Goal: Information Seeking & Learning: Learn about a topic

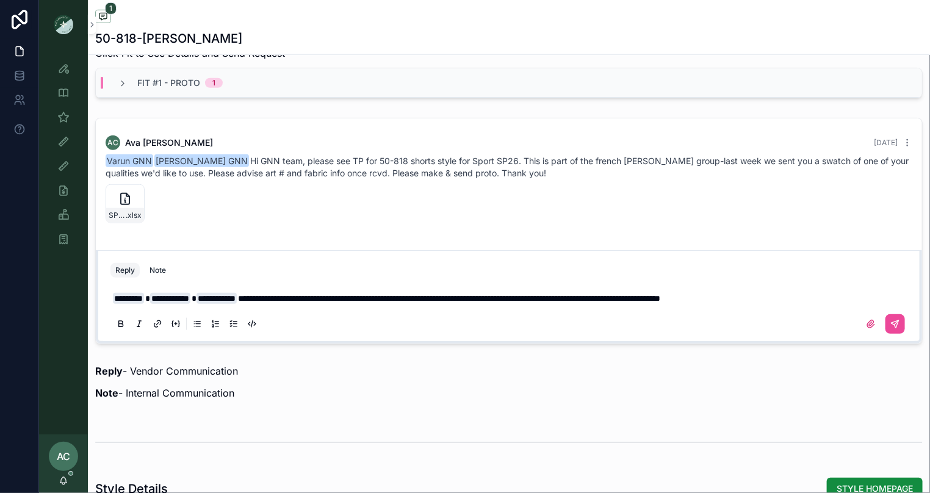
scroll to position [467, 0]
drag, startPoint x: 782, startPoint y: 306, endPoint x: 724, endPoint y: 303, distance: 57.4
click at [660, 302] on span "**********" at bounding box center [449, 298] width 422 height 9
click at [780, 304] on p "**********" at bounding box center [511, 298] width 797 height 12
click at [898, 326] on icon "scrollable content" at bounding box center [895, 323] width 7 height 7
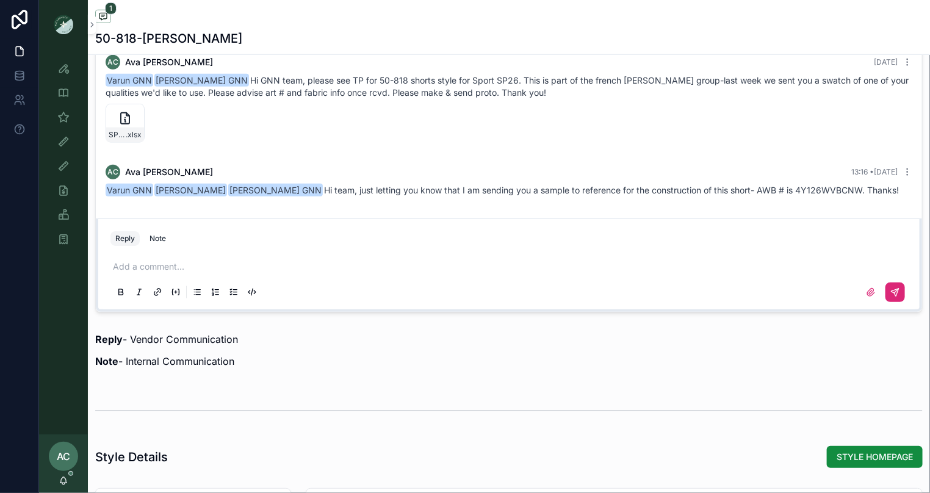
scroll to position [489, 0]
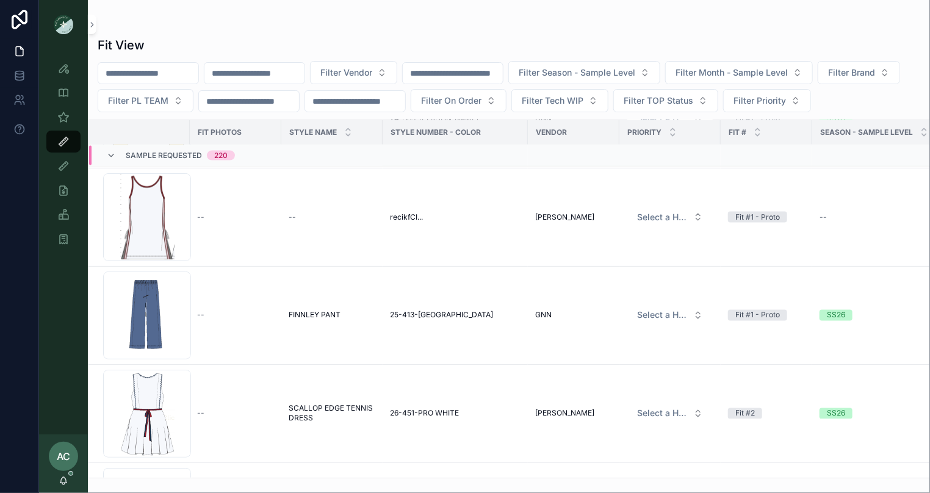
scroll to position [909, 0]
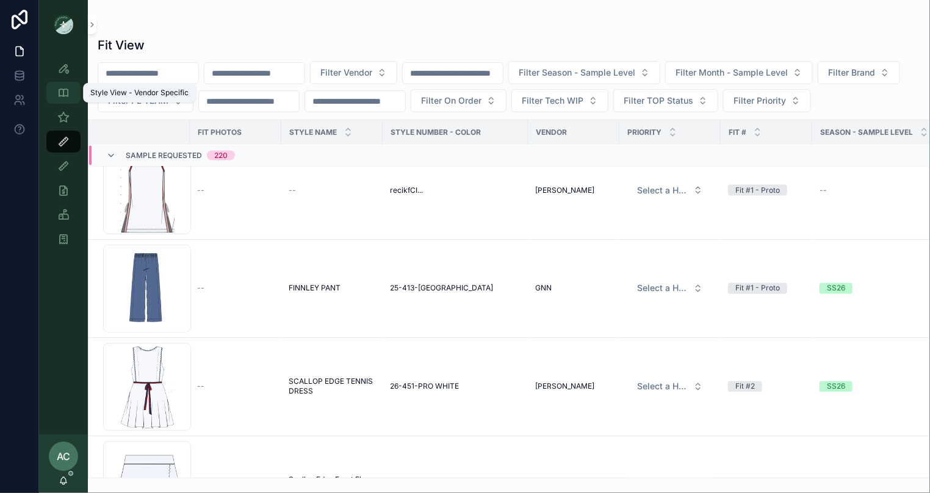
click at [63, 87] on icon "scrollable content" at bounding box center [63, 93] width 12 height 12
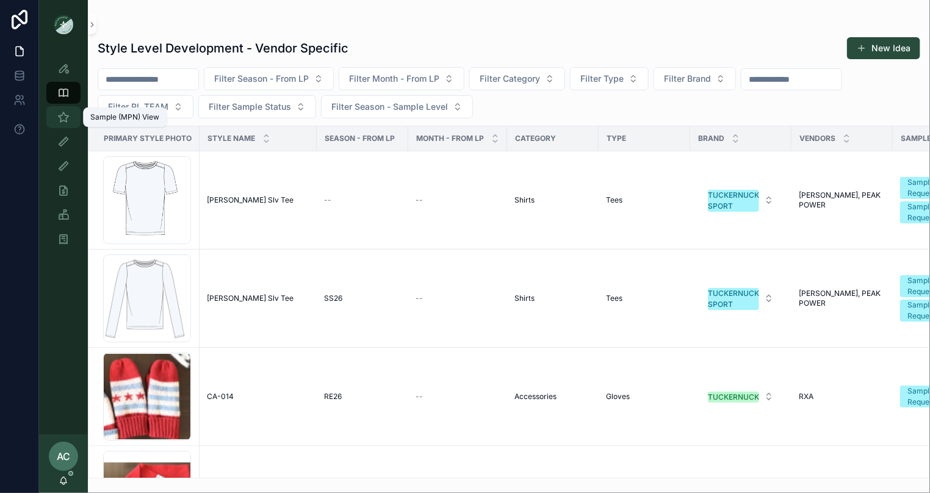
click at [63, 120] on icon "scrollable content" at bounding box center [63, 117] width 12 height 12
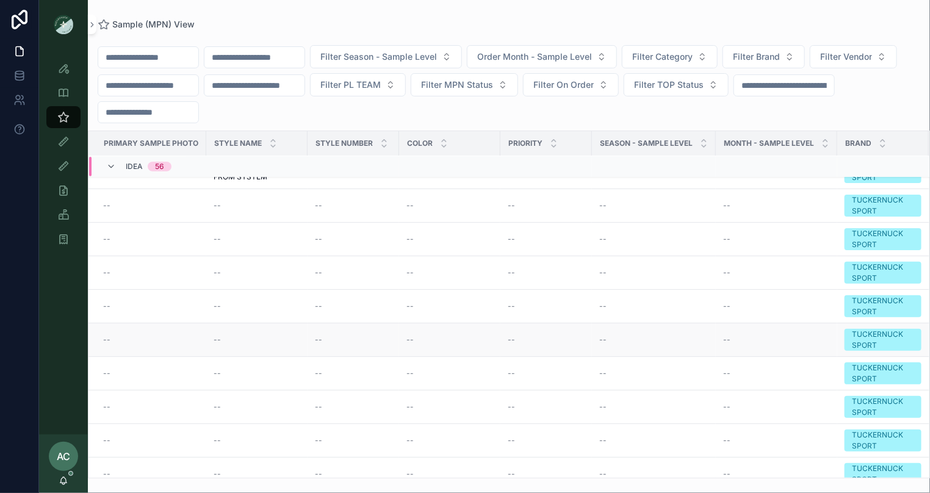
scroll to position [157, 0]
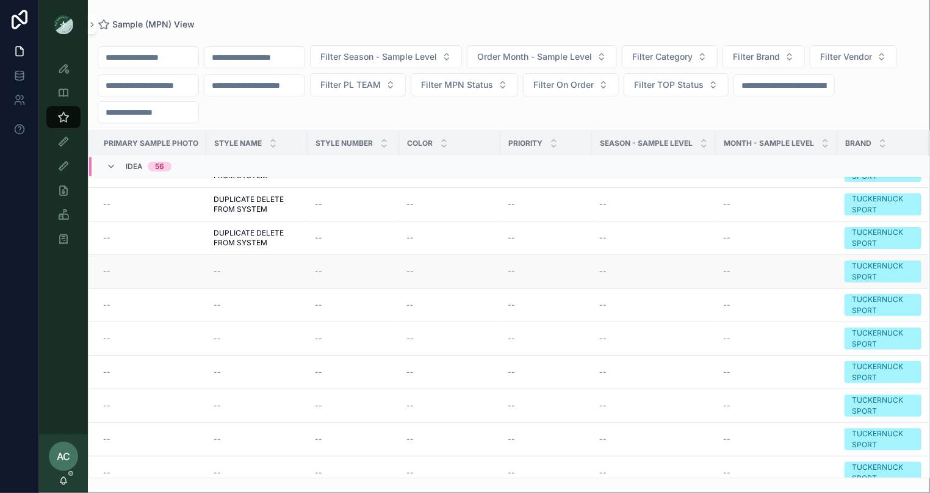
click at [239, 270] on div "--" at bounding box center [257, 272] width 87 height 10
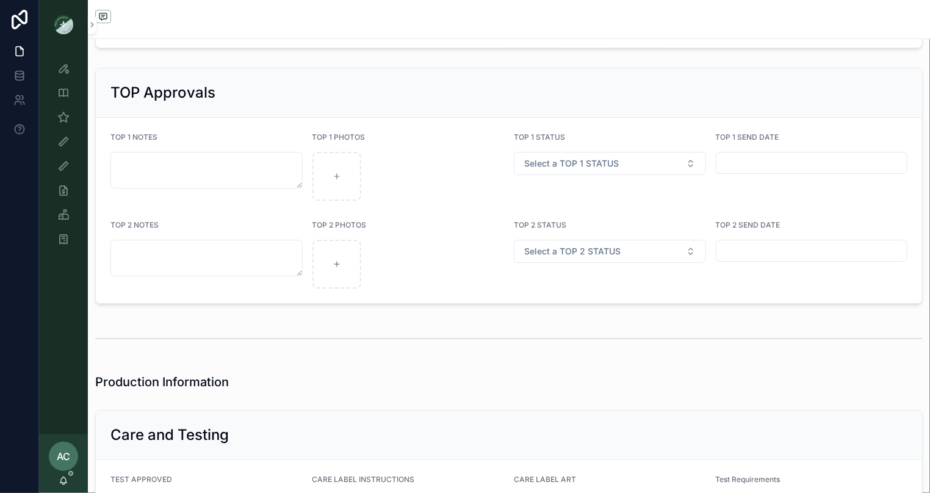
scroll to position [1631, 0]
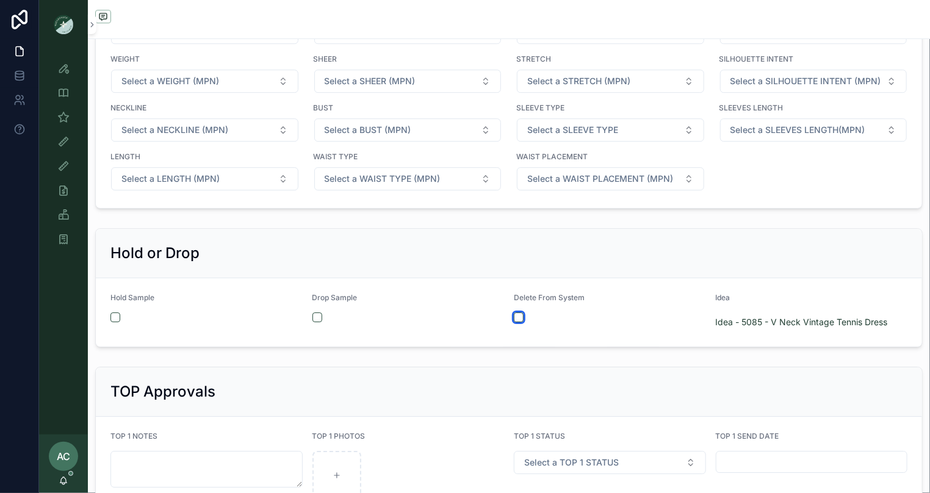
click at [522, 317] on button "scrollable content" at bounding box center [519, 317] width 10 height 10
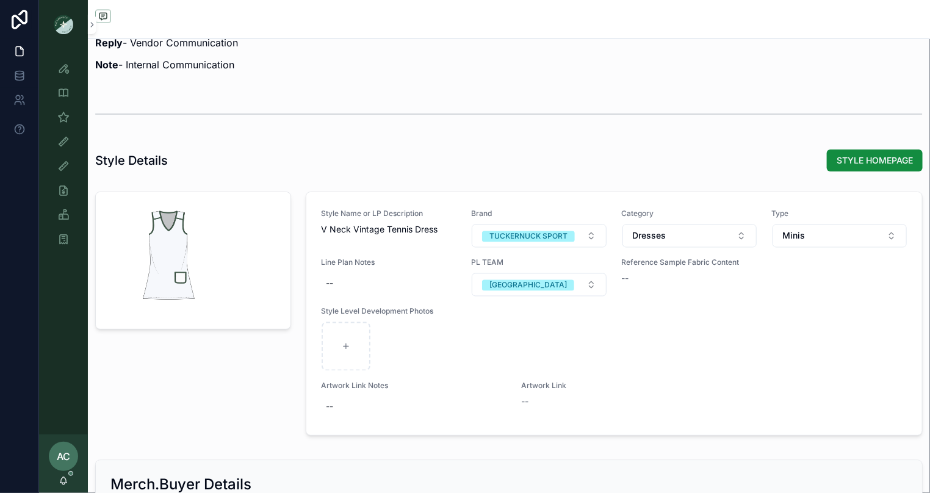
scroll to position [856, 0]
click at [65, 117] on icon "scrollable content" at bounding box center [63, 117] width 12 height 12
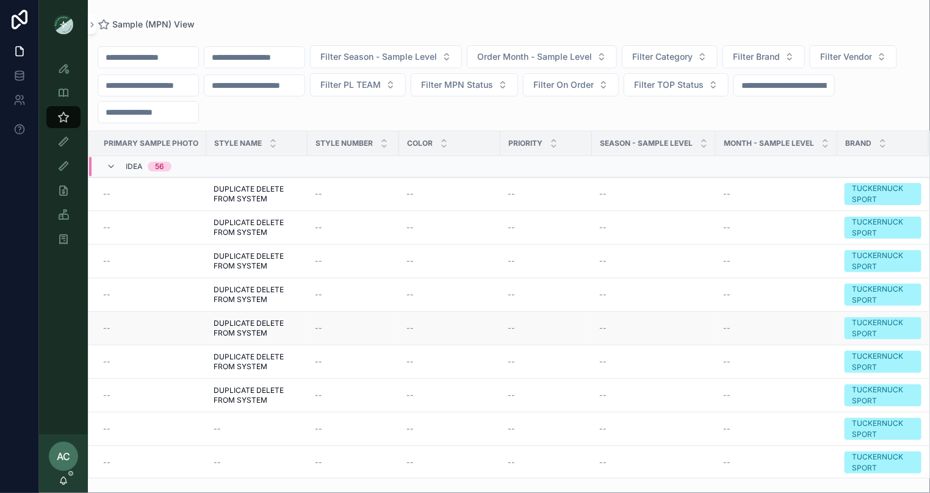
scroll to position [146, 0]
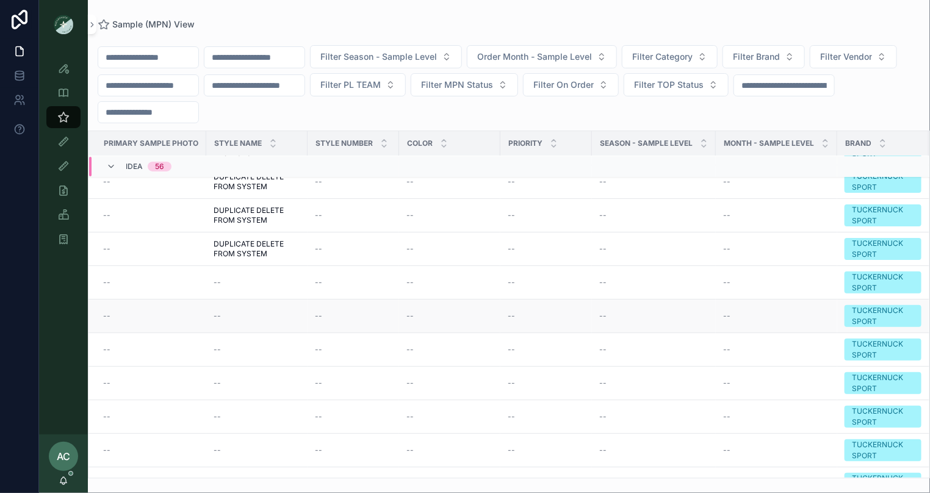
click at [248, 314] on div "--" at bounding box center [257, 316] width 87 height 10
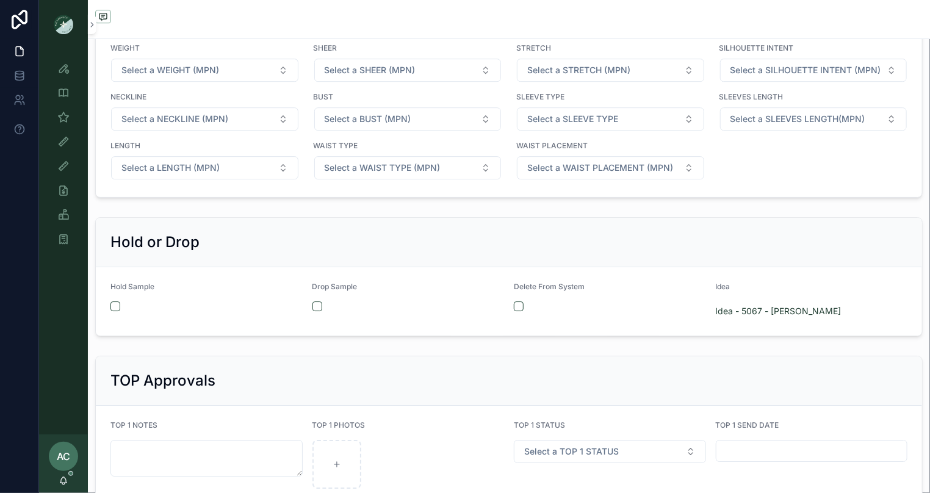
scroll to position [1648, 0]
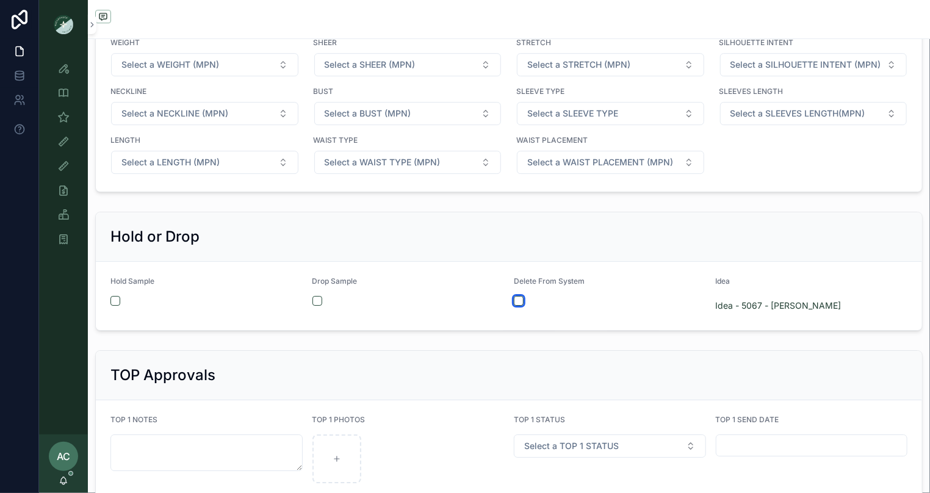
click at [519, 298] on button "scrollable content" at bounding box center [519, 301] width 10 height 10
click at [63, 120] on icon "scrollable content" at bounding box center [63, 117] width 12 height 12
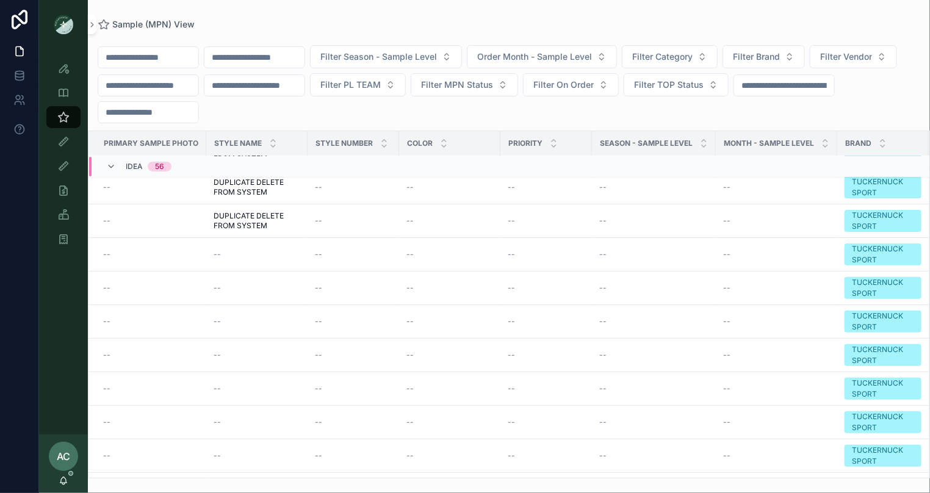
scroll to position [174, 0]
click at [209, 312] on td "--" at bounding box center [256, 323] width 101 height 34
click at [240, 317] on div "--" at bounding box center [257, 322] width 87 height 10
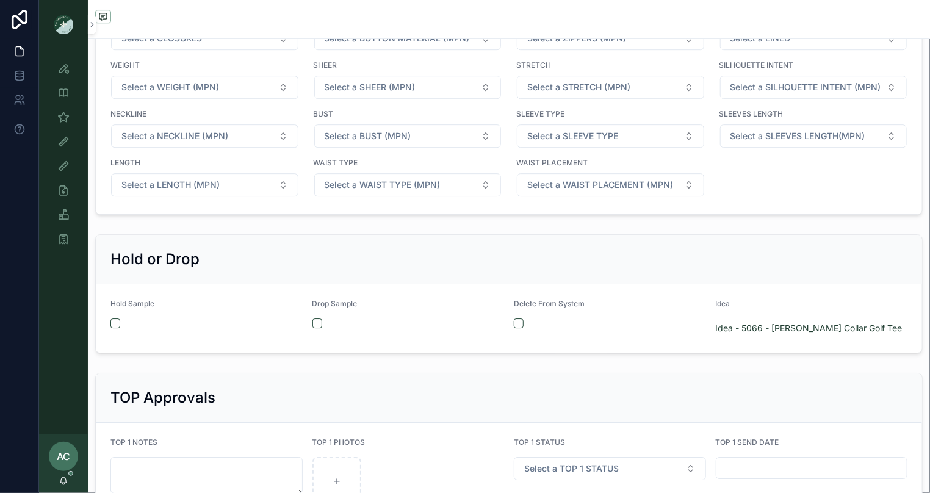
scroll to position [1628, 0]
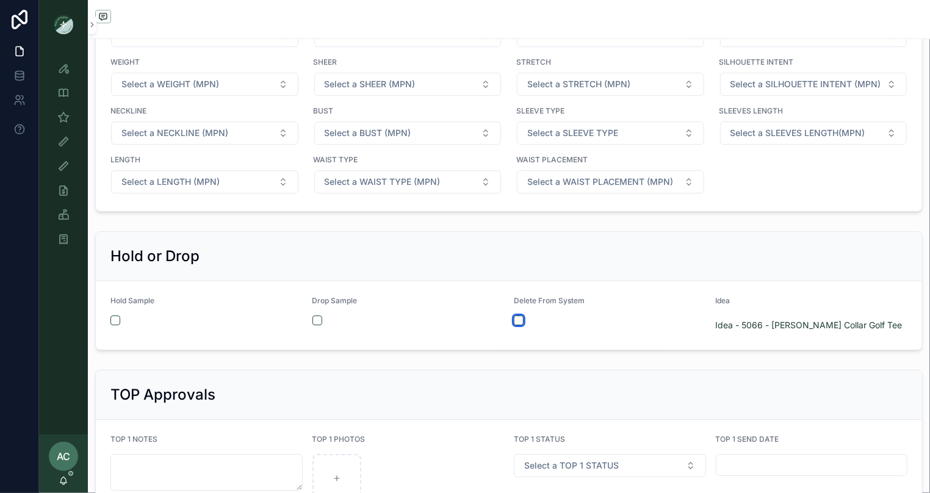
click at [518, 316] on button "scrollable content" at bounding box center [519, 320] width 10 height 10
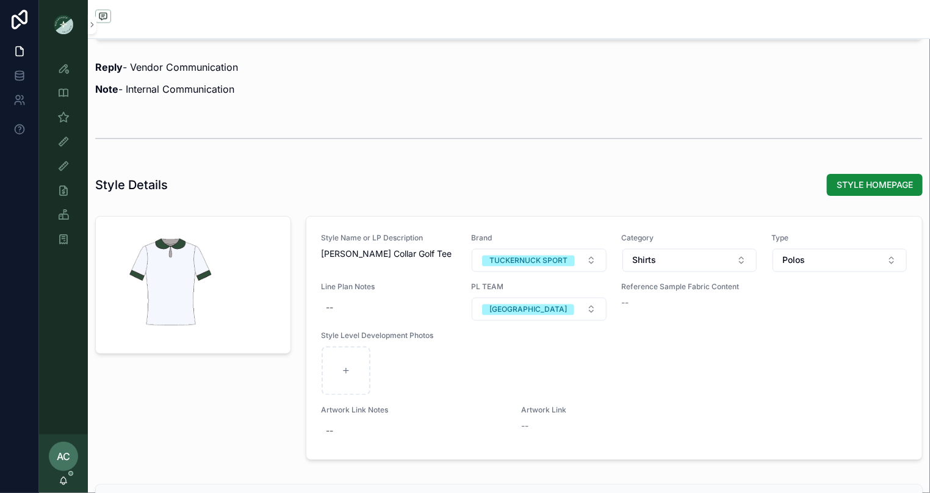
scroll to position [597, 0]
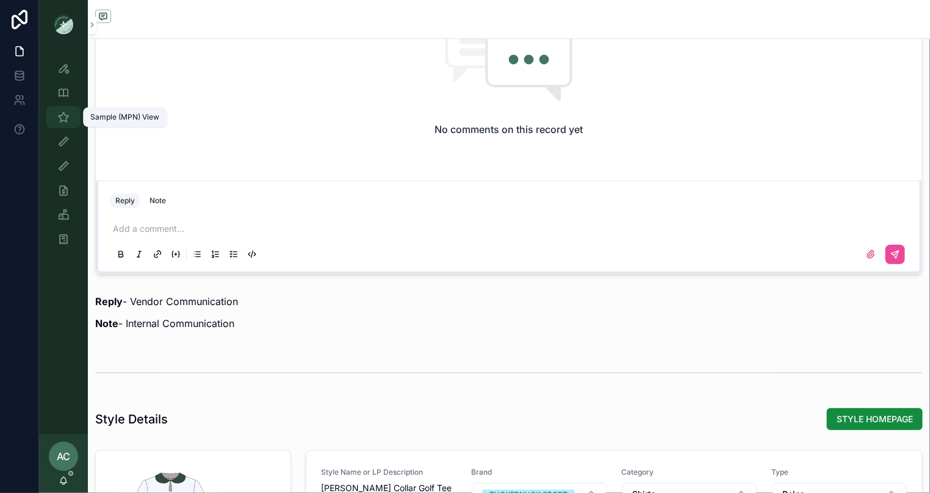
click at [60, 113] on icon "scrollable content" at bounding box center [63, 117] width 12 height 12
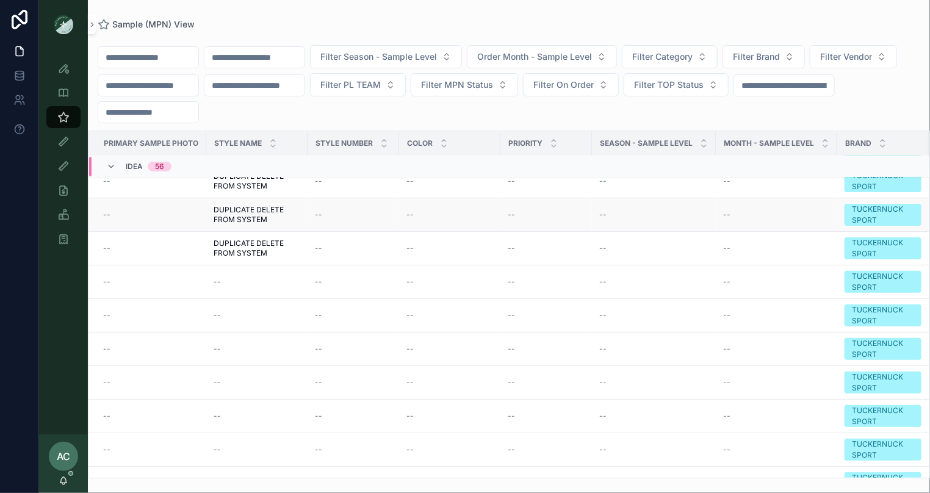
scroll to position [148, 0]
click at [248, 377] on div "--" at bounding box center [257, 382] width 87 height 10
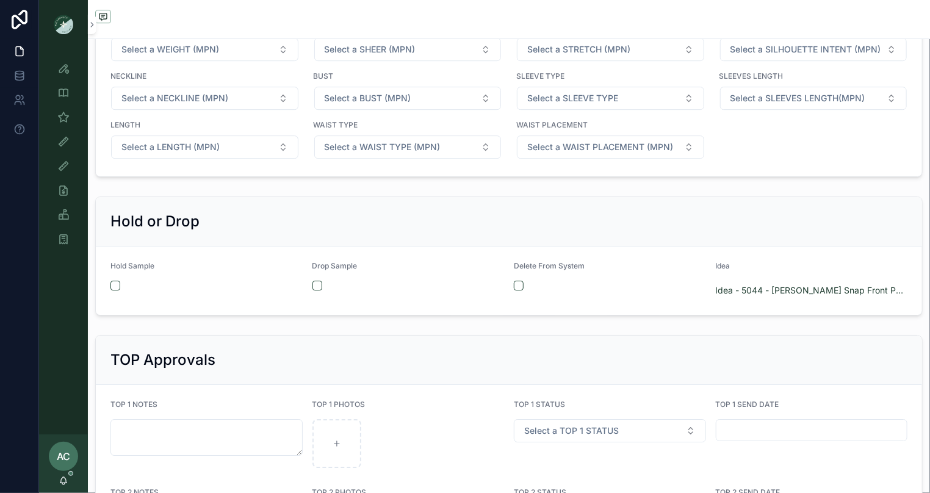
scroll to position [1666, 0]
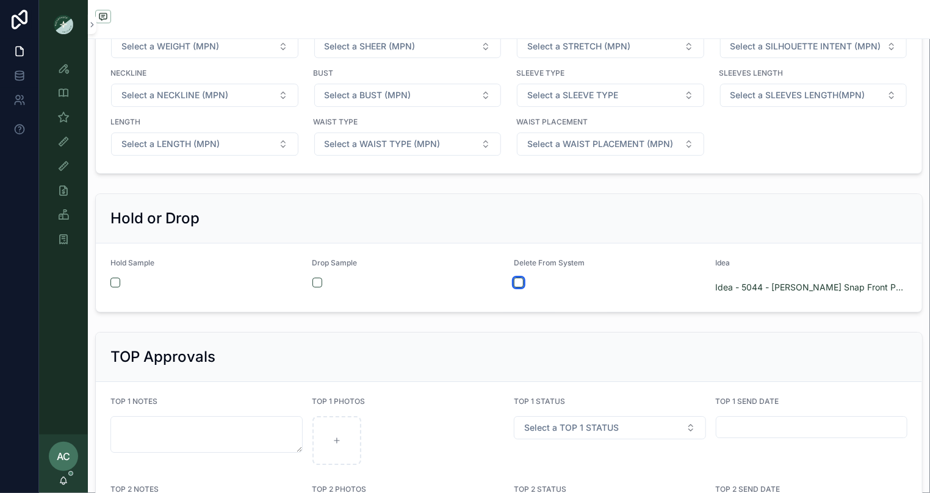
click at [521, 283] on button "scrollable content" at bounding box center [519, 283] width 10 height 10
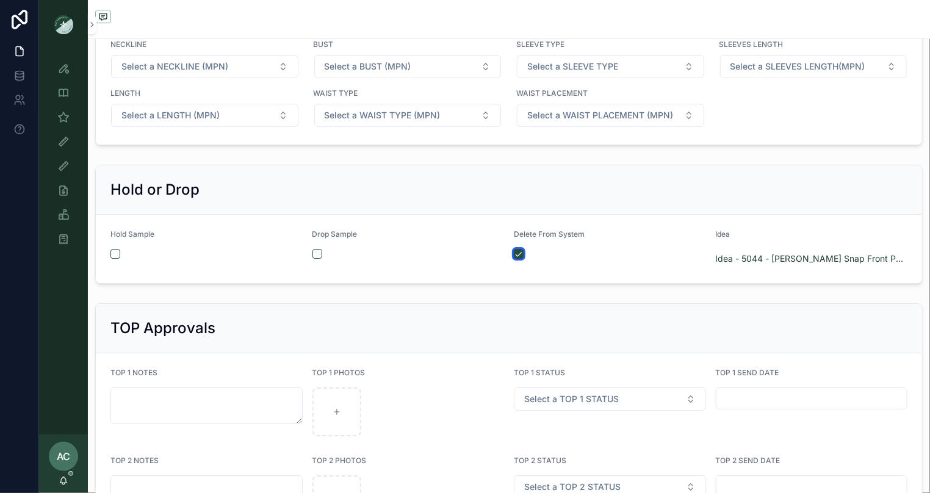
scroll to position [1678, 0]
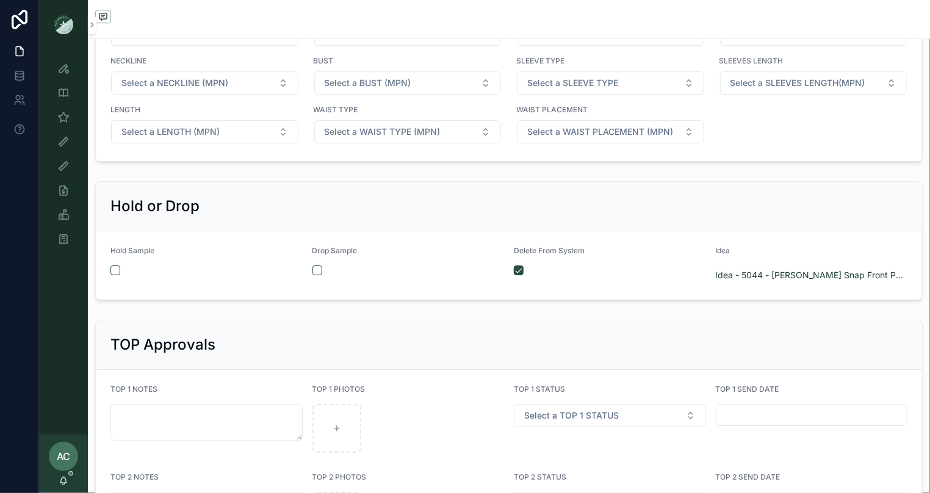
click at [430, 211] on div "Hold or Drop" at bounding box center [508, 206] width 797 height 20
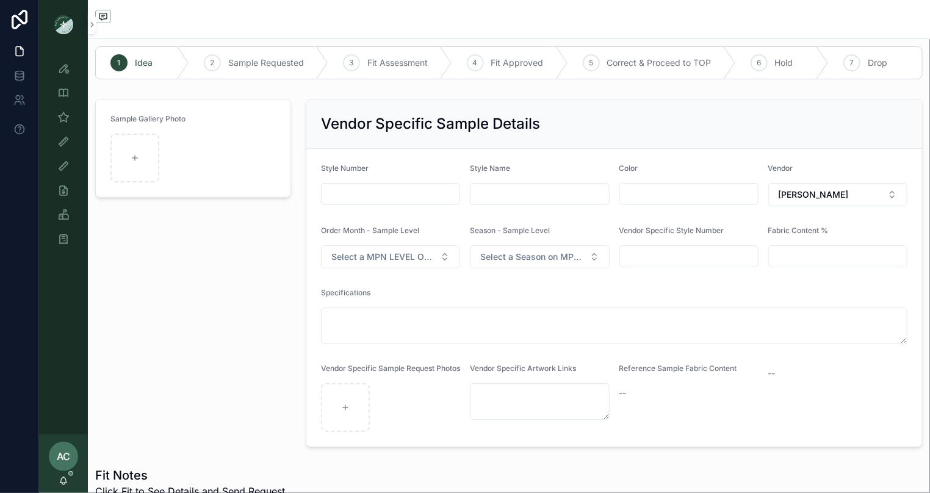
scroll to position [0, 0]
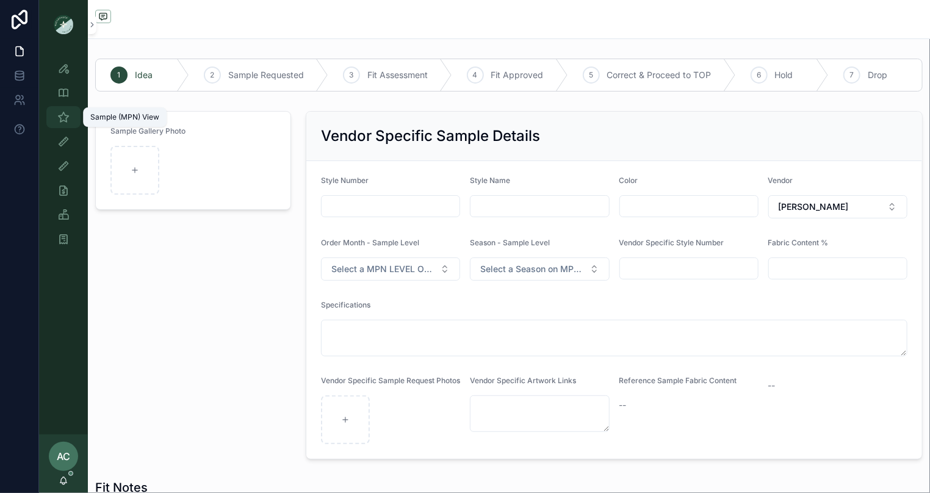
click at [65, 121] on icon "scrollable content" at bounding box center [63, 117] width 12 height 12
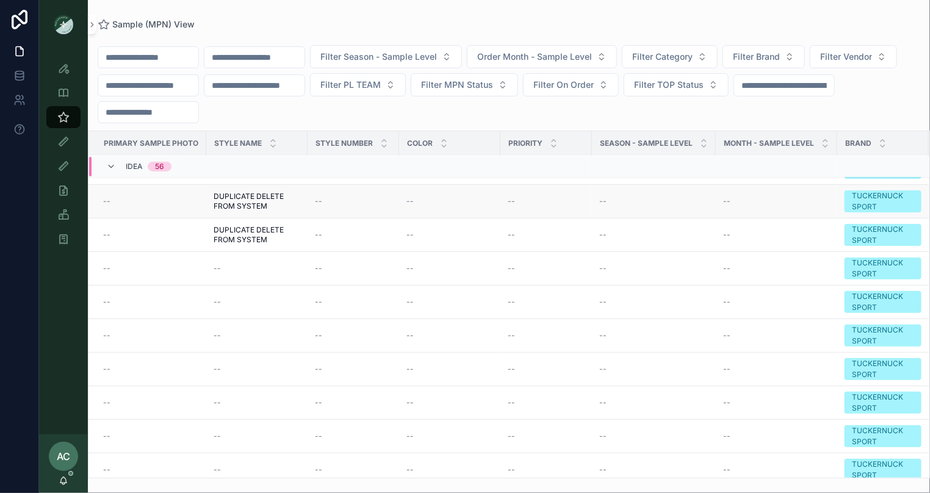
scroll to position [174, 0]
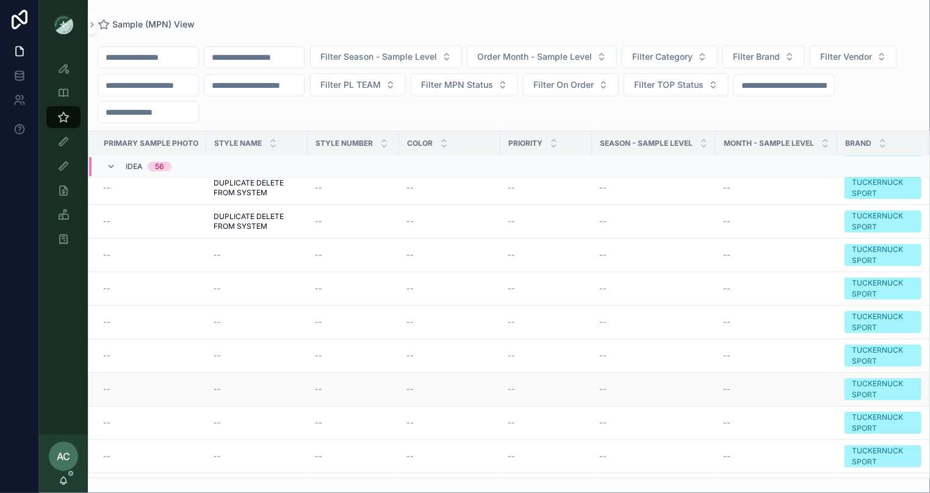
click at [252, 386] on div "--" at bounding box center [257, 389] width 87 height 10
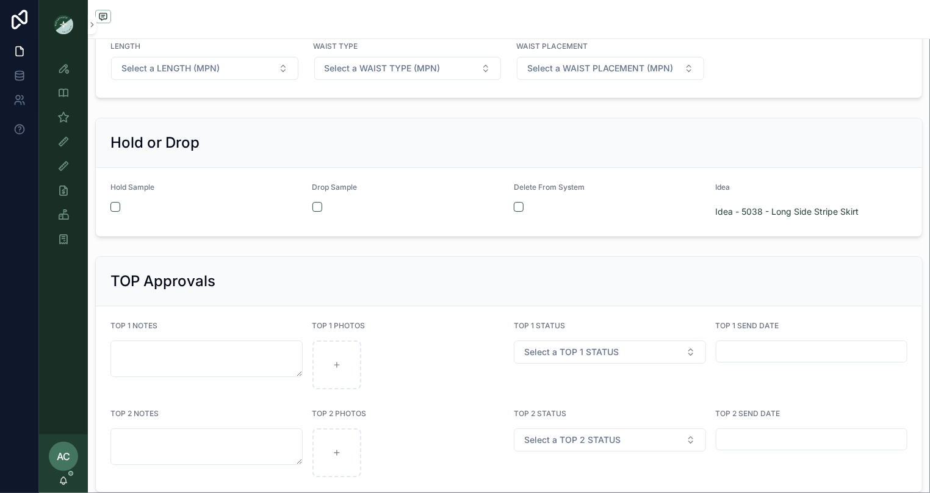
scroll to position [1771, 0]
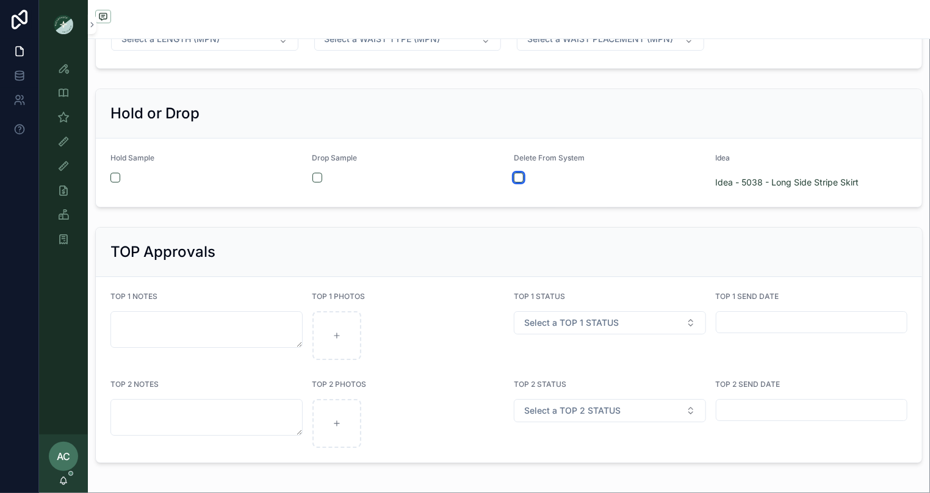
click at [519, 179] on button "scrollable content" at bounding box center [519, 178] width 10 height 10
click at [240, 113] on div "Hold or Drop" at bounding box center [508, 114] width 797 height 20
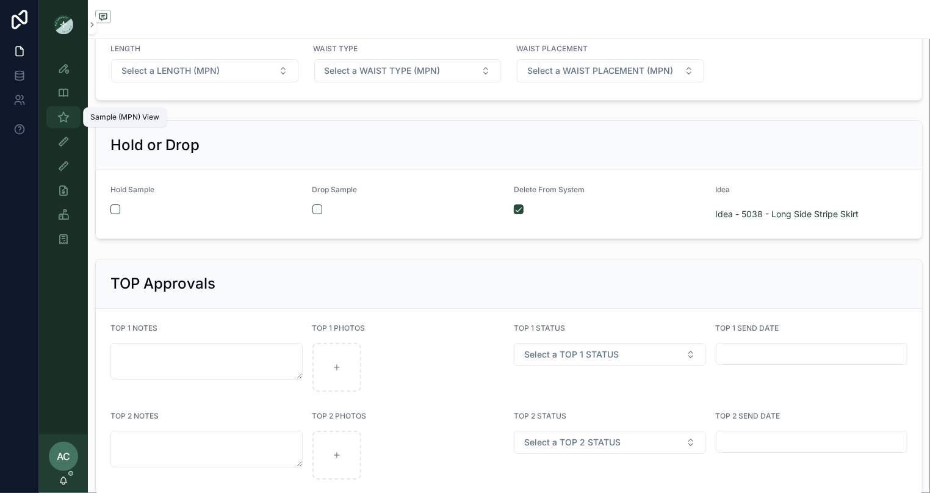
click at [65, 118] on icon "scrollable content" at bounding box center [63, 117] width 12 height 12
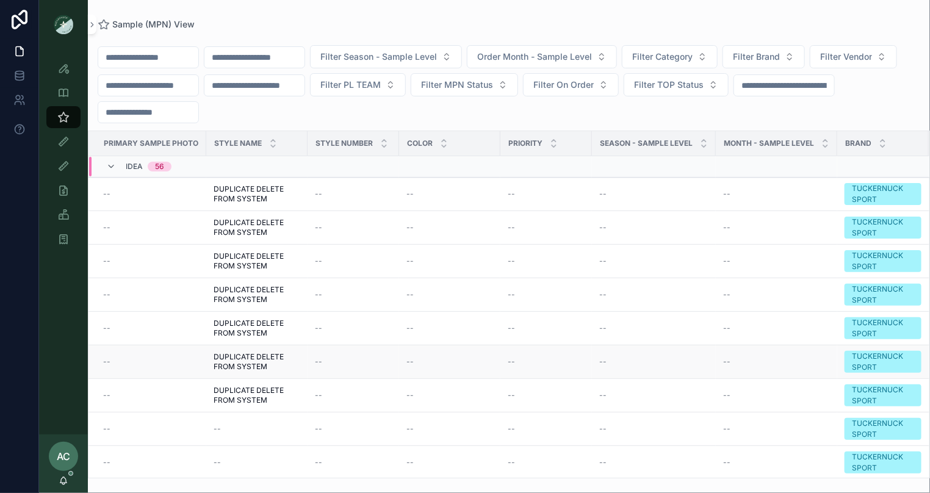
scroll to position [187, 0]
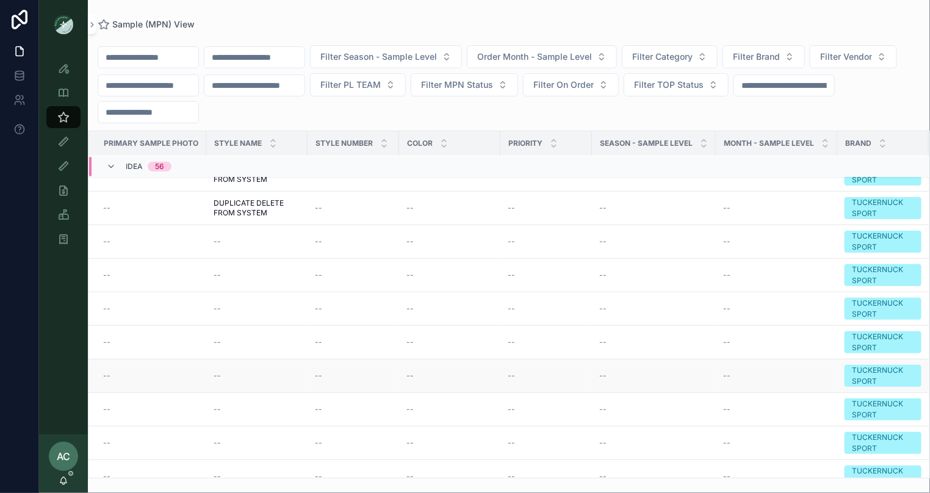
click at [247, 364] on td "--" at bounding box center [256, 376] width 101 height 34
click at [225, 371] on div "--" at bounding box center [257, 376] width 87 height 10
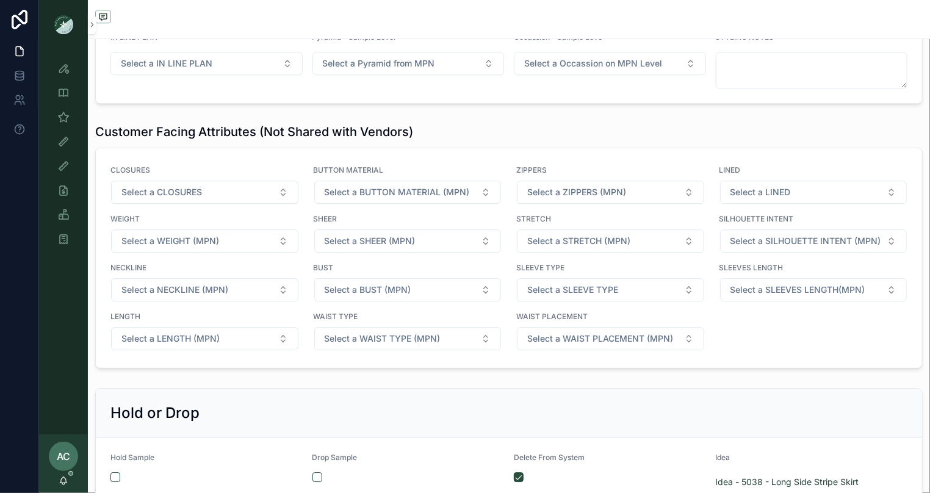
scroll to position [1482, 0]
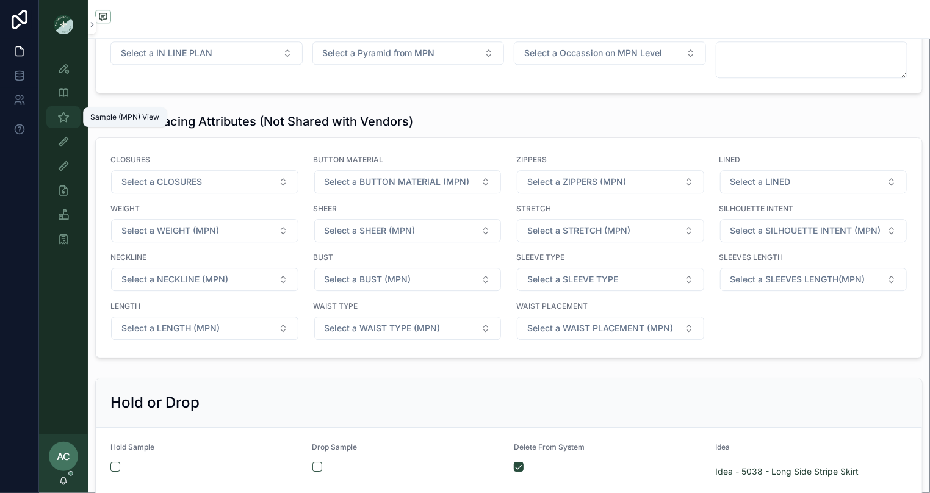
click at [70, 120] on div "Sample (MPN) View" at bounding box center [64, 117] width 20 height 20
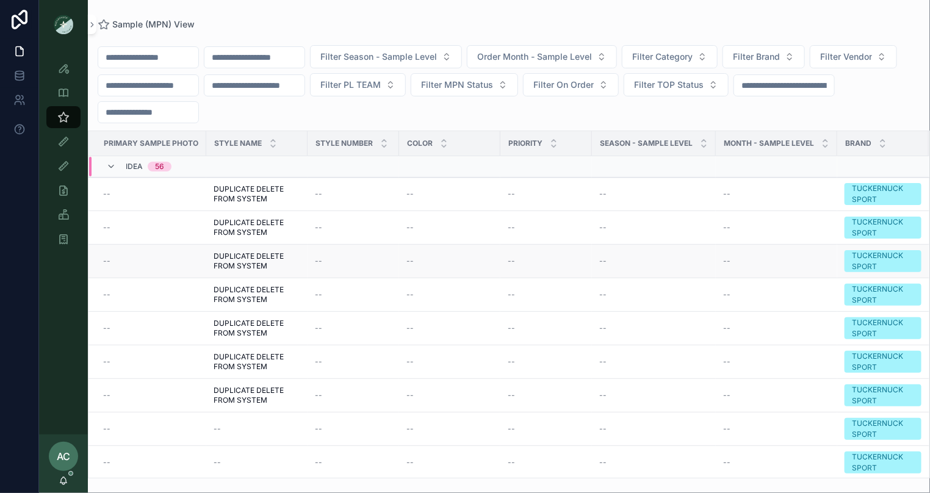
scroll to position [193, 0]
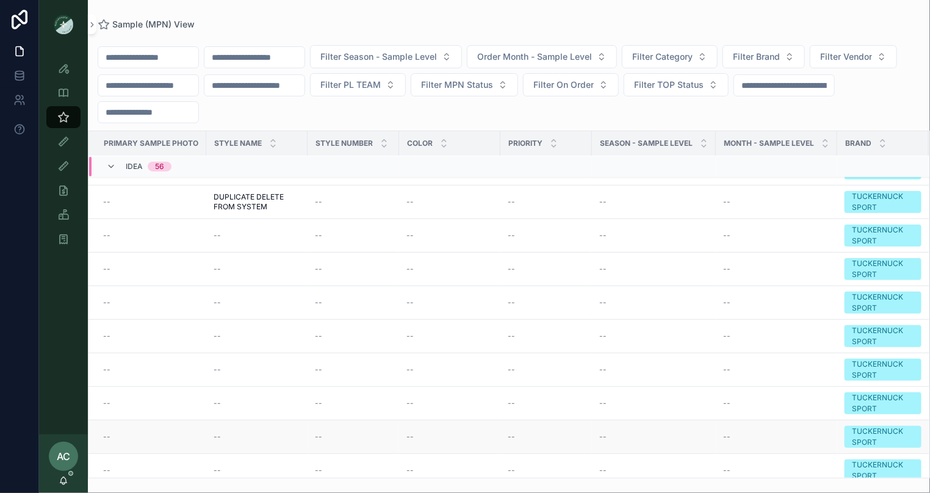
click at [215, 432] on span "--" at bounding box center [217, 437] width 7 height 10
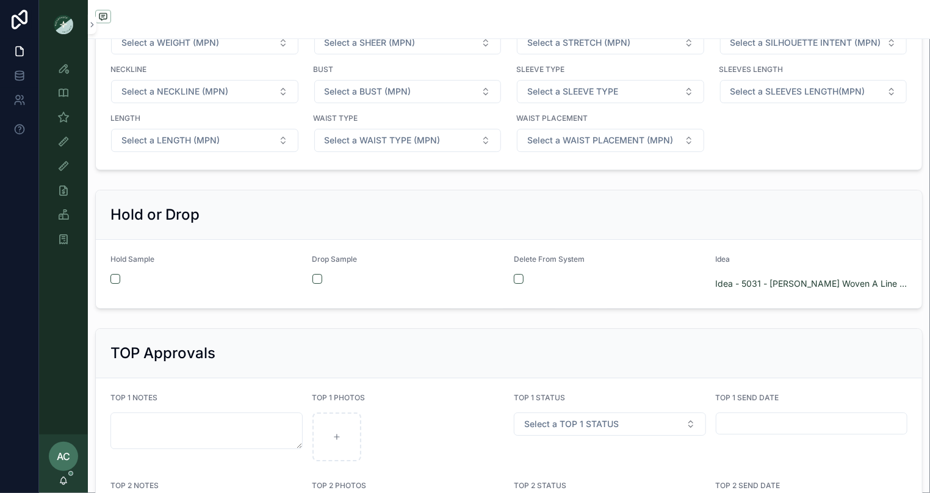
scroll to position [1640, 0]
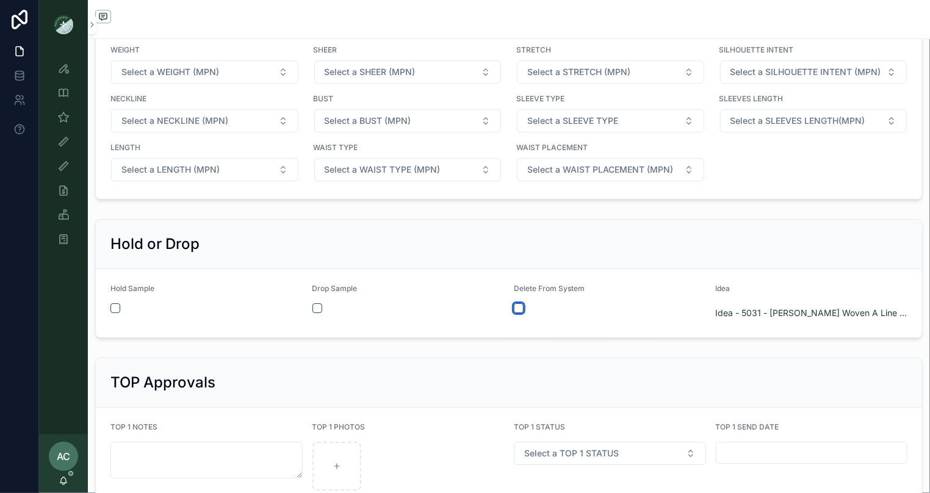
click at [516, 309] on button "scrollable content" at bounding box center [519, 308] width 10 height 10
click at [446, 259] on div "Hold or Drop" at bounding box center [509, 244] width 826 height 49
click at [61, 117] on icon "scrollable content" at bounding box center [63, 117] width 12 height 12
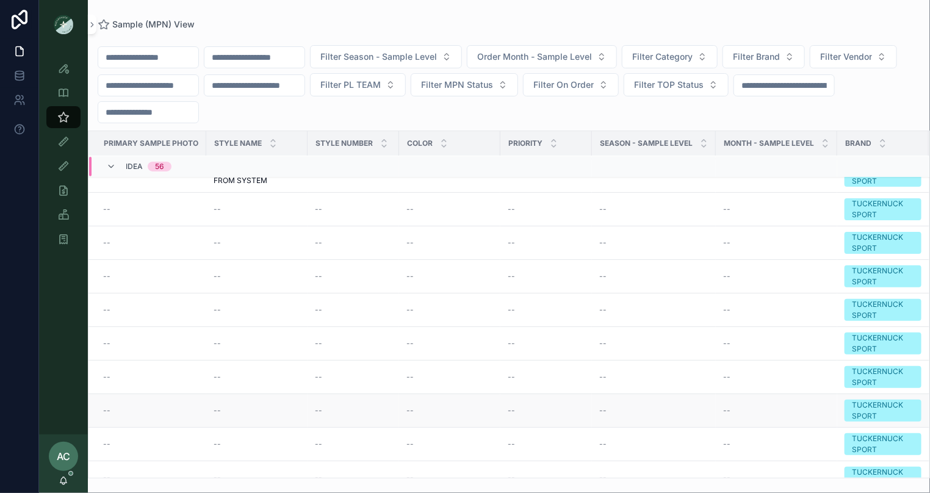
scroll to position [238, 0]
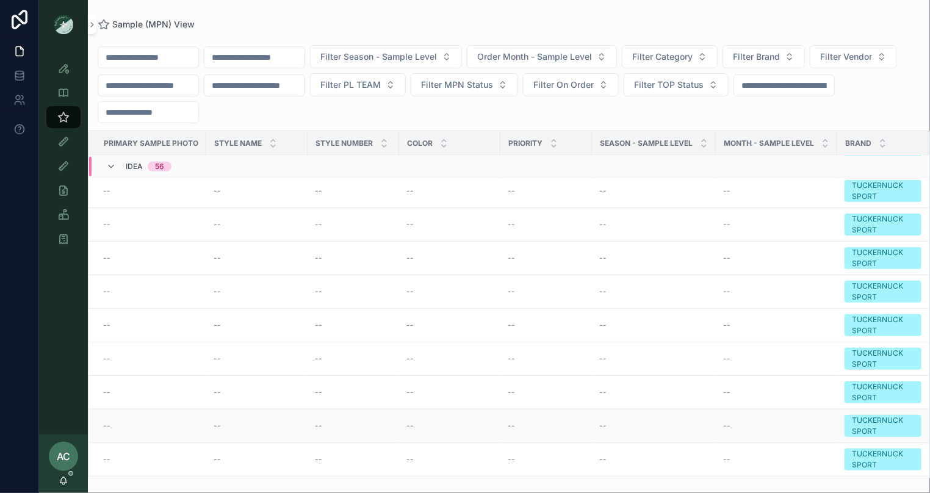
click at [217, 421] on span "--" at bounding box center [217, 426] width 7 height 10
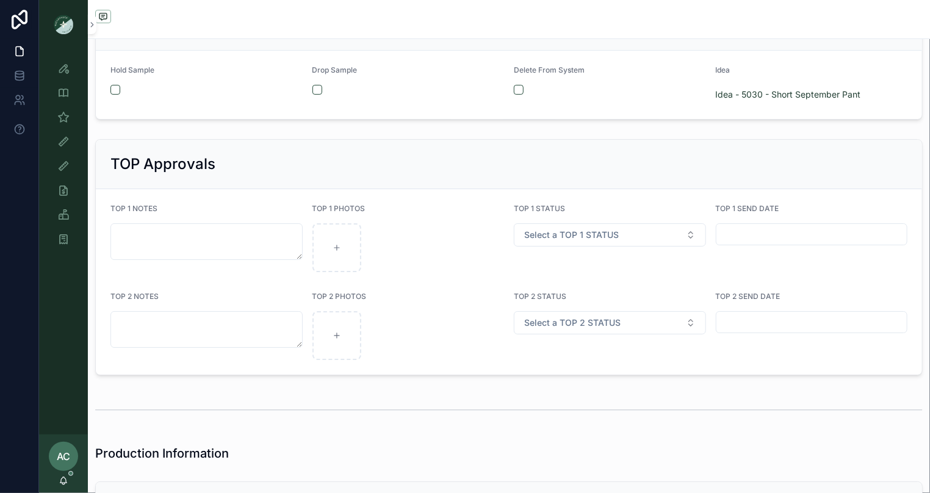
scroll to position [1704, 0]
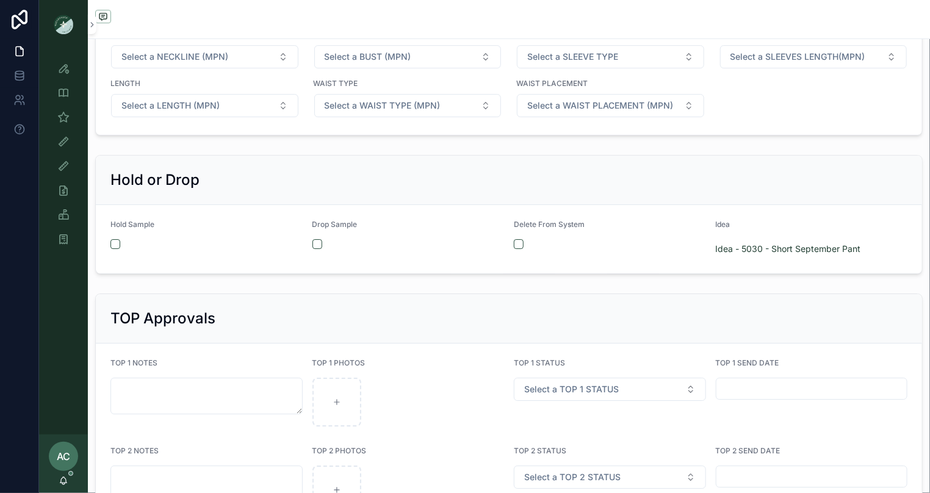
click at [521, 247] on div "Delete From System" at bounding box center [610, 239] width 192 height 39
click at [520, 243] on button "scrollable content" at bounding box center [519, 244] width 10 height 10
click at [474, 294] on div "TOP Approvals" at bounding box center [509, 318] width 826 height 49
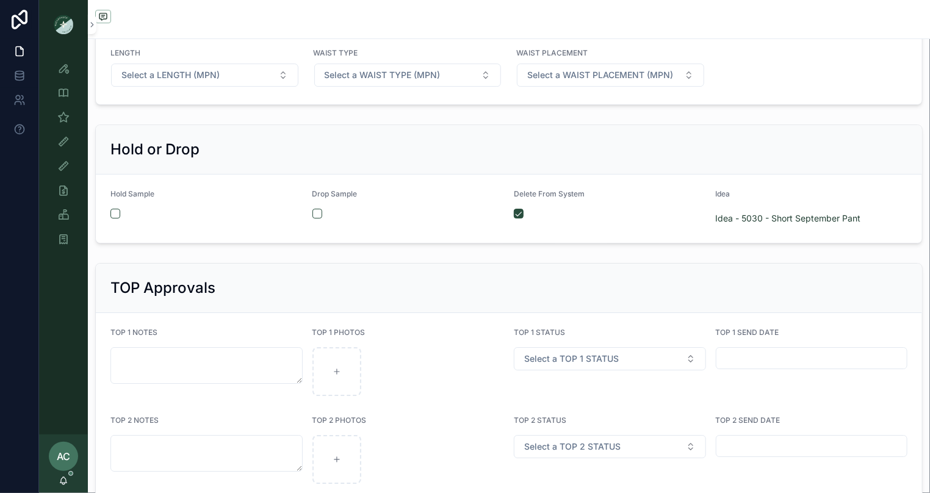
scroll to position [1736, 0]
click at [68, 119] on icon "scrollable content" at bounding box center [63, 117] width 12 height 12
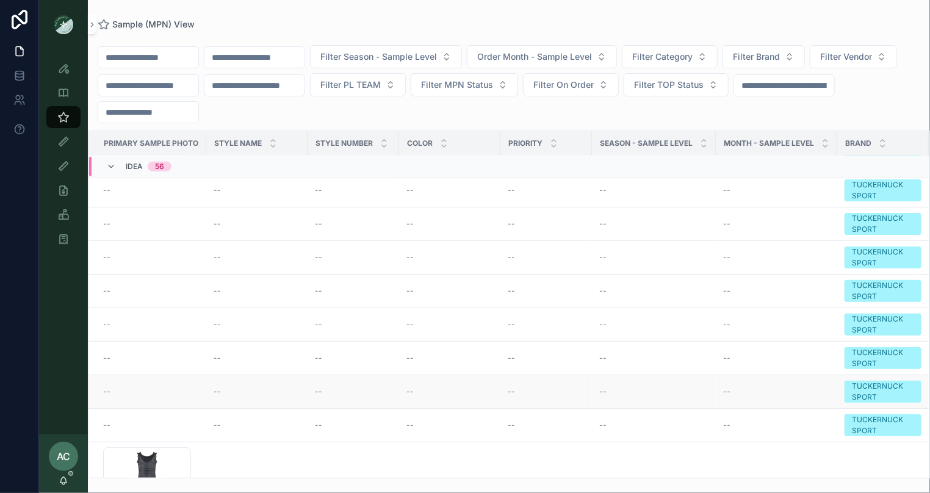
scroll to position [273, 0]
click at [217, 420] on span "--" at bounding box center [217, 425] width 7 height 10
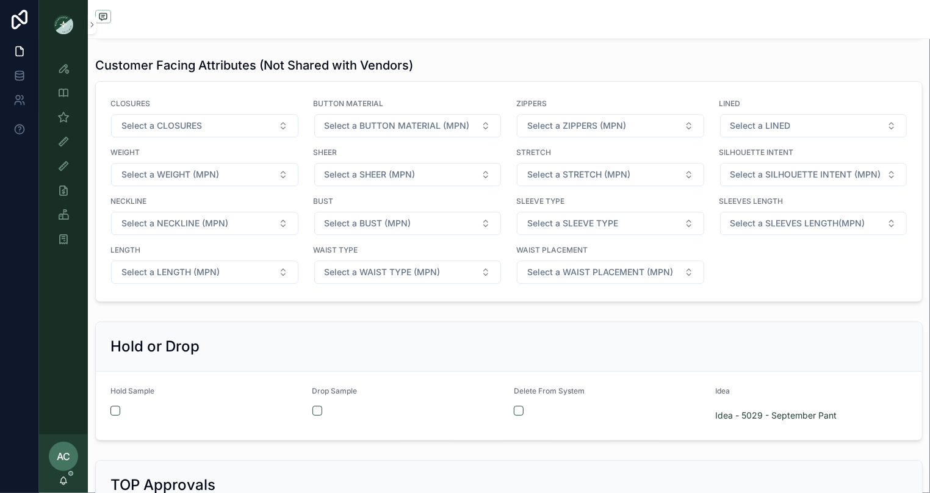
scroll to position [1543, 0]
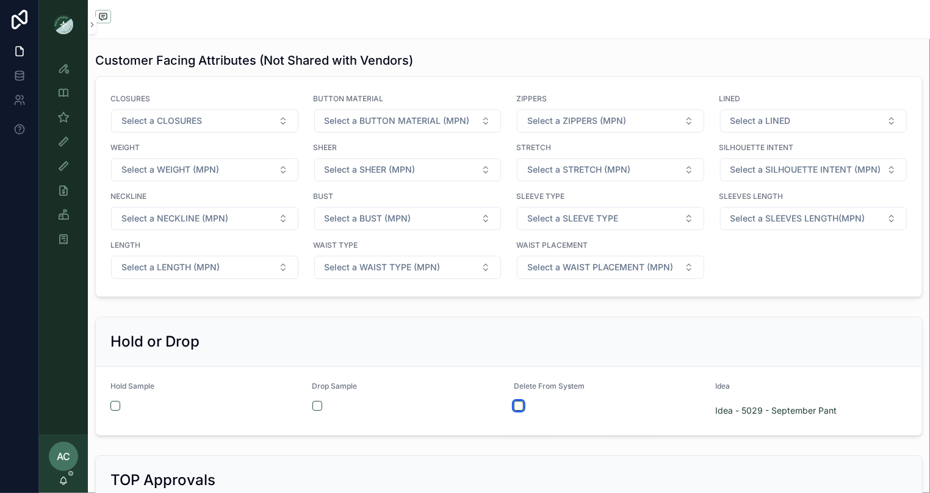
click at [518, 405] on button "scrollable content" at bounding box center [519, 406] width 10 height 10
click at [460, 336] on div "Hold or Drop" at bounding box center [508, 342] width 797 height 20
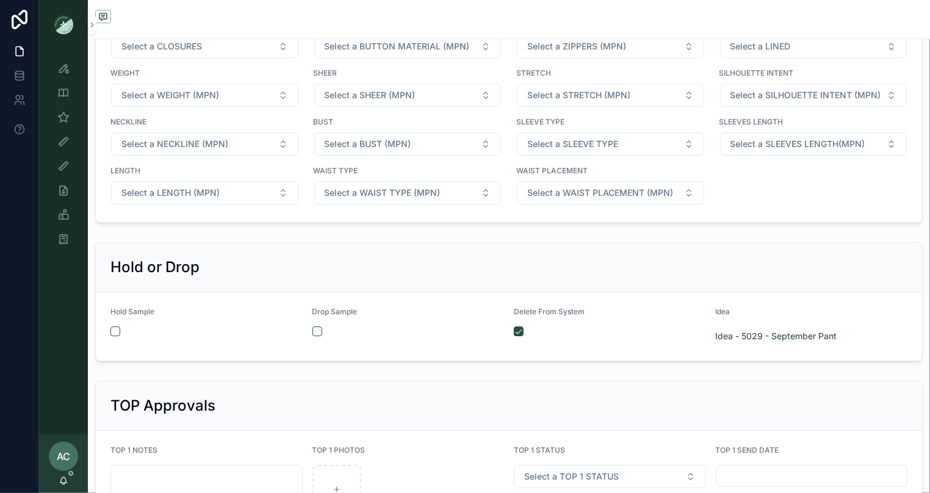
scroll to position [1606, 0]
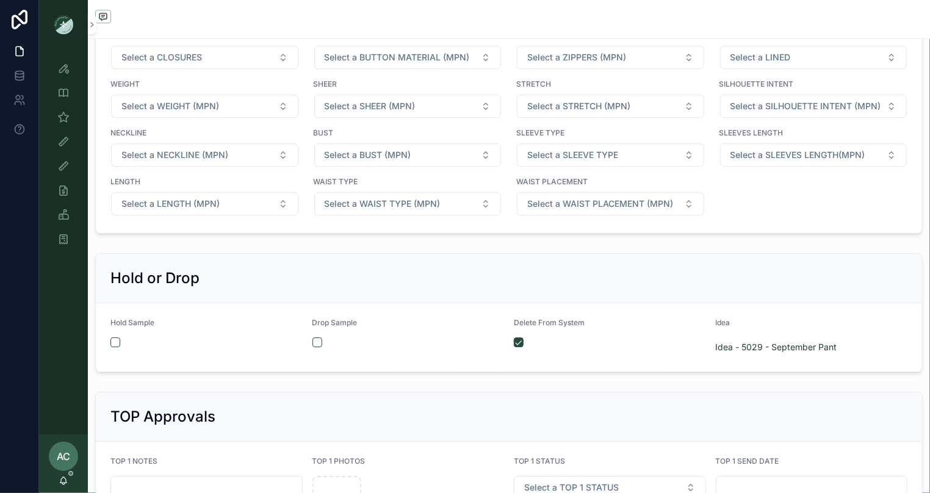
click at [448, 292] on div "Hold or Drop" at bounding box center [509, 278] width 826 height 49
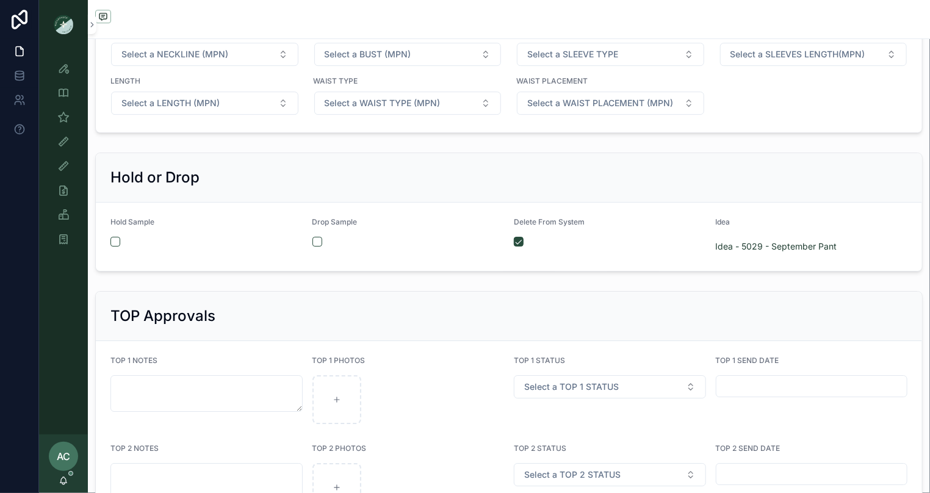
scroll to position [1707, 0]
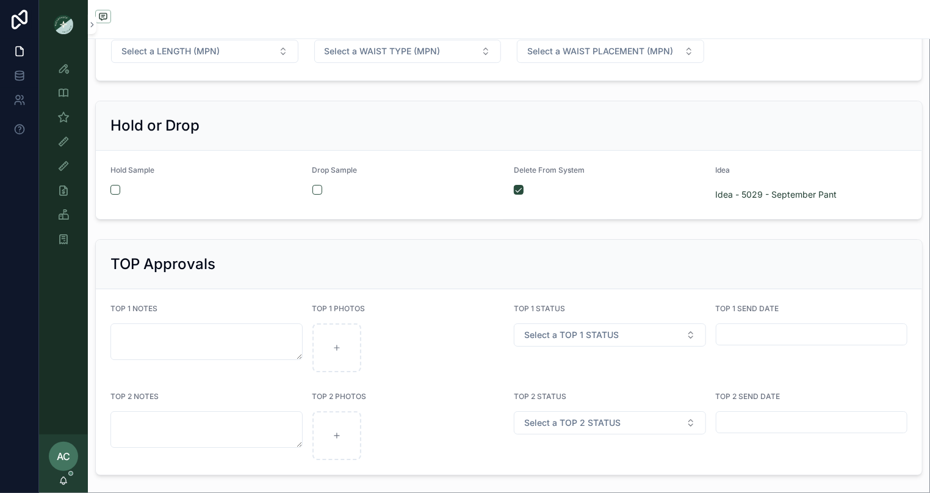
click at [446, 255] on div "TOP Approvals" at bounding box center [508, 264] width 797 height 20
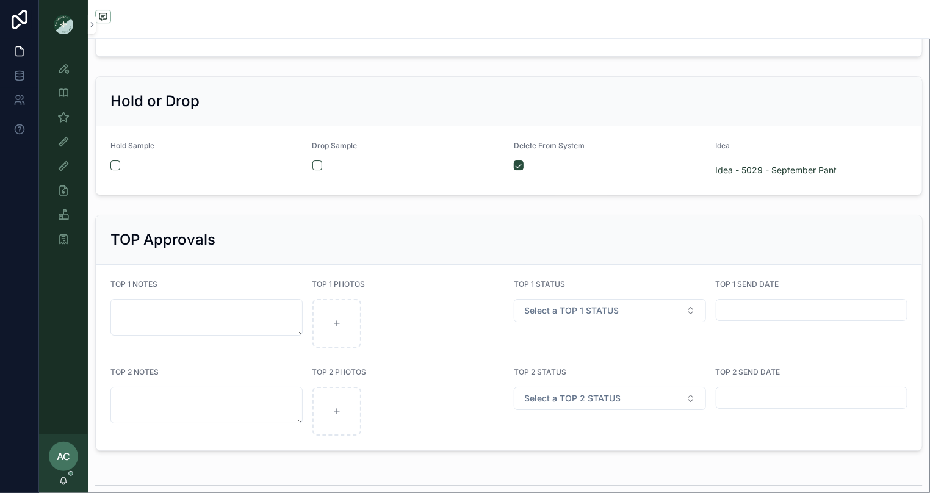
scroll to position [1630, 0]
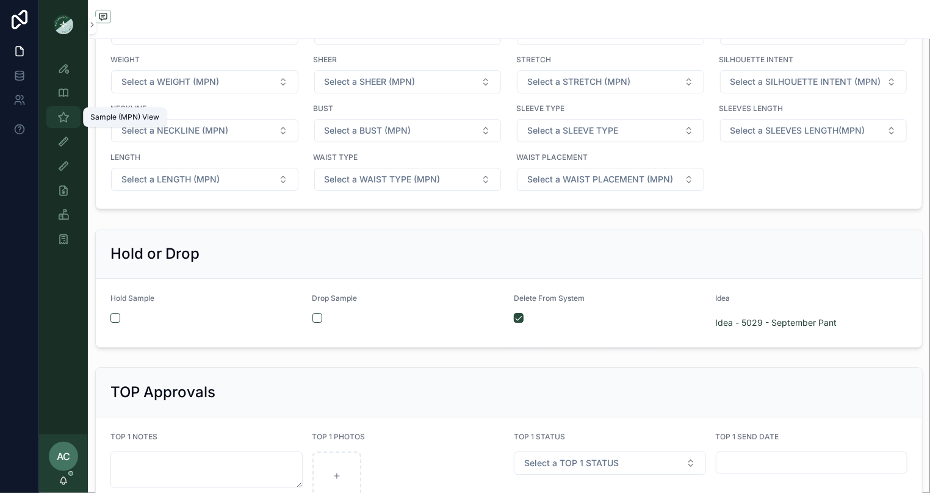
click at [66, 114] on icon "scrollable content" at bounding box center [63, 117] width 12 height 12
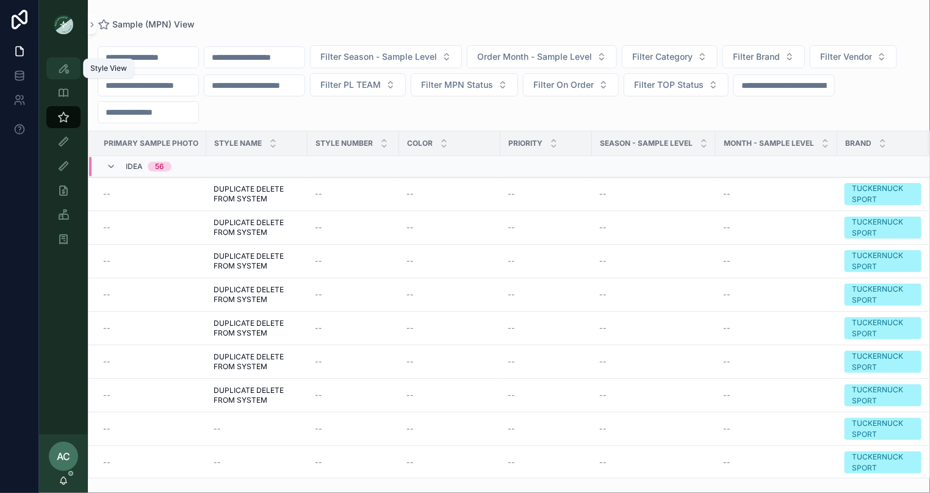
click at [61, 68] on icon "scrollable content" at bounding box center [63, 68] width 12 height 12
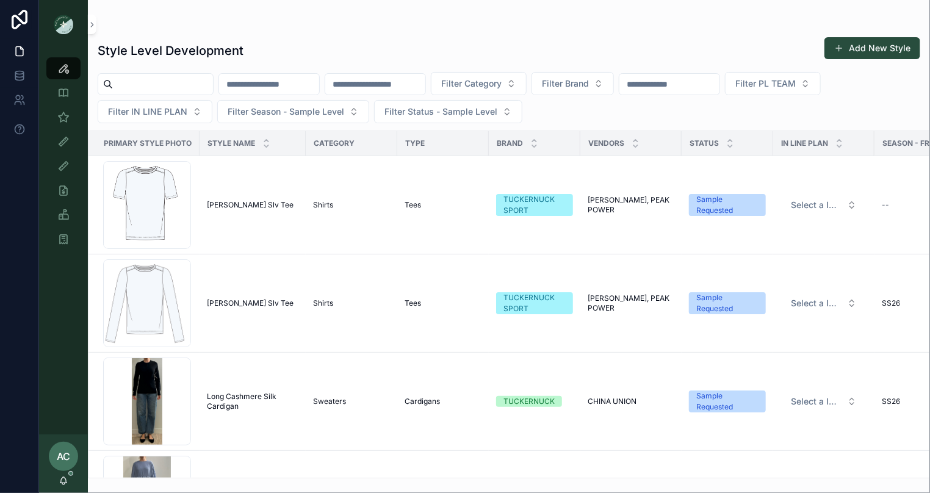
click at [414, 79] on input "scrollable content" at bounding box center [375, 84] width 100 height 17
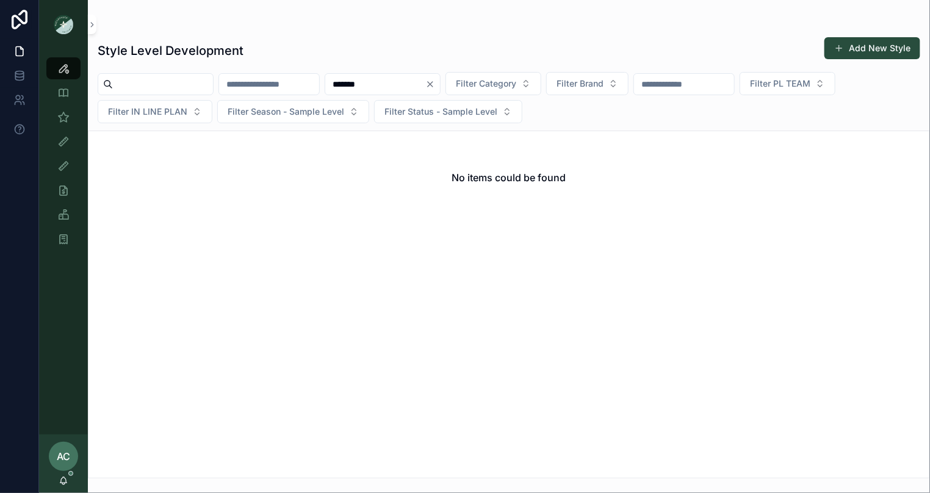
type input "******"
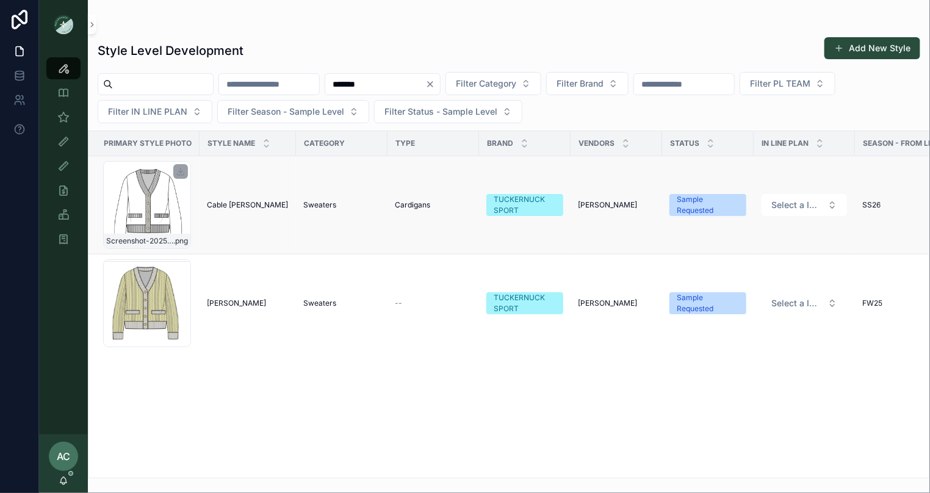
click at [153, 195] on div "Screenshot-2025-08-24-at-3.41.58-PM .png" at bounding box center [147, 205] width 88 height 88
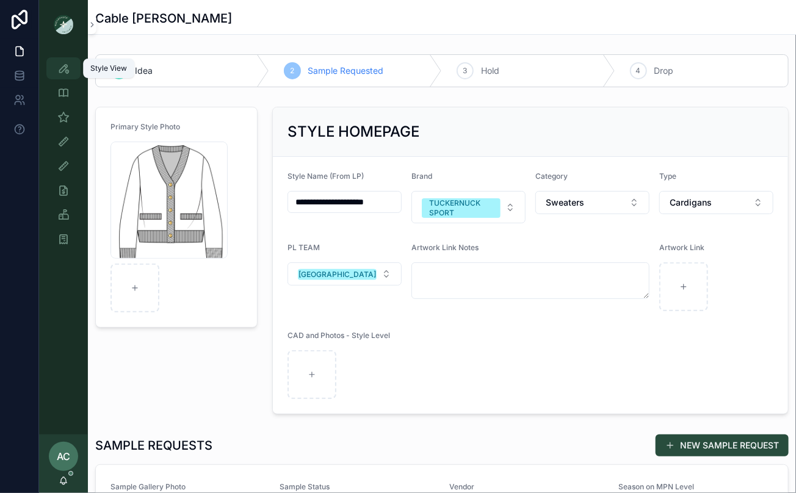
click at [66, 73] on icon "scrollable content" at bounding box center [63, 68] width 12 height 12
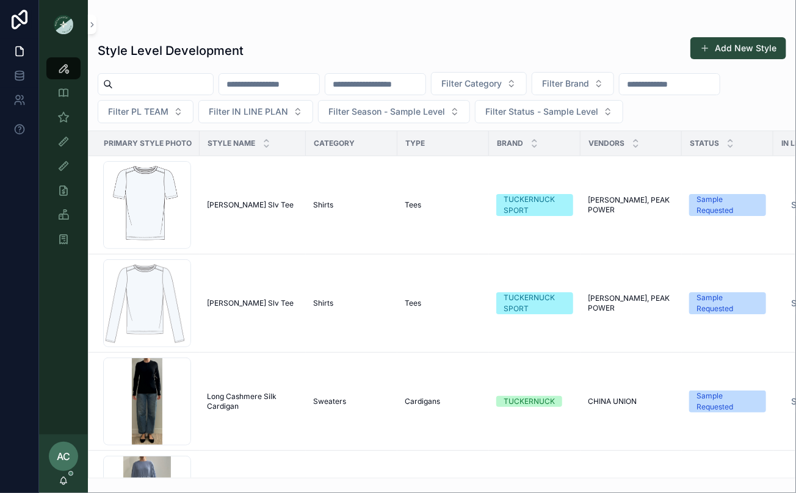
click at [406, 85] on input "scrollable content" at bounding box center [375, 84] width 100 height 17
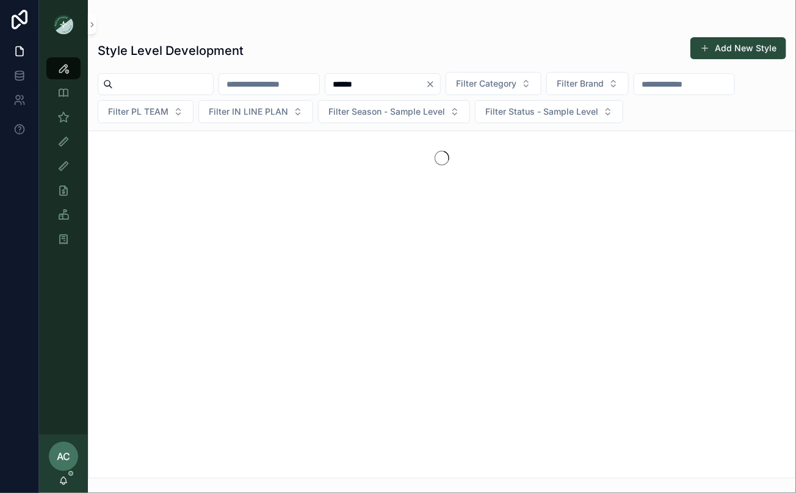
type input "******"
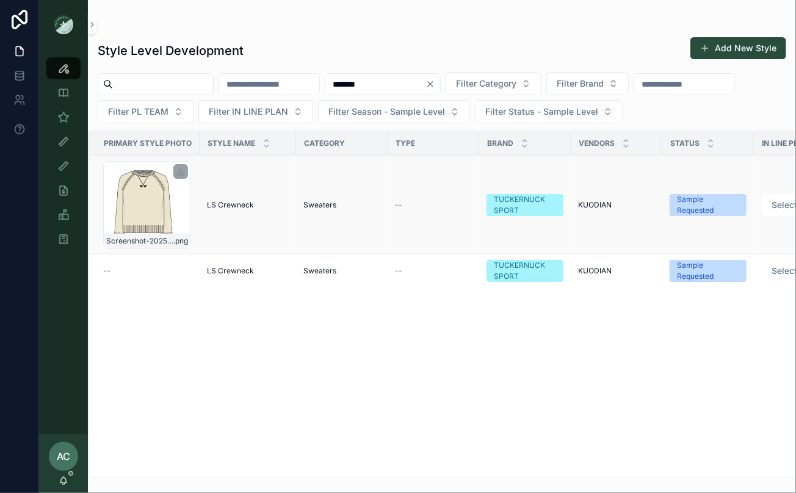
click at [140, 200] on div "Screenshot-2025-08-05-at-1.42.57-PM .png" at bounding box center [147, 205] width 88 height 88
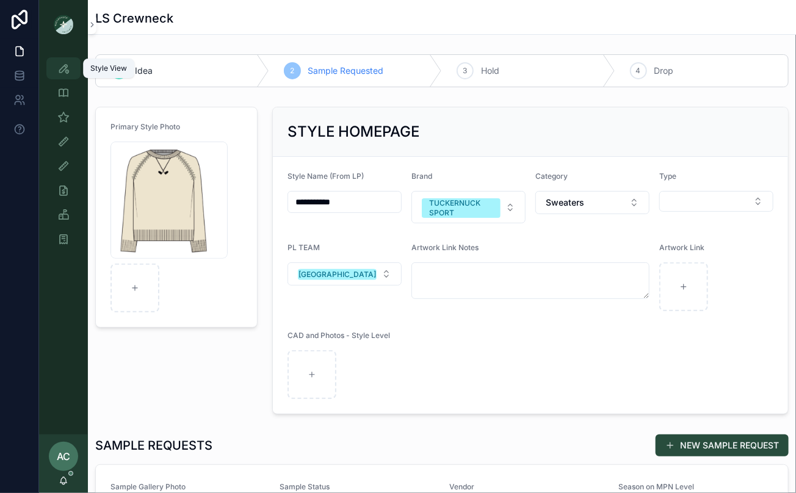
click at [62, 73] on icon "scrollable content" at bounding box center [63, 68] width 12 height 12
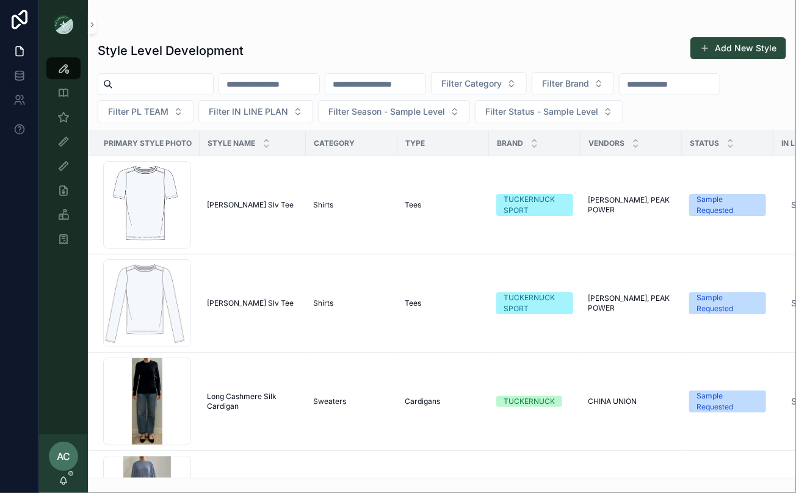
click at [388, 77] on input "scrollable content" at bounding box center [375, 84] width 100 height 17
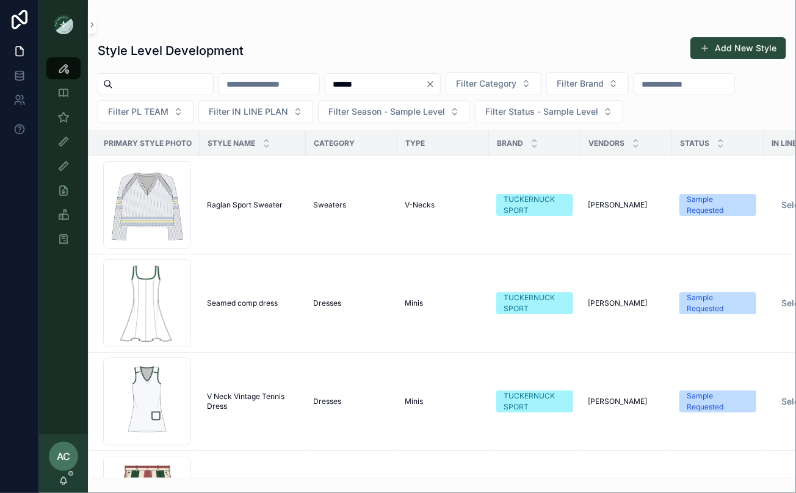
type input "******"
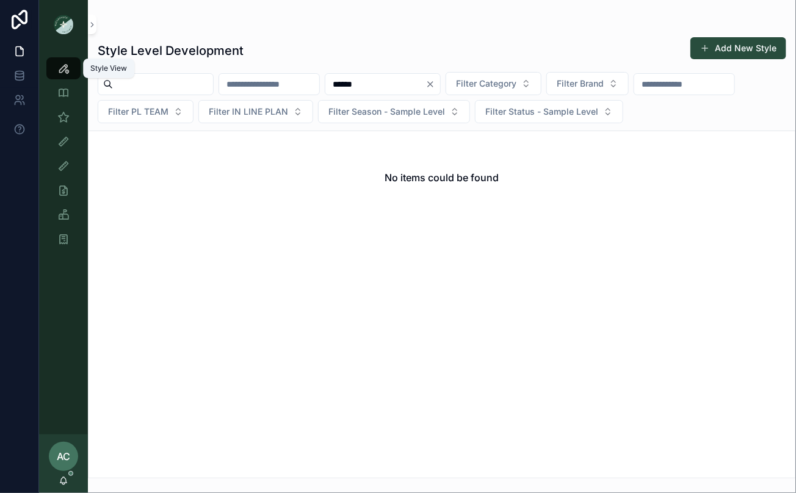
click at [62, 73] on icon "scrollable content" at bounding box center [63, 68] width 12 height 12
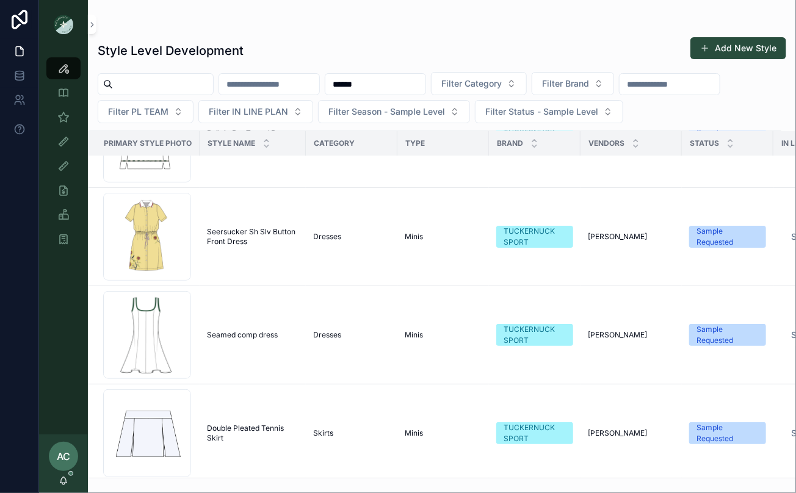
scroll to position [9010, 0]
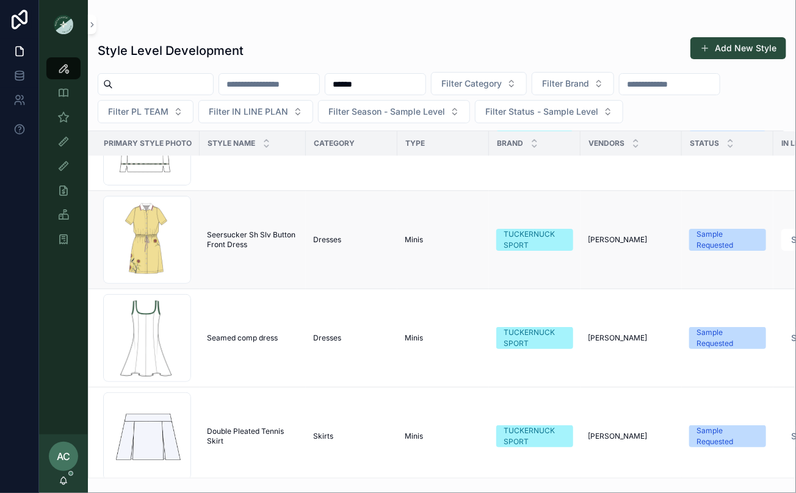
click at [210, 239] on span "Seersucker Sh Slv Button Front Dress" at bounding box center [253, 240] width 92 height 20
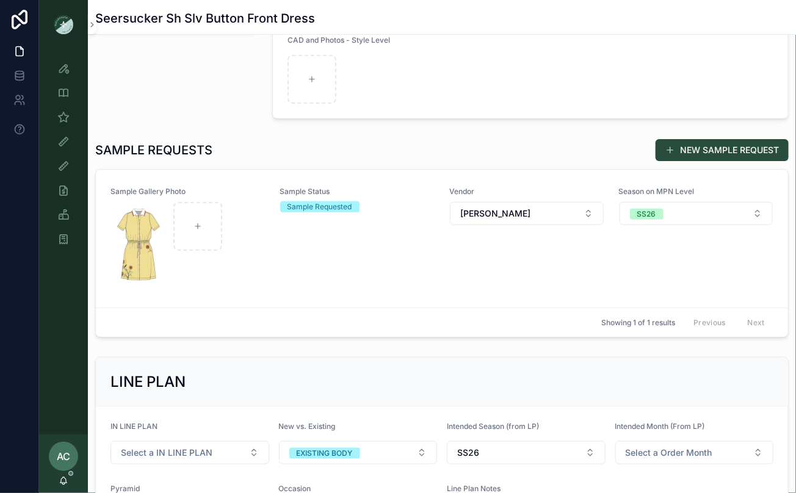
scroll to position [288, 0]
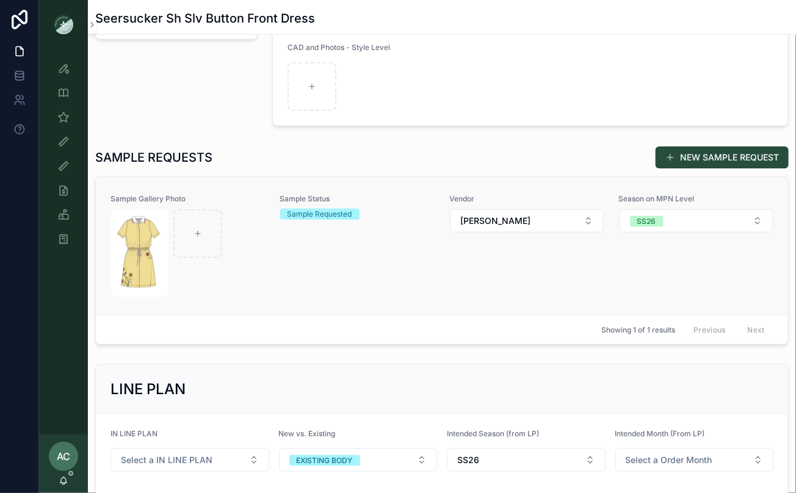
click at [257, 254] on div "scrollable content" at bounding box center [188, 253] width 154 height 88
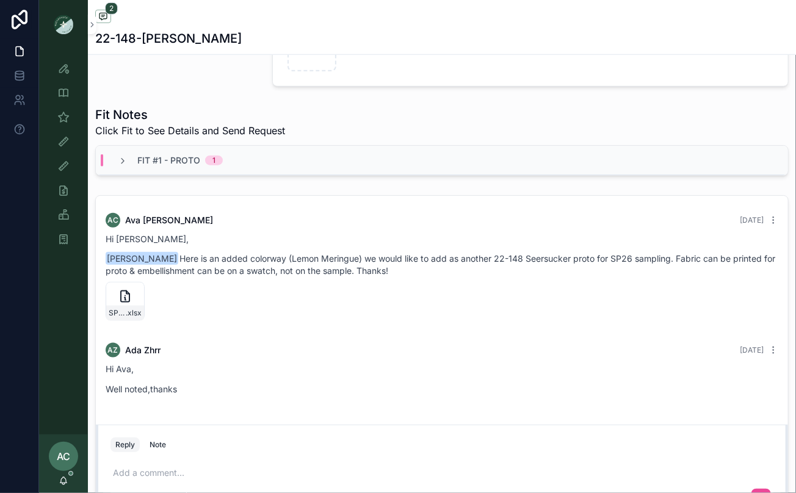
scroll to position [49, 0]
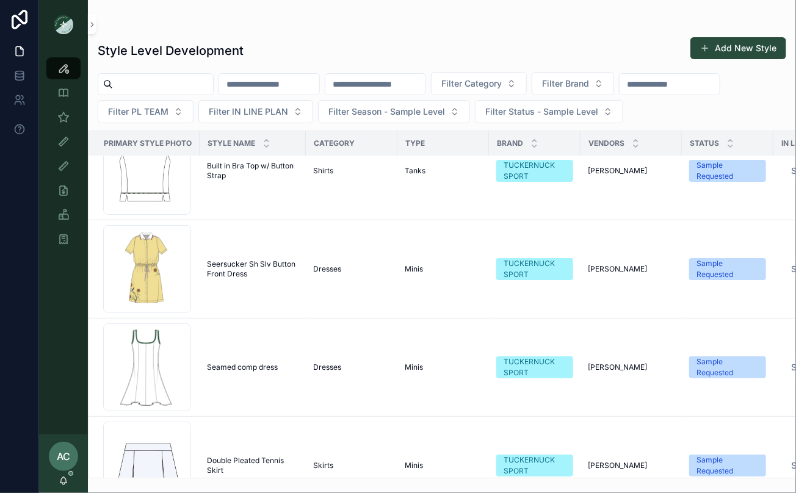
scroll to position [8979, 0]
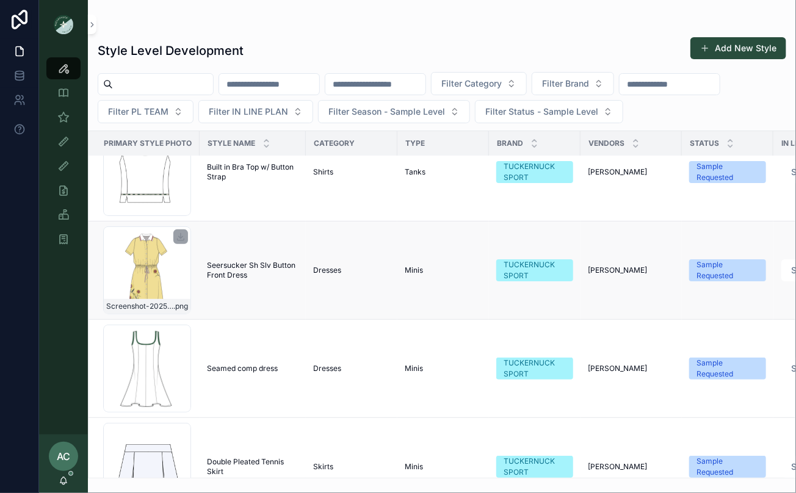
click at [141, 270] on div "Screenshot-2025-09-01-at-11.58.39-AM .png" at bounding box center [147, 270] width 88 height 88
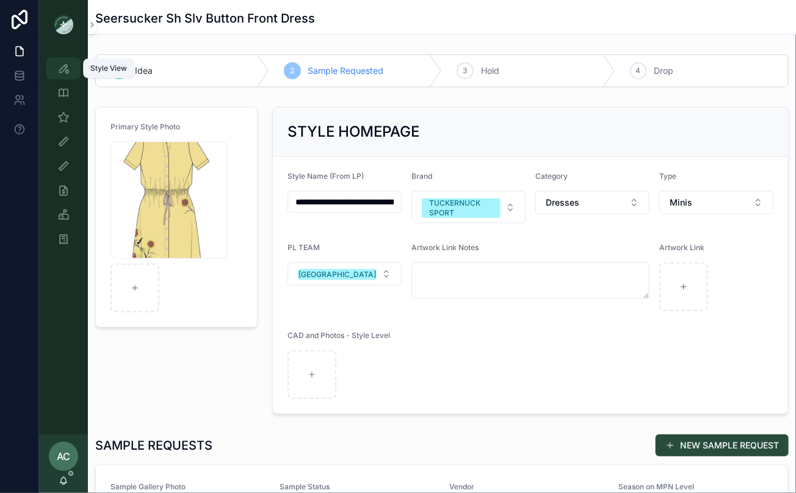
click at [60, 75] on div "Style View" at bounding box center [64, 69] width 20 height 20
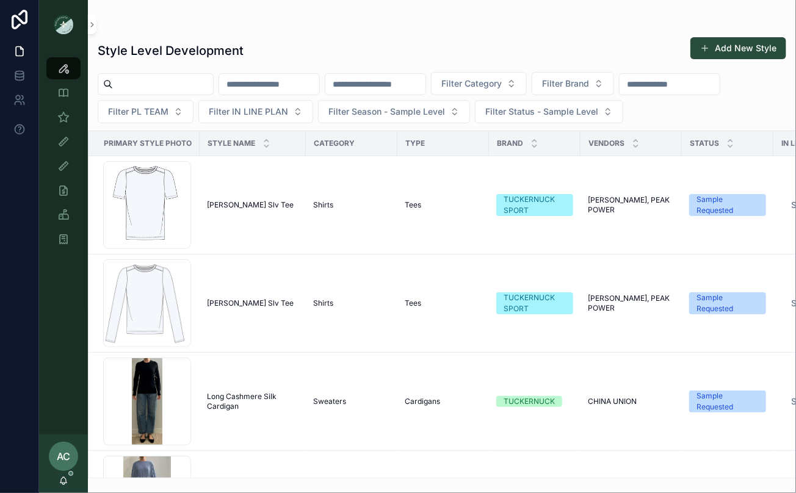
click at [408, 88] on input "scrollable content" at bounding box center [375, 84] width 100 height 17
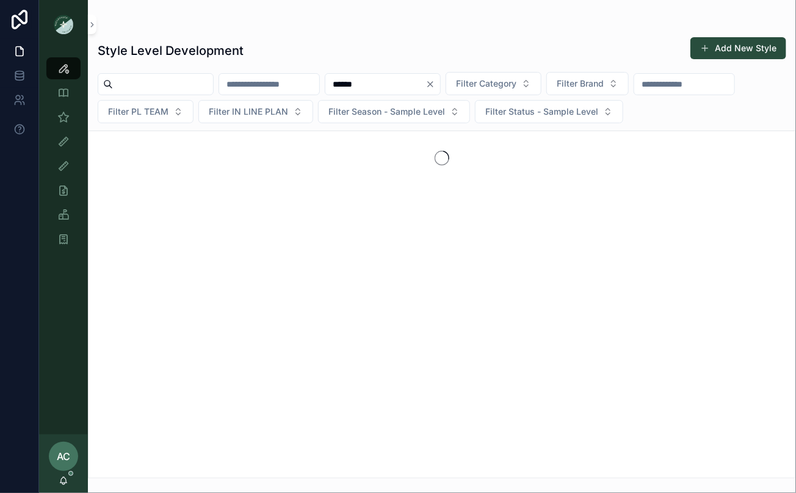
type input "******"
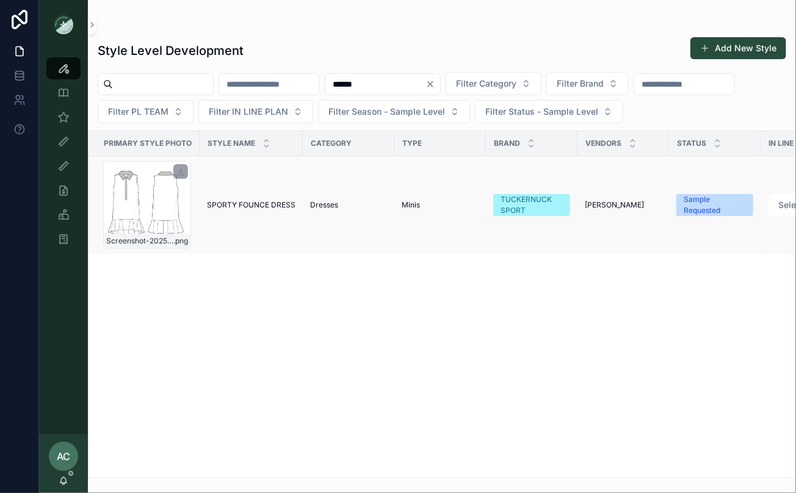
click at [155, 200] on div "Screenshot-2025-08-21-at-5.52.25-PM .png" at bounding box center [147, 205] width 88 height 88
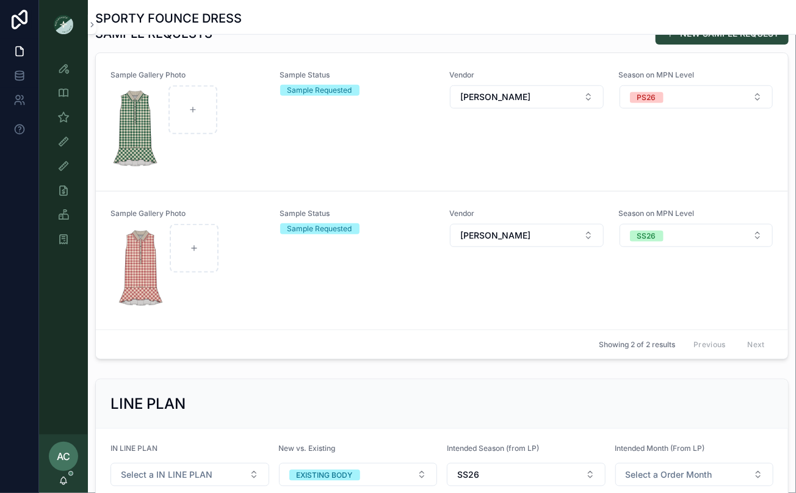
scroll to position [338, 0]
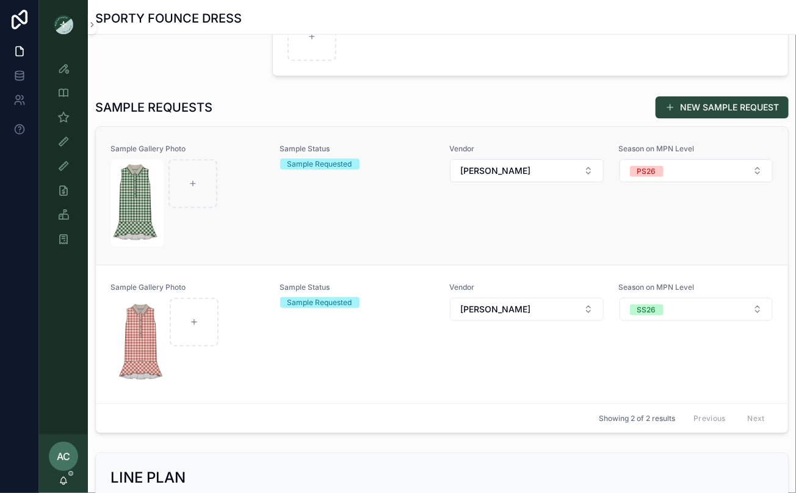
click at [259, 212] on div "scrollable content" at bounding box center [188, 203] width 154 height 88
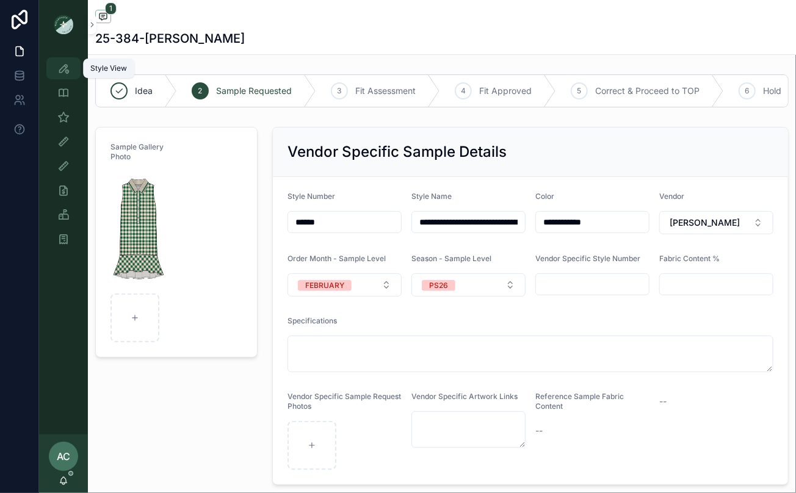
click at [63, 62] on icon "scrollable content" at bounding box center [63, 68] width 12 height 12
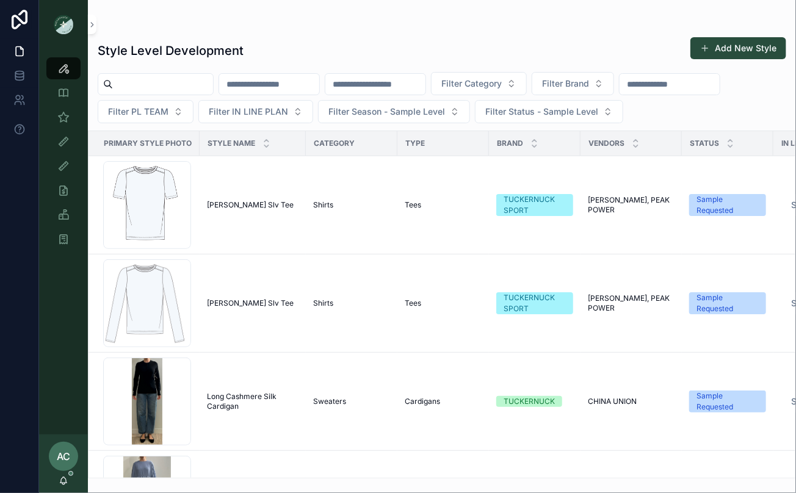
click at [306, 89] on input "scrollable content" at bounding box center [269, 84] width 100 height 17
type input "**********"
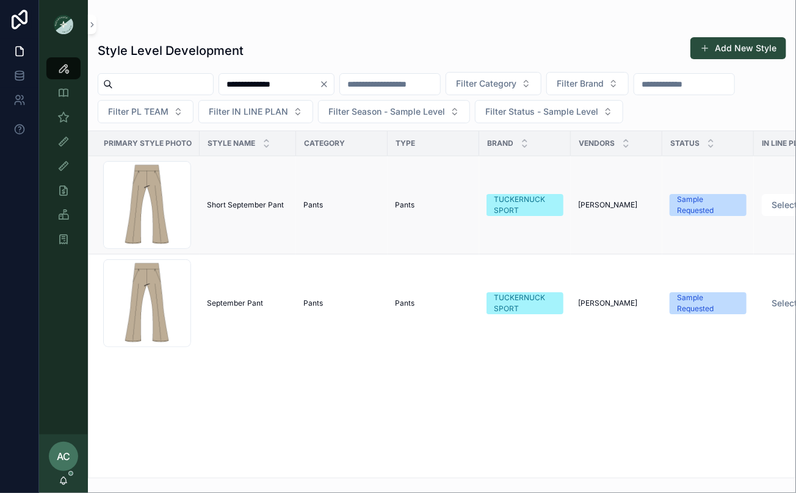
click at [235, 207] on span "Short September Pant" at bounding box center [245, 205] width 77 height 10
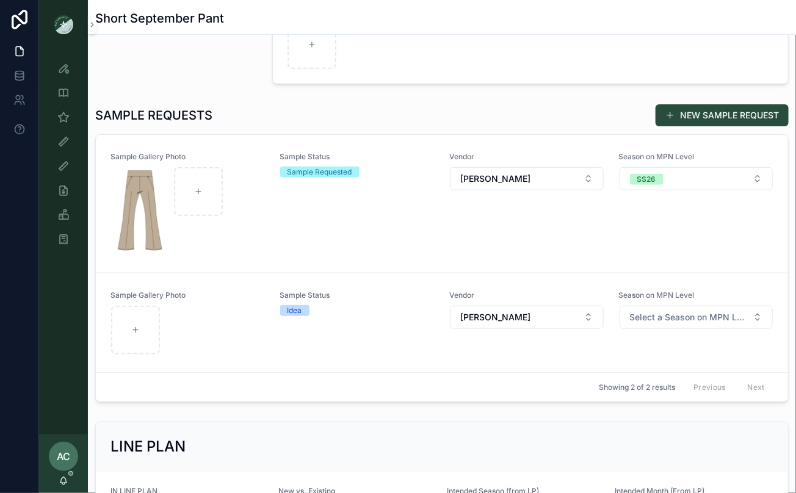
scroll to position [300, 0]
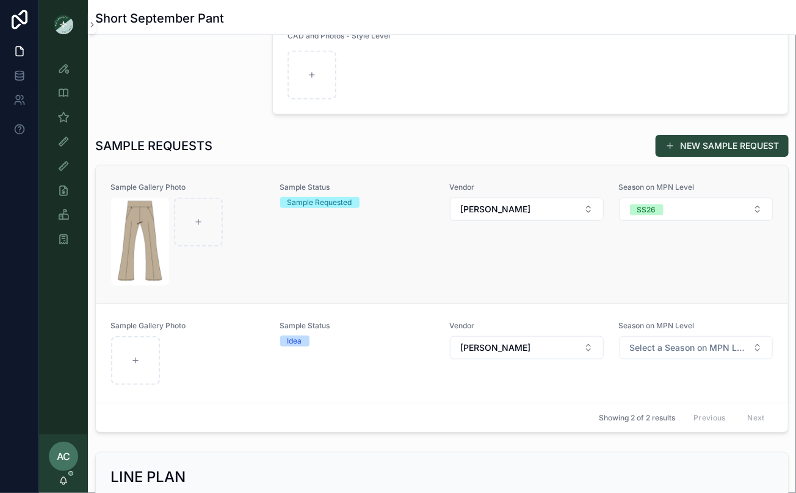
click at [260, 240] on div "scrollable content" at bounding box center [188, 242] width 154 height 88
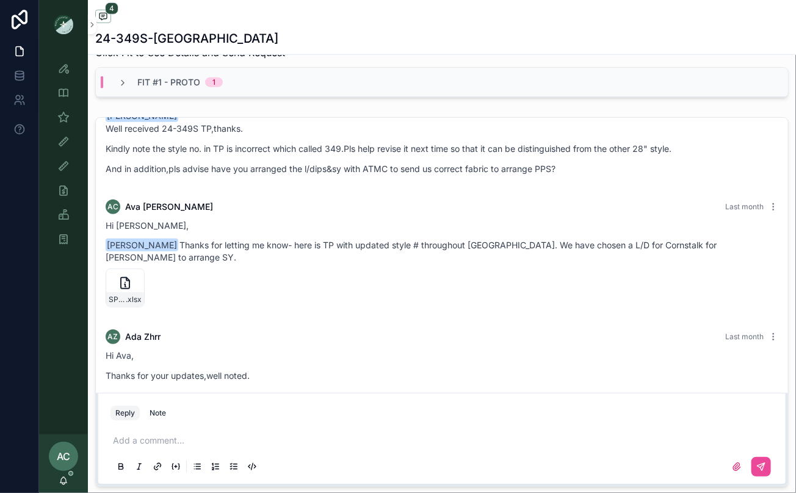
scroll to position [485, 0]
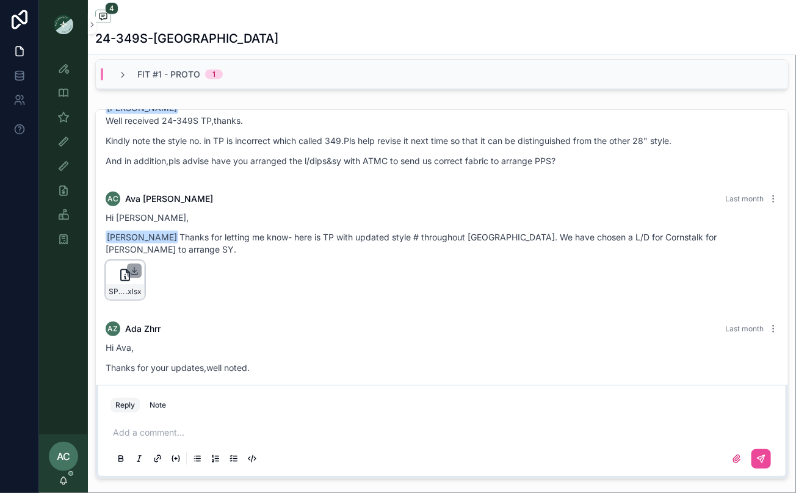
click at [135, 266] on icon "scrollable content" at bounding box center [134, 271] width 10 height 10
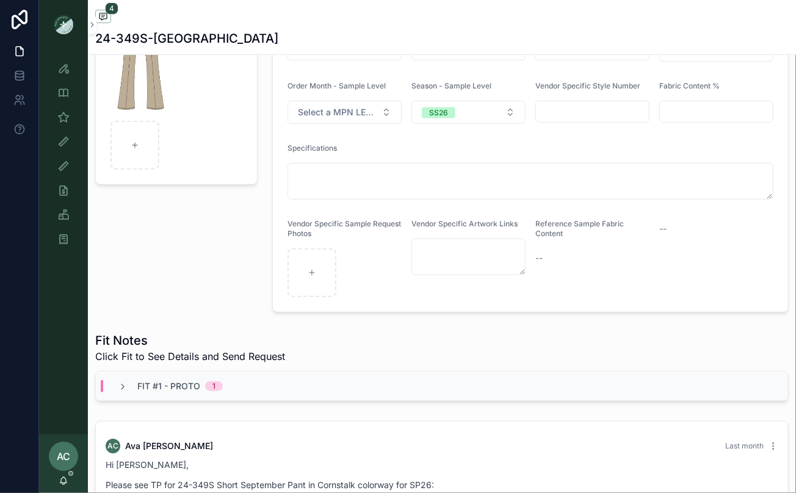
scroll to position [0, 0]
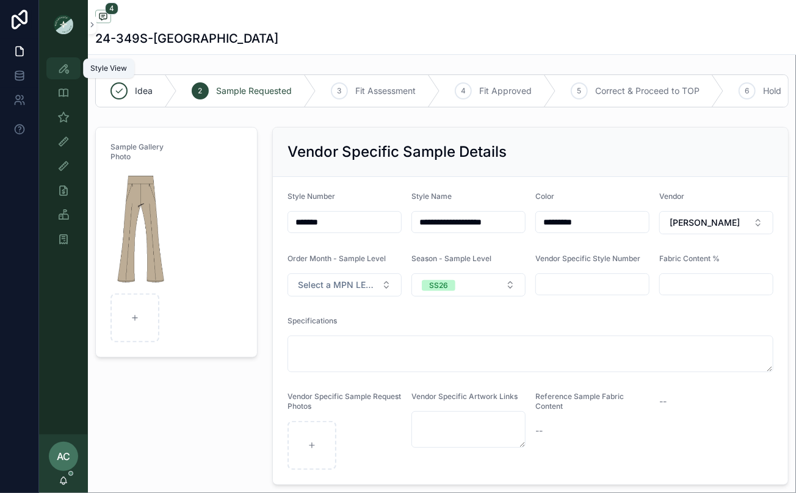
click at [70, 67] on div "Style View" at bounding box center [64, 69] width 20 height 20
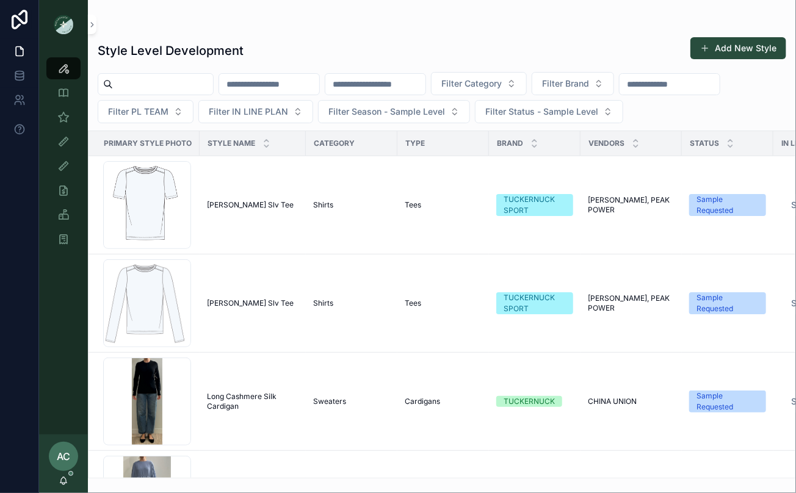
click at [391, 84] on input "scrollable content" at bounding box center [375, 84] width 100 height 17
type input "*******"
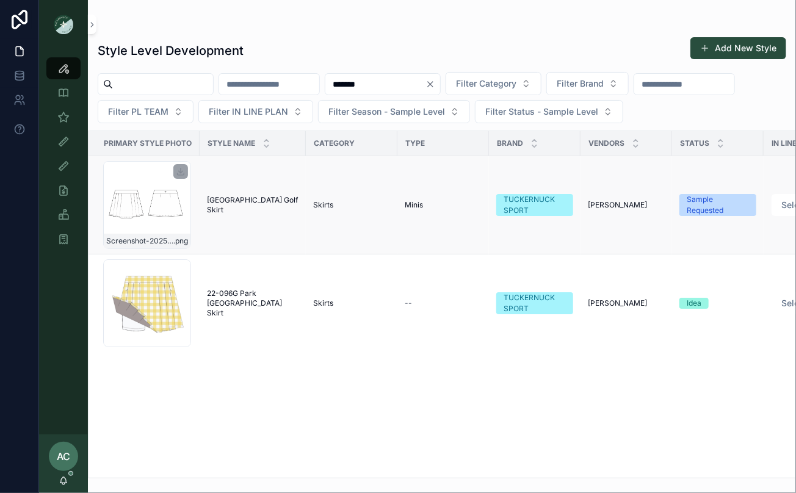
click at [157, 200] on div "Screenshot-2025-08-21-at-6.33.57-PM .png" at bounding box center [147, 205] width 88 height 88
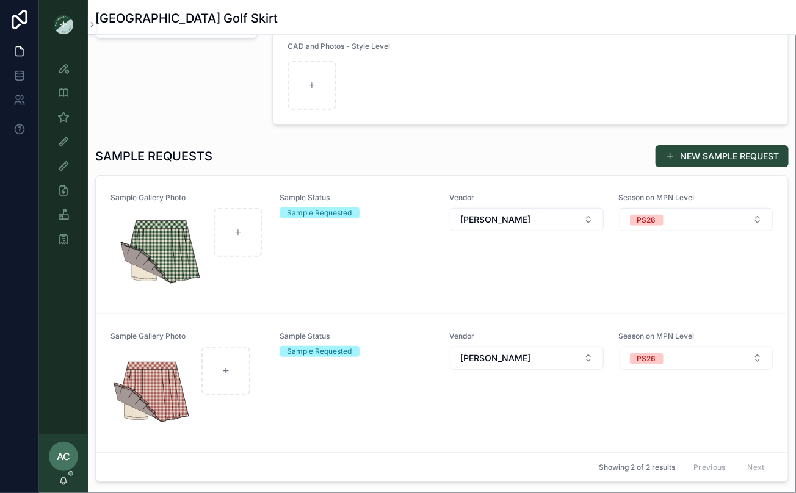
scroll to position [398, 0]
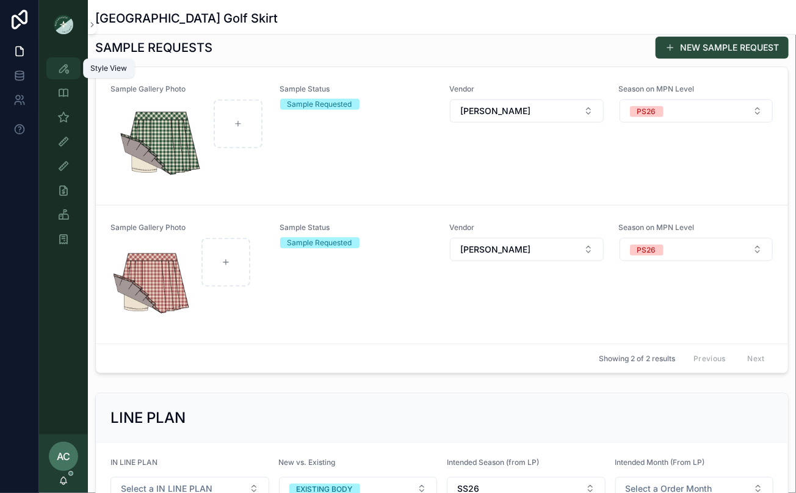
click at [63, 73] on icon "scrollable content" at bounding box center [63, 68] width 12 height 12
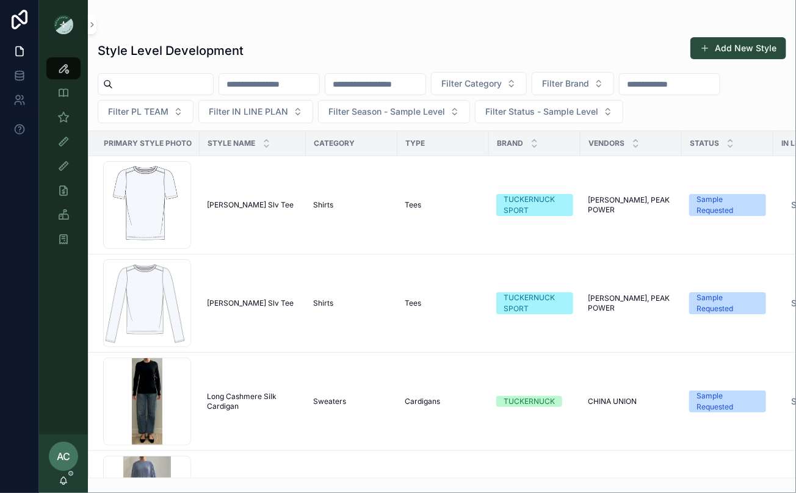
click at [423, 84] on input "scrollable content" at bounding box center [375, 84] width 100 height 17
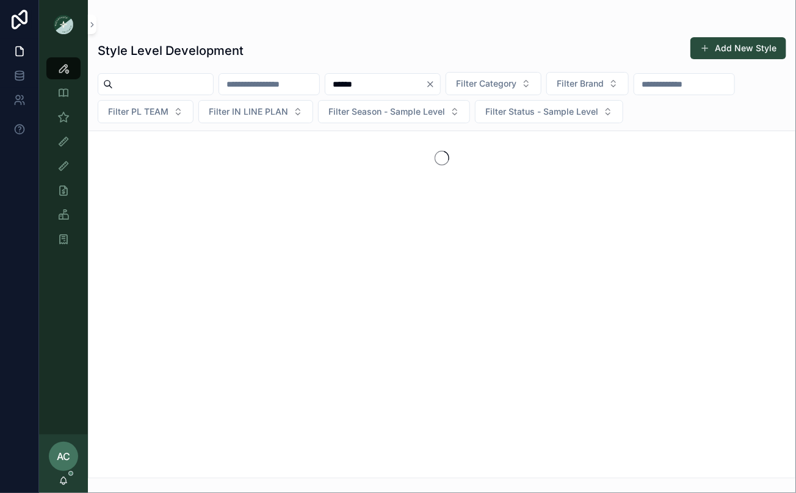
type input "******"
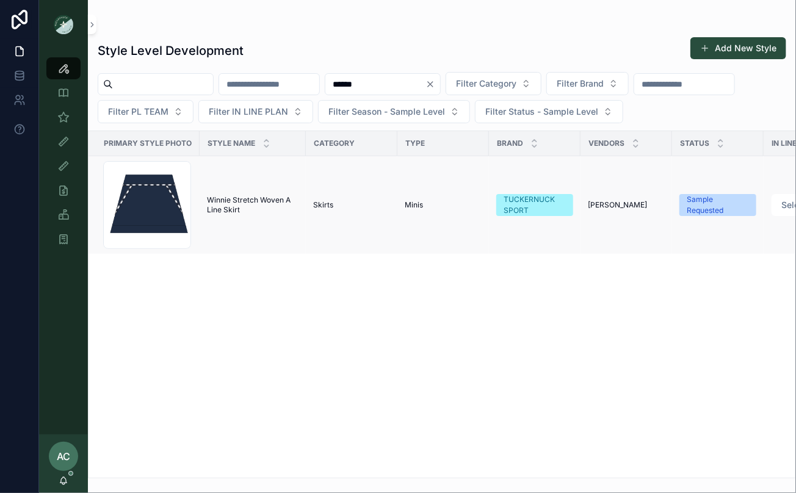
click at [261, 196] on span "Winnie Stretch Woven A Line Skirt" at bounding box center [253, 205] width 92 height 20
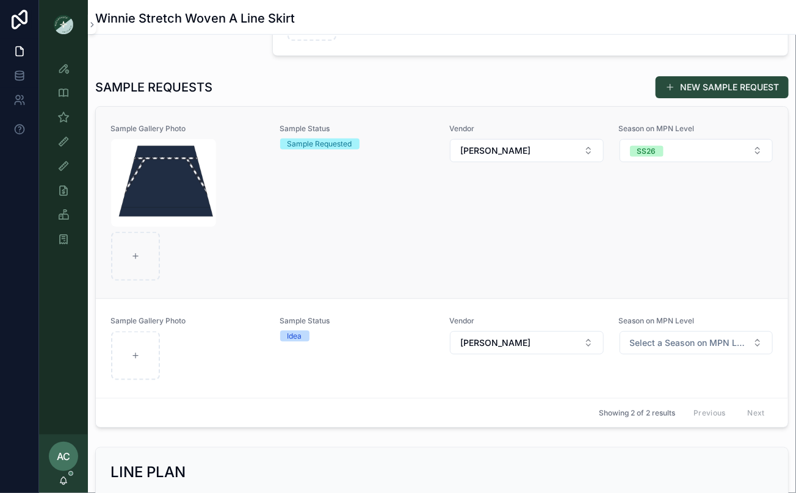
scroll to position [360, 0]
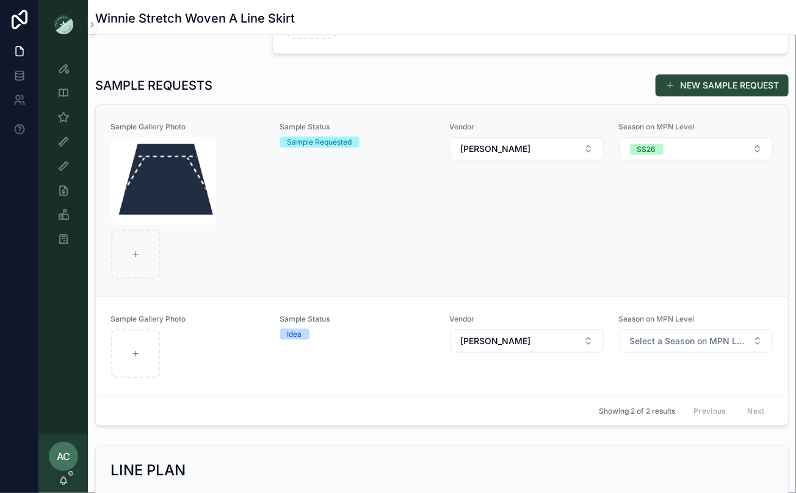
click at [278, 227] on div "Sample Gallery Photo Sample Status Sample Requested Vendor [PERSON_NAME] Season…" at bounding box center [441, 200] width 663 height 157
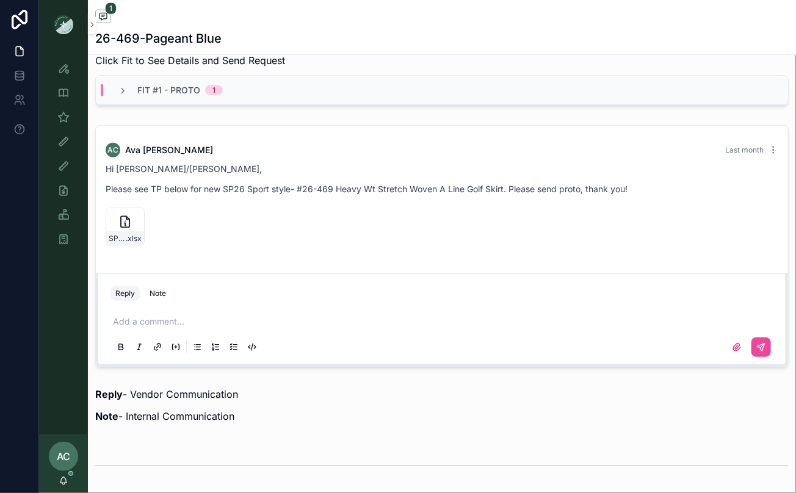
scroll to position [505, 0]
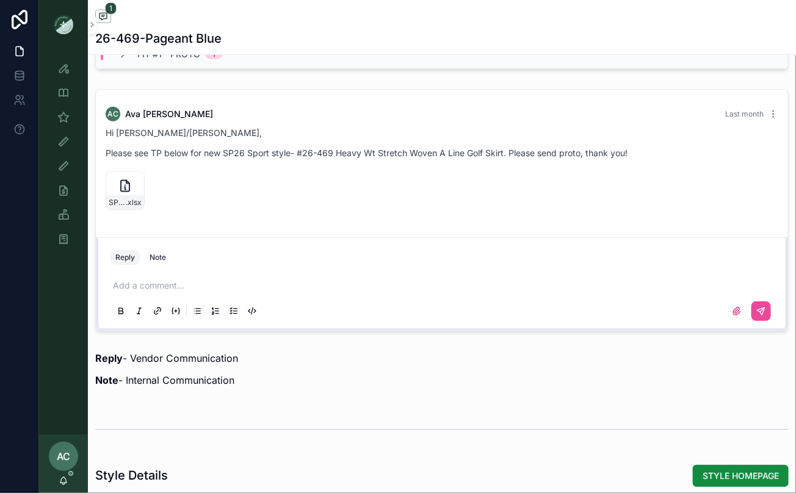
click at [173, 281] on p "scrollable content" at bounding box center [444, 285] width 663 height 12
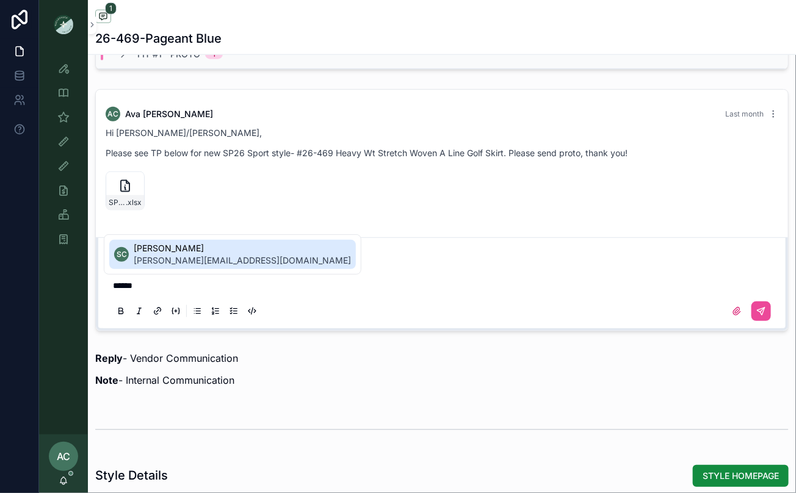
click at [196, 256] on span "[PERSON_NAME][EMAIL_ADDRESS][DOMAIN_NAME]" at bounding box center [242, 260] width 217 height 12
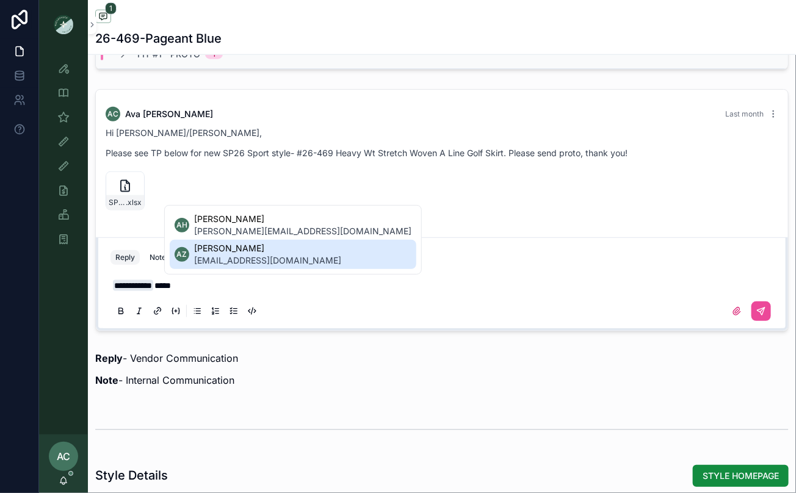
click at [239, 254] on span "[PERSON_NAME]" at bounding box center [267, 248] width 147 height 12
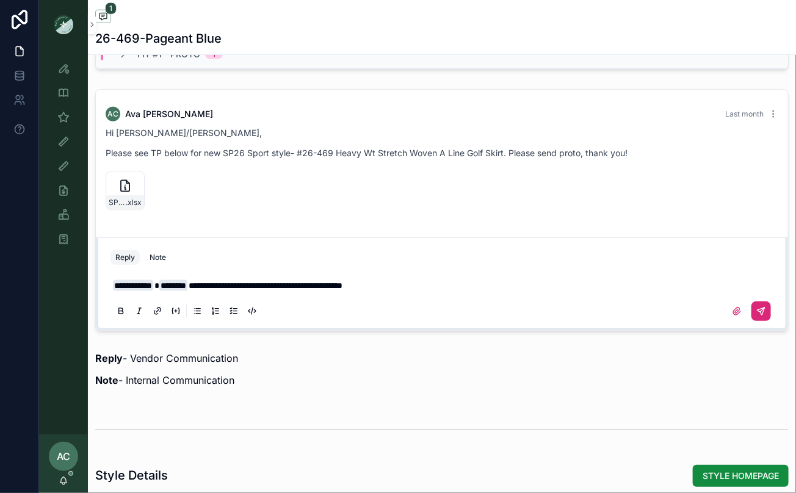
click at [758, 311] on button "scrollable content" at bounding box center [761, 311] width 20 height 20
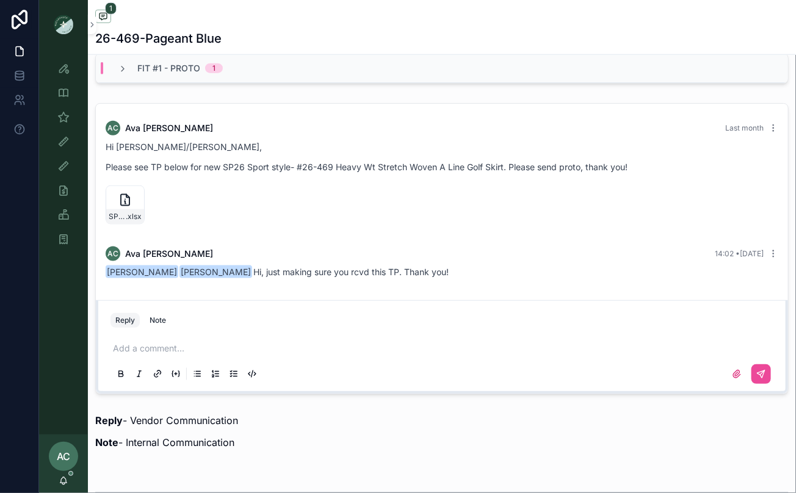
scroll to position [491, 0]
click at [64, 71] on icon "scrollable content" at bounding box center [63, 68] width 12 height 12
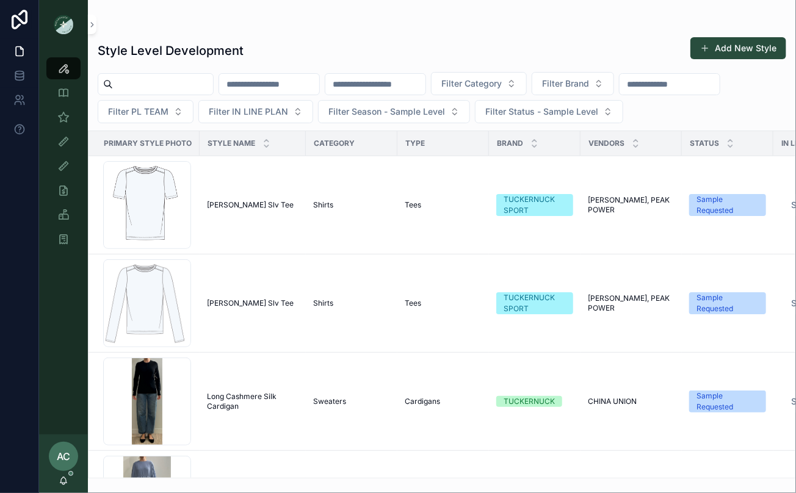
click at [415, 83] on input "scrollable content" at bounding box center [375, 84] width 100 height 17
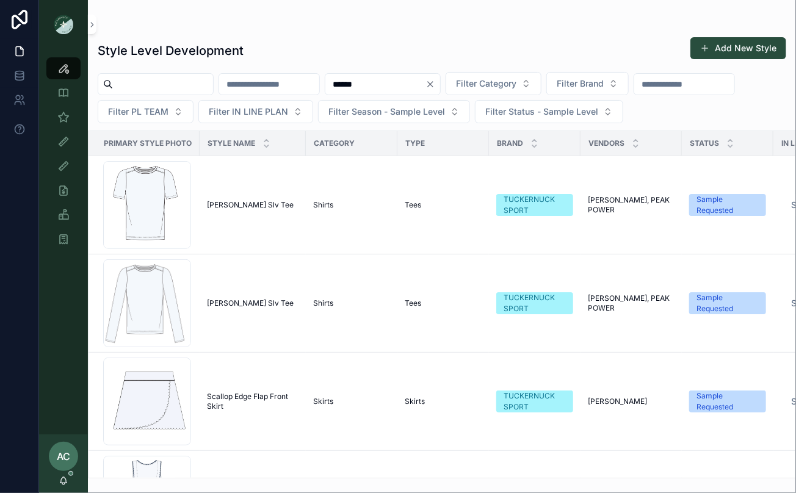
type input "******"
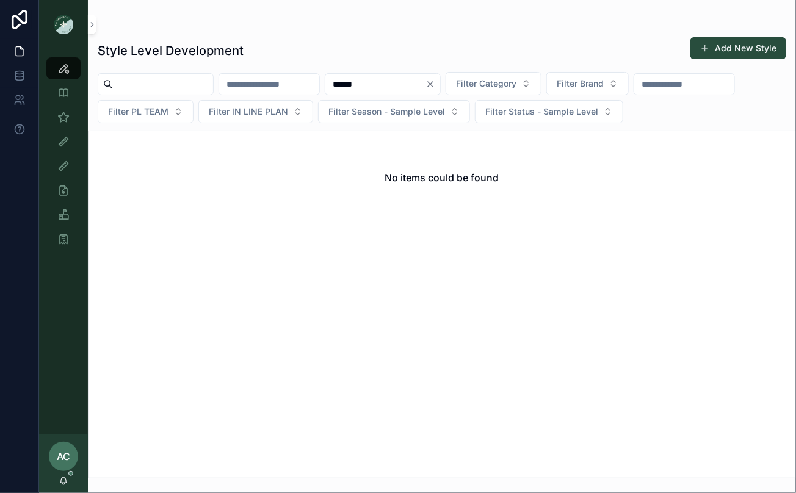
click at [422, 83] on input "******" at bounding box center [375, 84] width 100 height 17
click at [435, 83] on icon "Clear" at bounding box center [430, 84] width 10 height 10
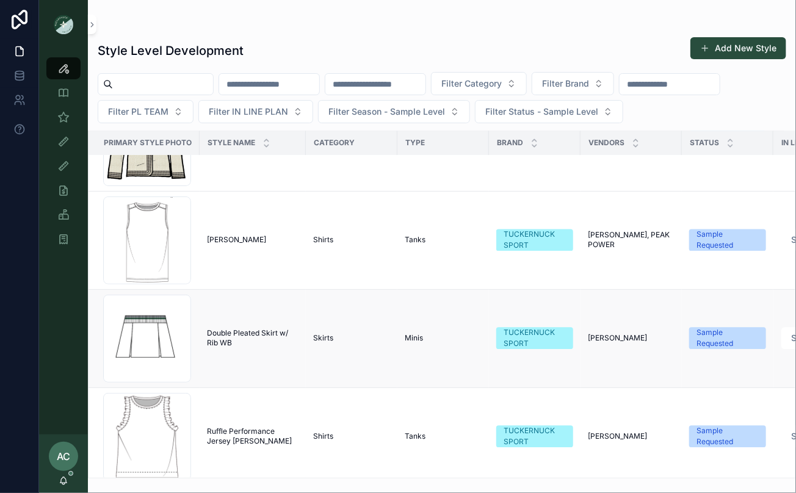
scroll to position [9967, 0]
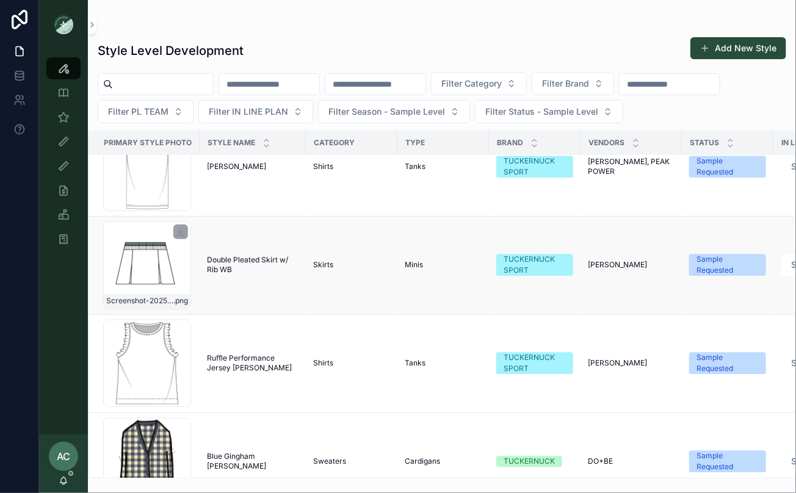
click at [150, 258] on div "Screenshot-2025-08-28-at-5.47.24-PM .png" at bounding box center [147, 266] width 88 height 88
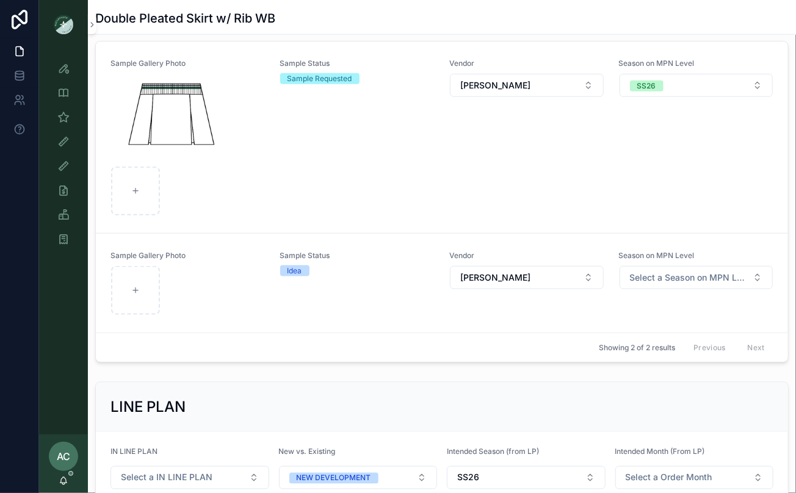
scroll to position [425, 0]
click at [243, 184] on div "scrollable content" at bounding box center [188, 144] width 154 height 142
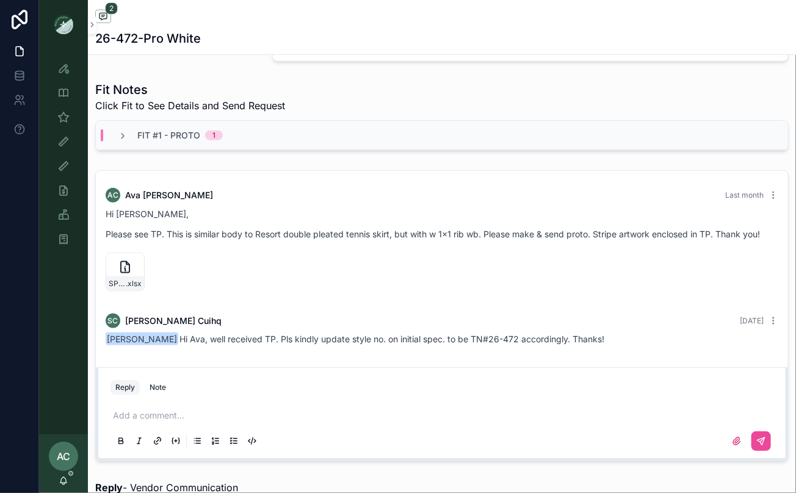
scroll to position [432, 0]
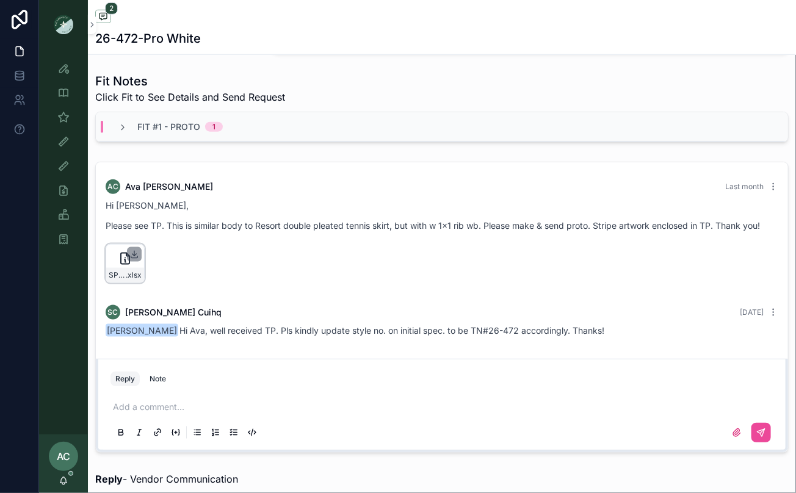
click at [132, 256] on icon "scrollable content" at bounding box center [134, 257] width 7 height 2
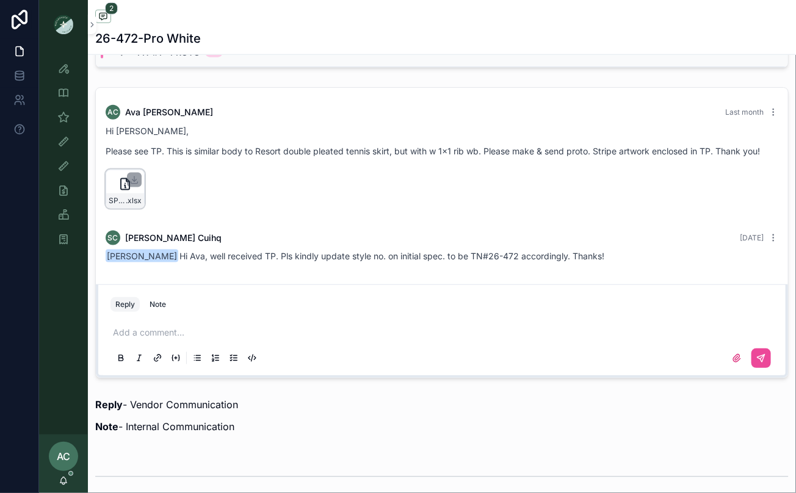
scroll to position [524, 0]
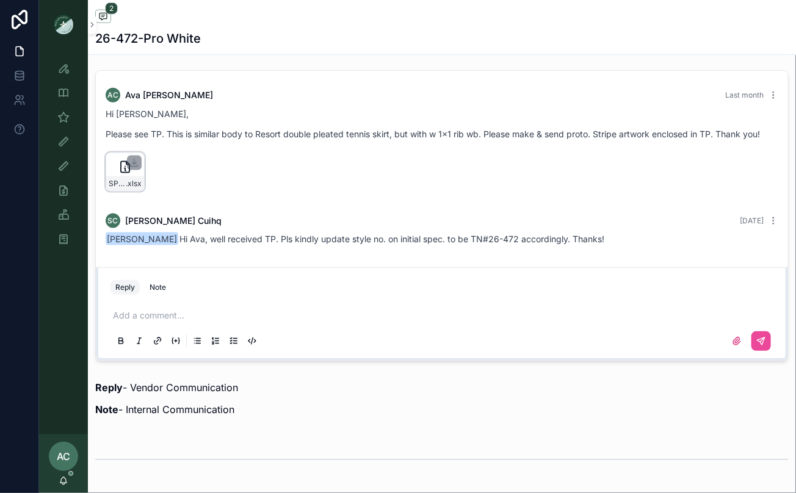
click at [162, 310] on p "scrollable content" at bounding box center [444, 315] width 663 height 12
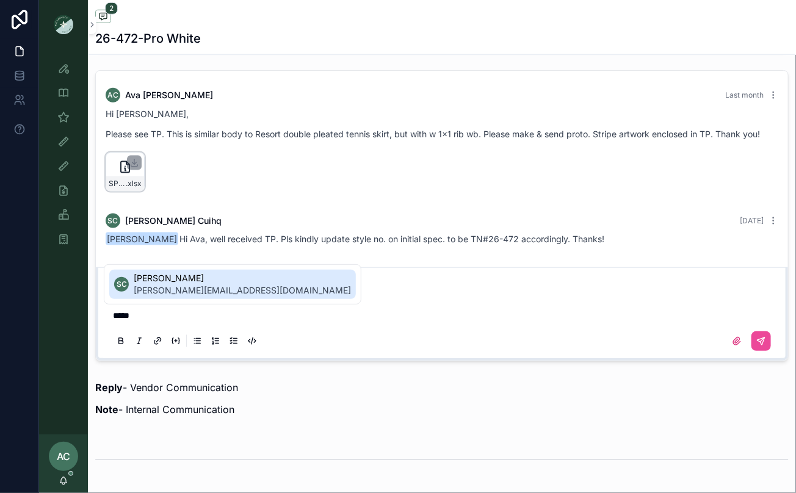
click at [162, 295] on span "[PERSON_NAME][EMAIL_ADDRESS][DOMAIN_NAME]" at bounding box center [242, 290] width 217 height 12
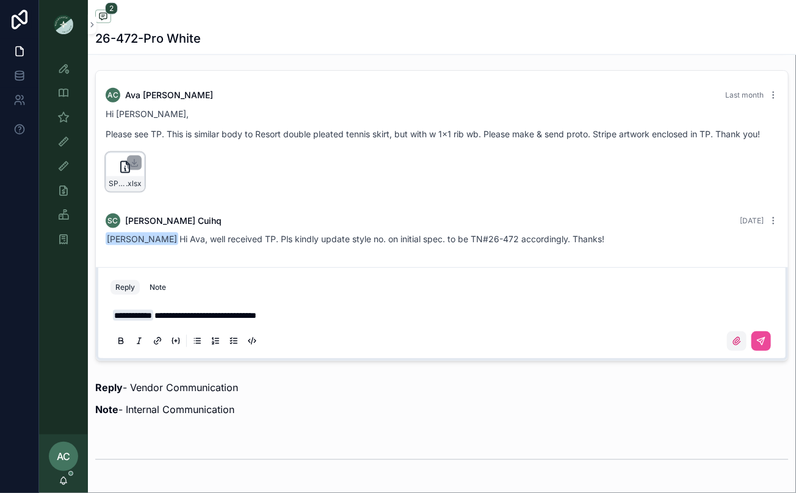
click at [735, 339] on icon "scrollable content" at bounding box center [737, 341] width 10 height 10
click at [0, 0] on input "scrollable content" at bounding box center [0, 0] width 0 height 0
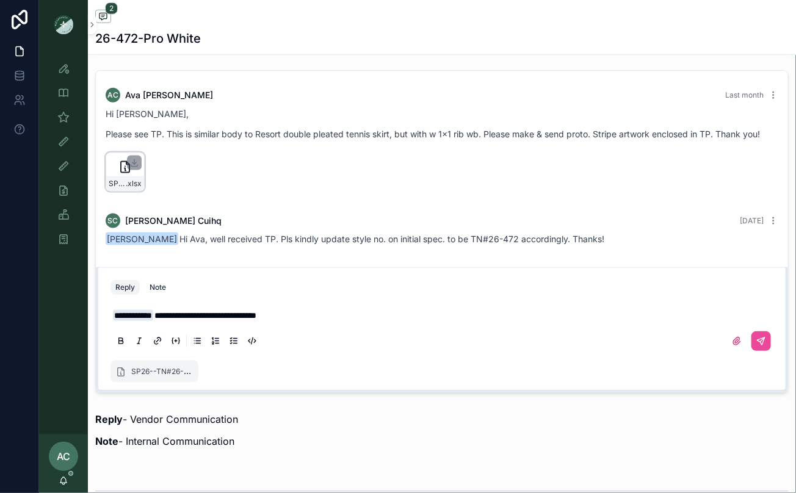
click at [324, 312] on p "**********" at bounding box center [444, 315] width 663 height 12
click at [757, 343] on button "scrollable content" at bounding box center [761, 341] width 20 height 20
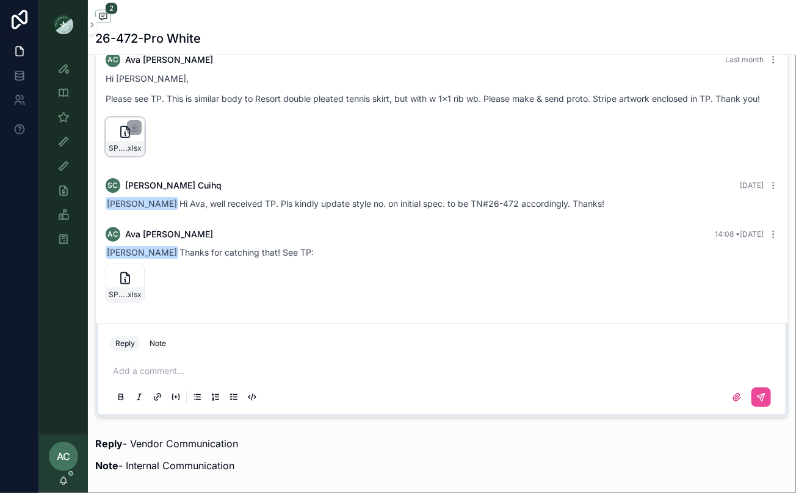
scroll to position [0, 0]
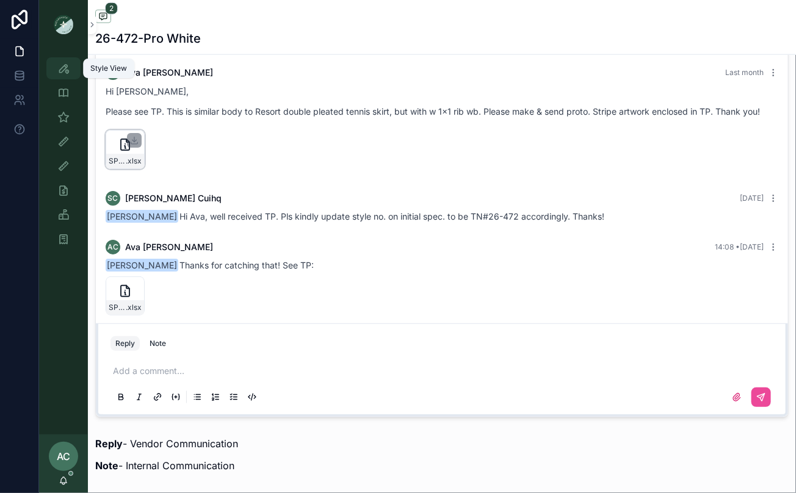
click at [64, 73] on icon "scrollable content" at bounding box center [63, 68] width 12 height 12
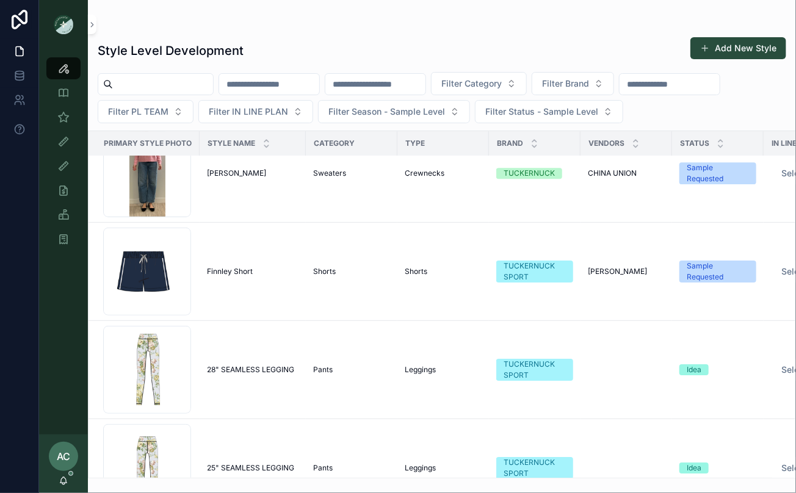
scroll to position [6806, 0]
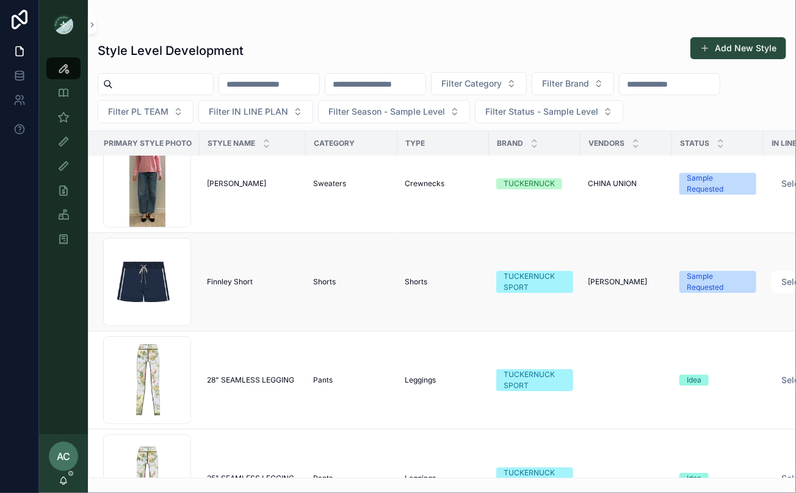
click at [239, 267] on td "[PERSON_NAME] [PERSON_NAME]" at bounding box center [253, 282] width 106 height 98
click at [227, 279] on span "Finnley Short" at bounding box center [230, 282] width 46 height 10
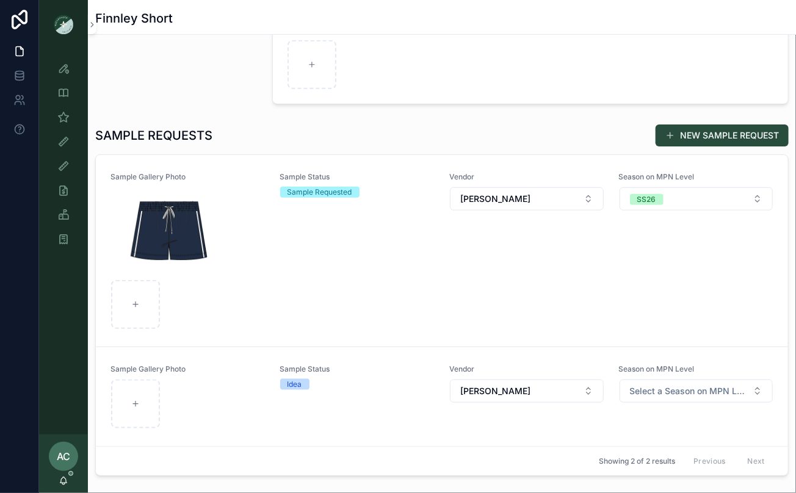
scroll to position [314, 0]
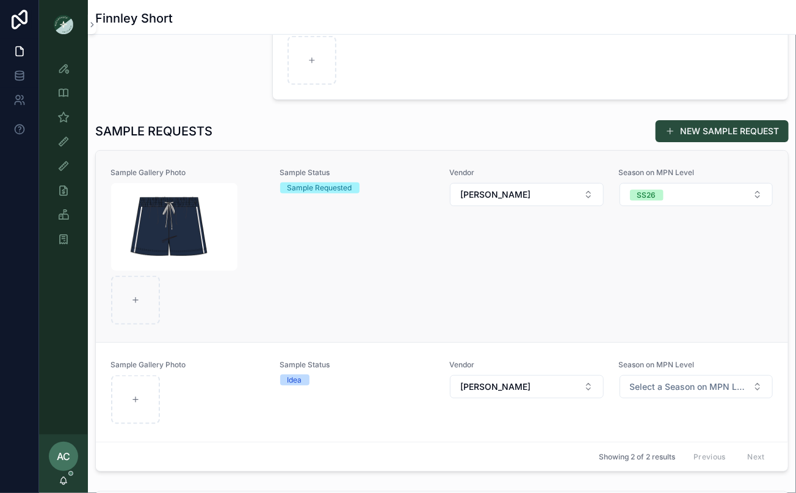
click at [228, 280] on div "scrollable content" at bounding box center [188, 254] width 154 height 142
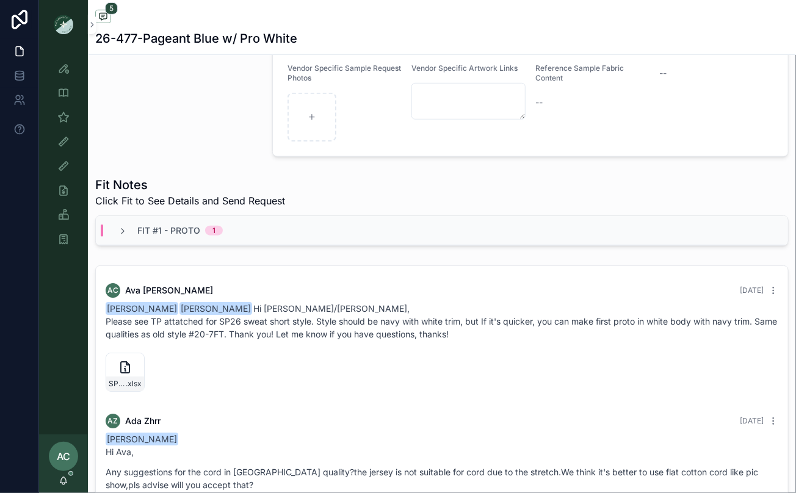
scroll to position [328, 0]
click at [68, 73] on icon "scrollable content" at bounding box center [63, 68] width 12 height 12
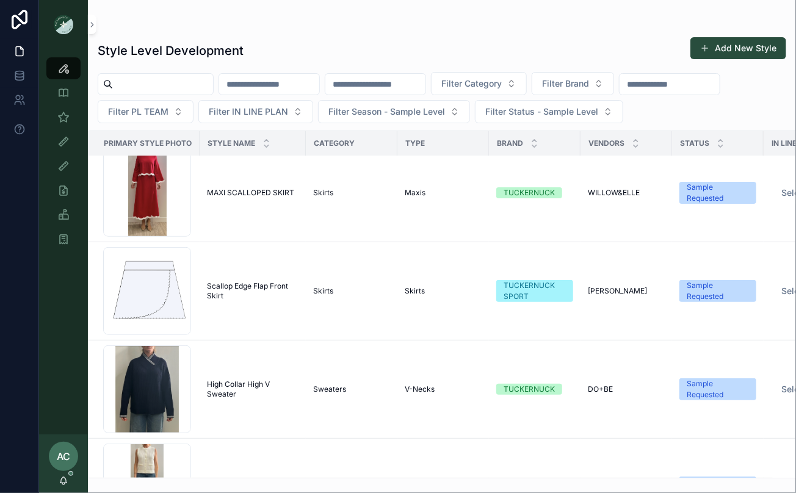
scroll to position [5418, 0]
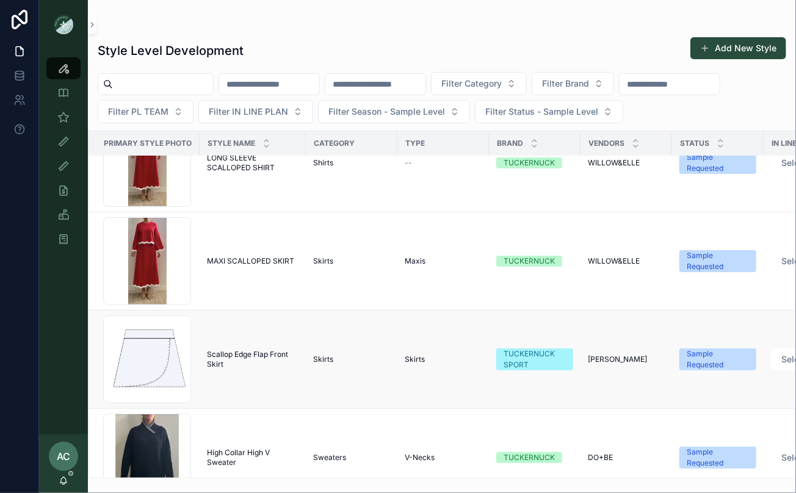
click at [259, 358] on span "Scallop Edge Flap Front Skirt" at bounding box center [253, 360] width 92 height 20
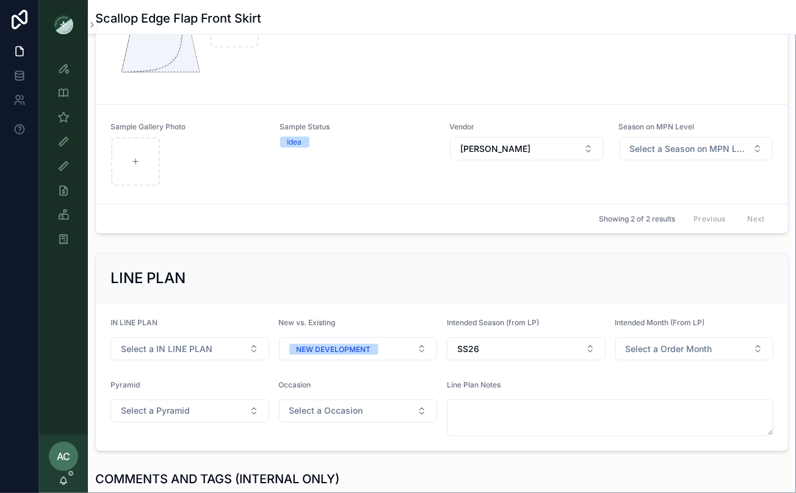
scroll to position [459, 0]
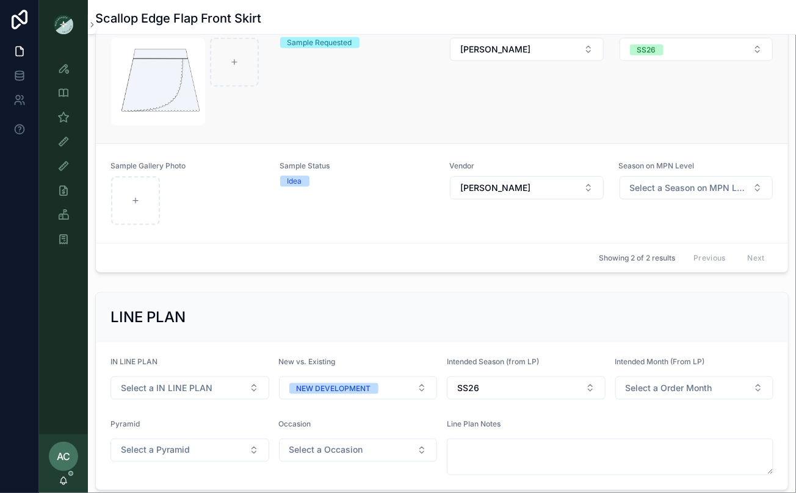
click at [304, 101] on div "Sample Status Sample Requested" at bounding box center [357, 75] width 155 height 104
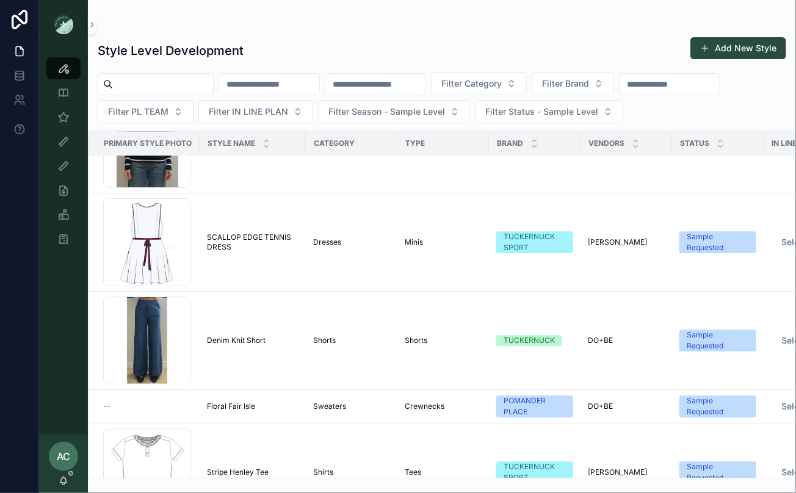
scroll to position [6405, 0]
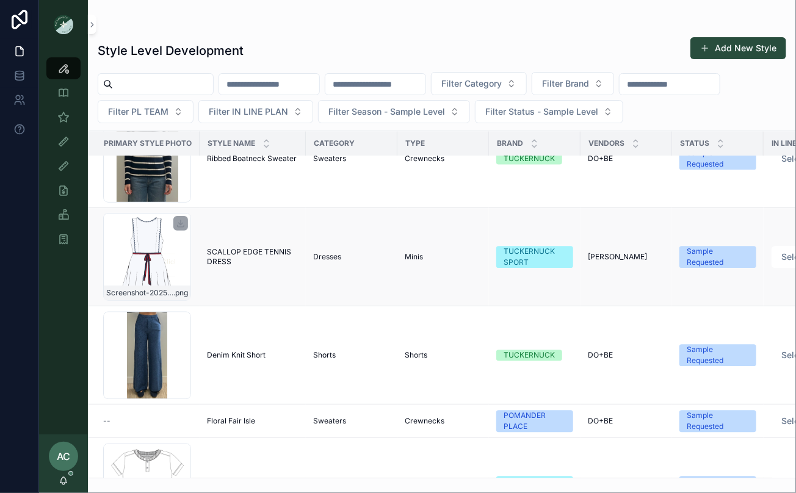
click at [140, 248] on div "Screenshot-2025-09-04-at-9.09.44-AM .png" at bounding box center [147, 257] width 88 height 88
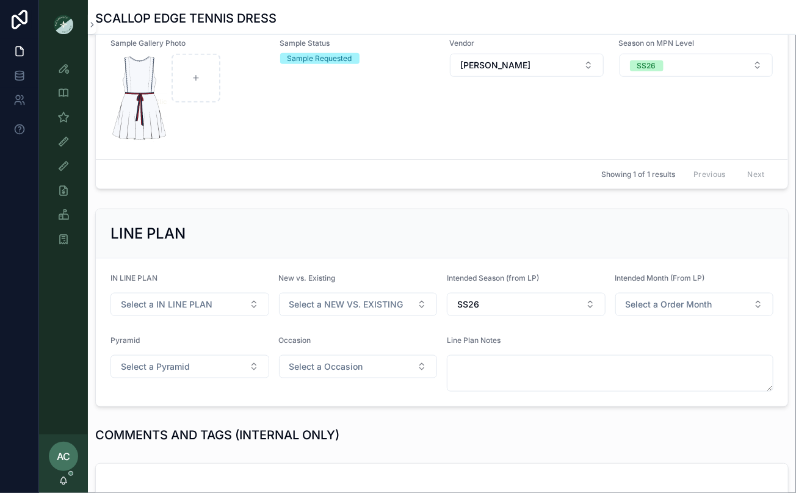
scroll to position [442, 0]
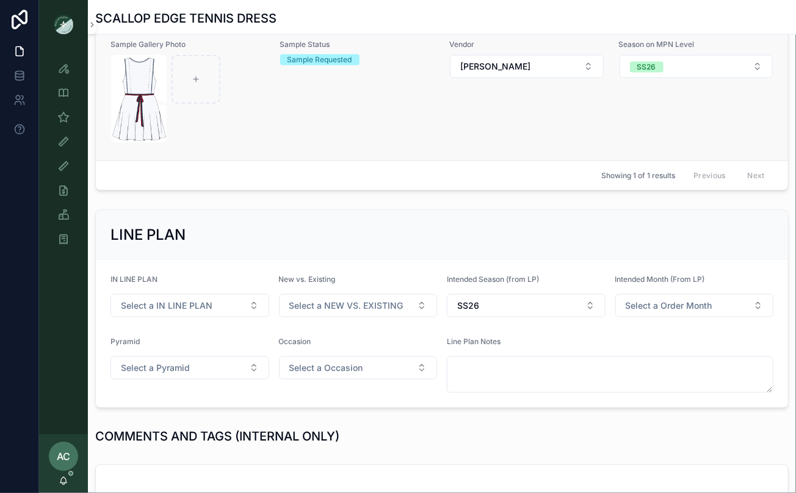
click at [257, 99] on div "scrollable content" at bounding box center [188, 99] width 154 height 88
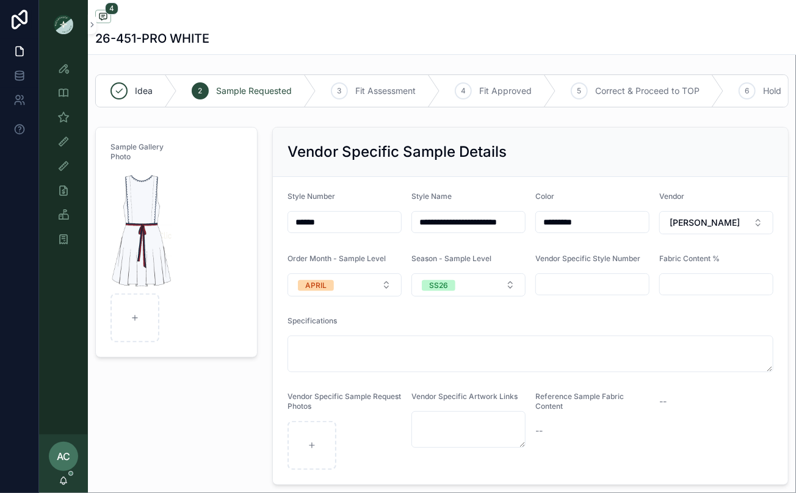
scroll to position [376, 0]
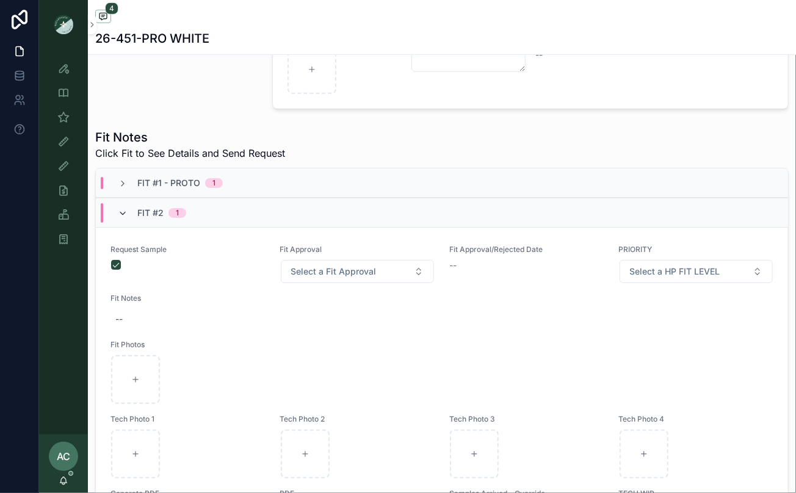
click at [120, 209] on icon "scrollable content" at bounding box center [123, 214] width 10 height 10
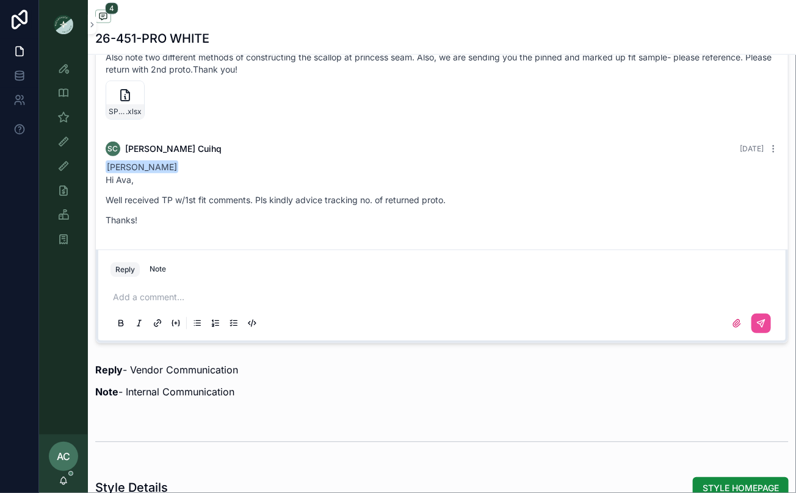
scroll to position [613, 0]
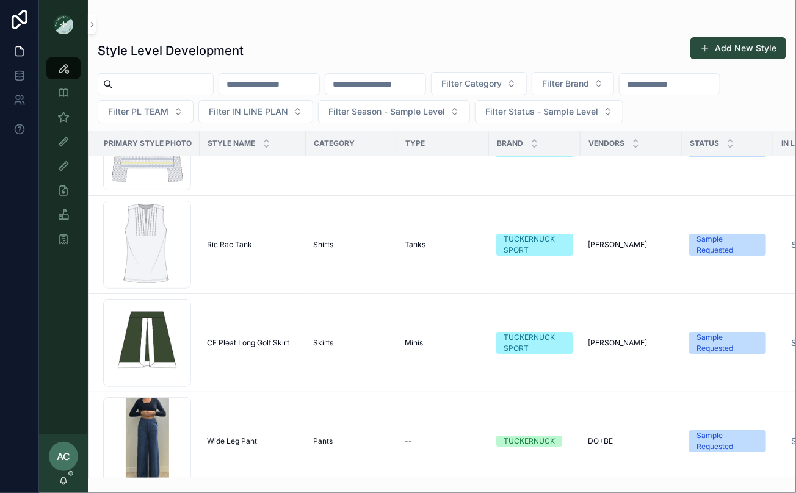
scroll to position [8622, 0]
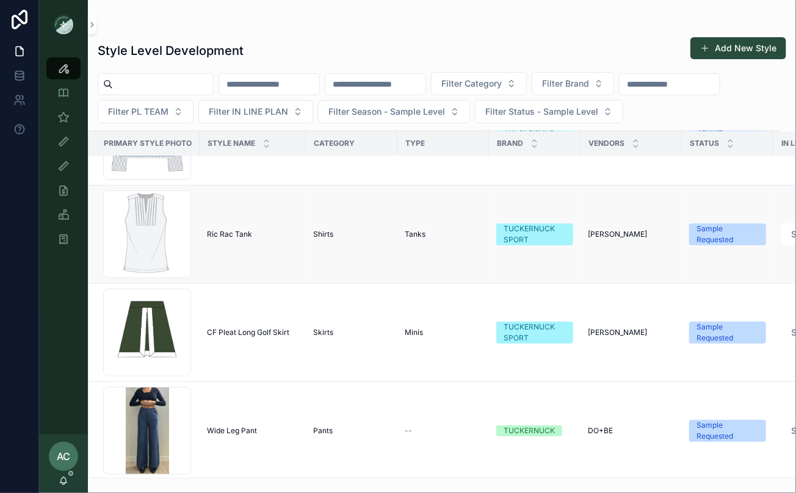
click at [217, 242] on td "Ric Rac Tank Ric Rac Tank" at bounding box center [253, 235] width 106 height 98
click at [132, 236] on div "Screenshot-2025-09-02-at-5.30.37-PM .png" at bounding box center [147, 234] width 88 height 88
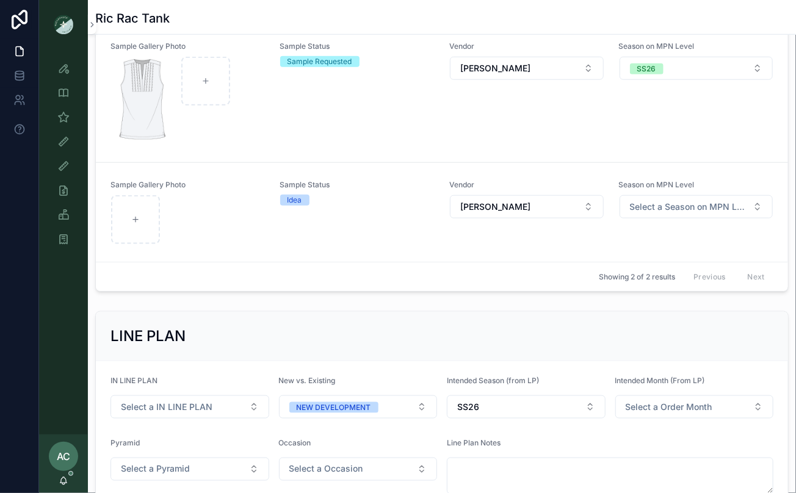
scroll to position [440, 0]
click at [273, 159] on link "Sample Gallery Photo Sample Status Sample Requested Vendor [PERSON_NAME] Season…" at bounding box center [442, 94] width 692 height 138
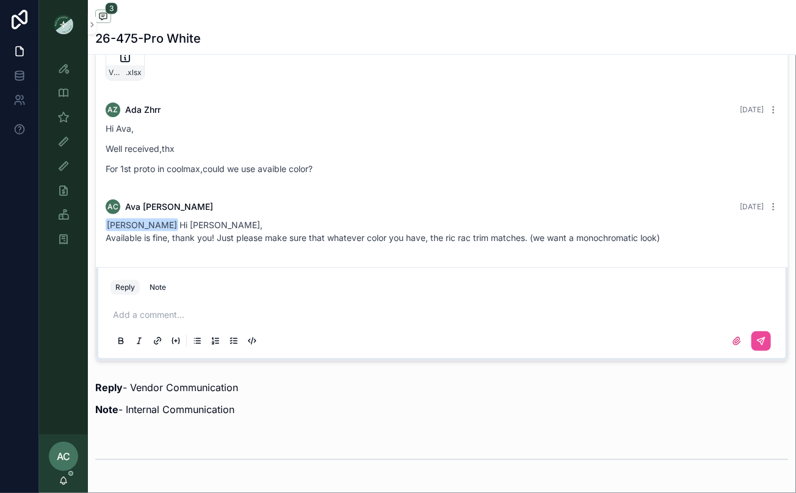
scroll to position [589, 0]
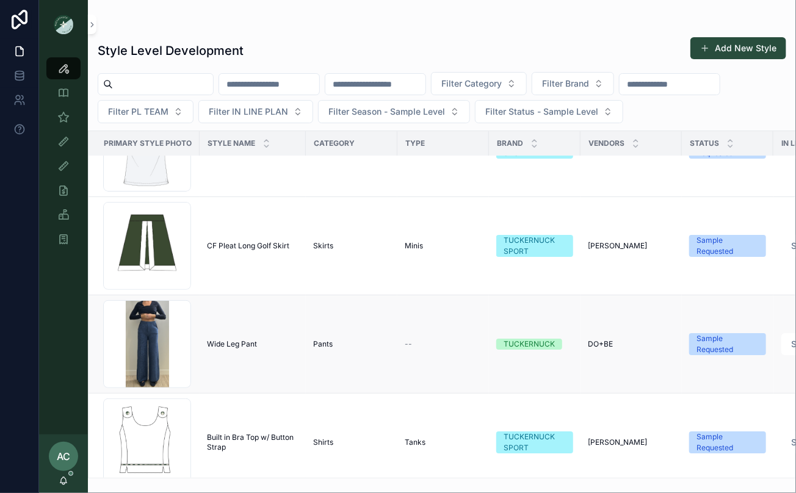
scroll to position [8740, 0]
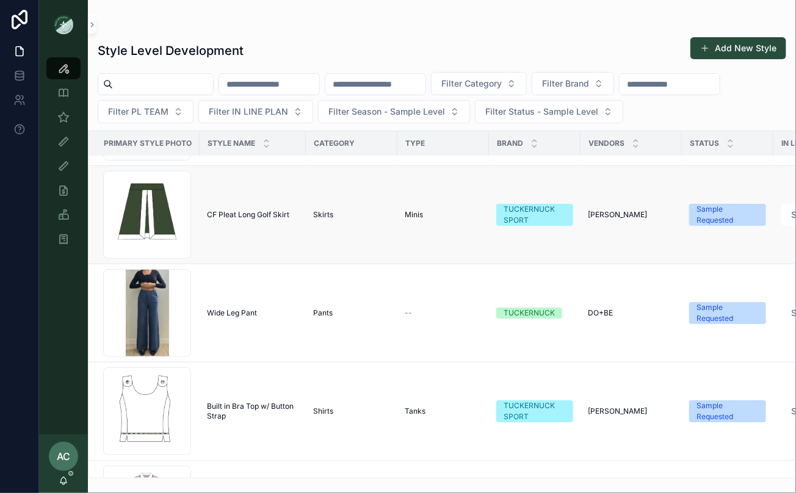
click at [222, 213] on span "CF Pleat Long Golf Skirt" at bounding box center [248, 215] width 82 height 10
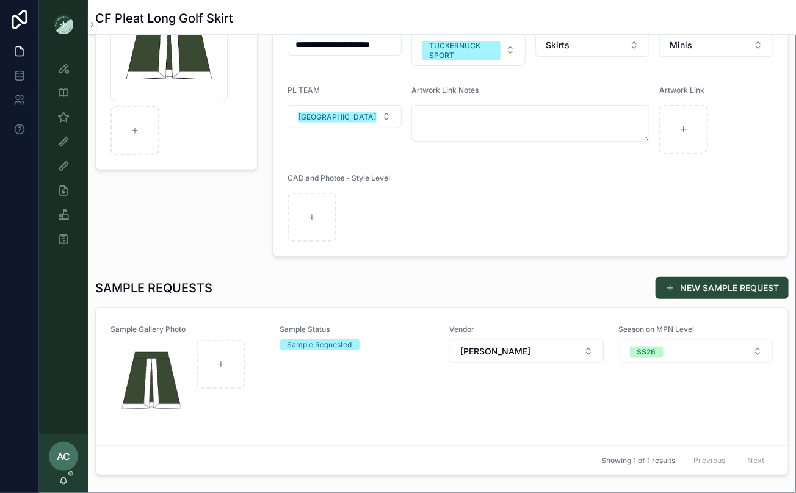
scroll to position [300, 0]
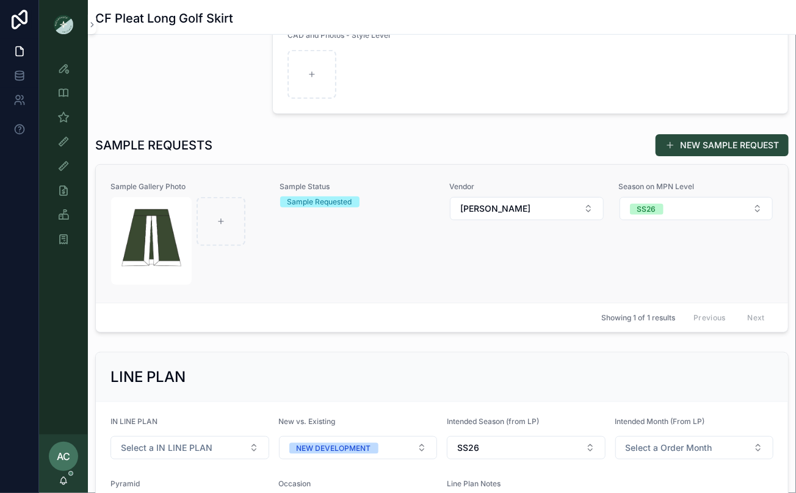
click at [309, 278] on div "Sample Status Sample Requested" at bounding box center [357, 234] width 155 height 104
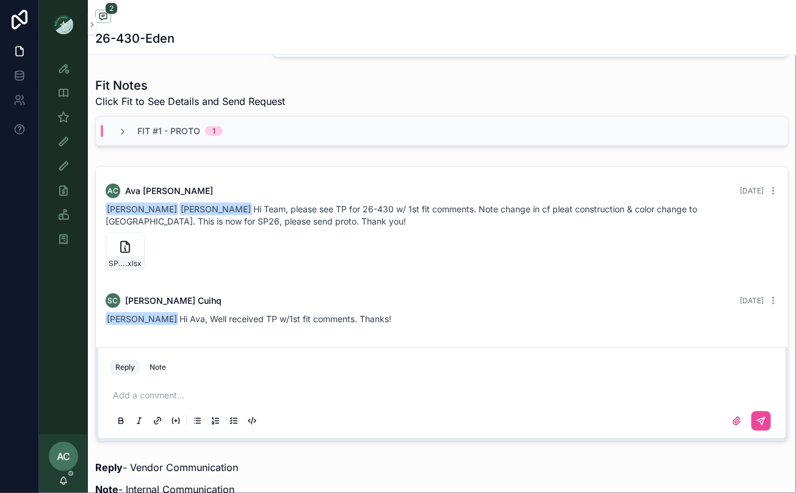
scroll to position [443, 0]
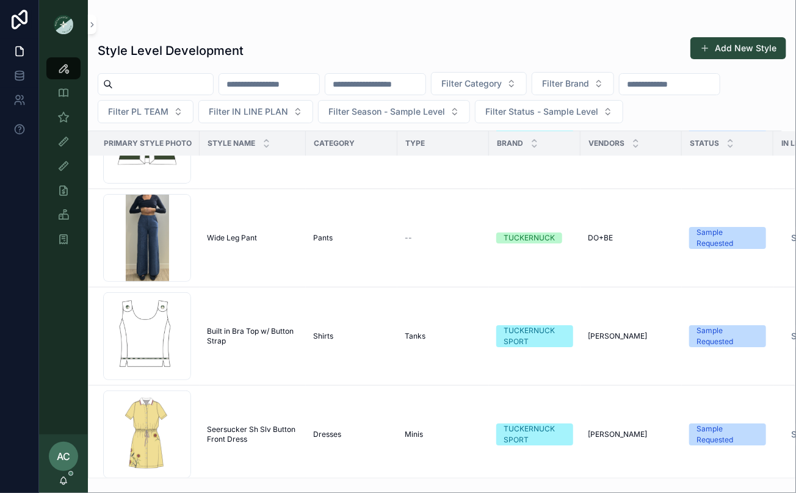
scroll to position [8815, 1]
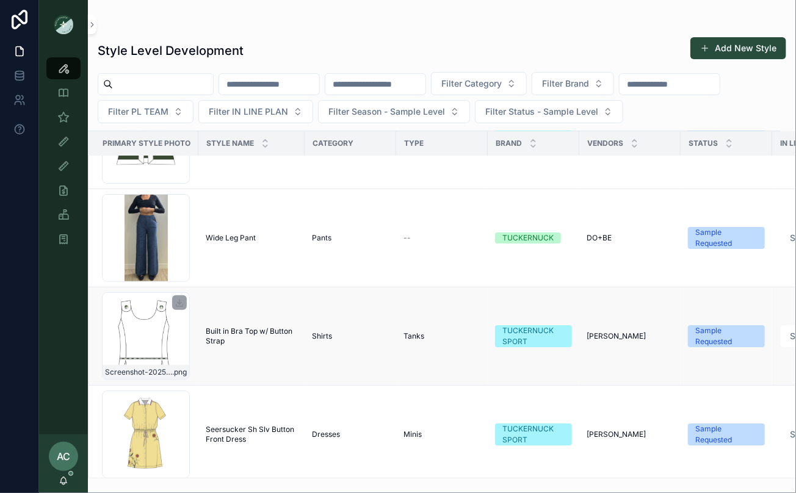
click at [149, 337] on div "Screenshot-2025-09-01-at-11.40.08-PM .png" at bounding box center [146, 336] width 88 height 88
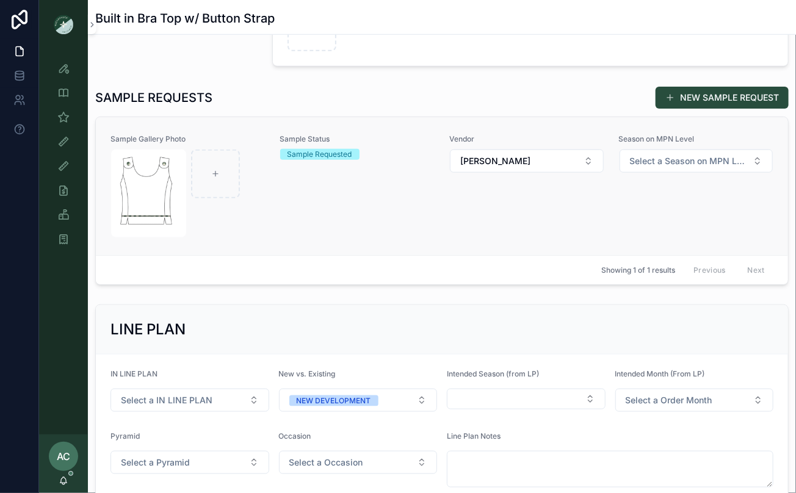
scroll to position [346, 0]
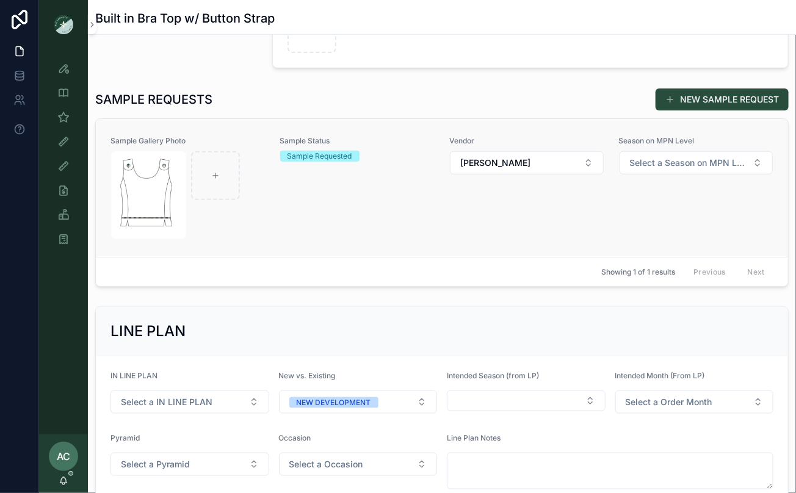
click at [281, 236] on div "Sample Status Sample Requested" at bounding box center [357, 188] width 155 height 104
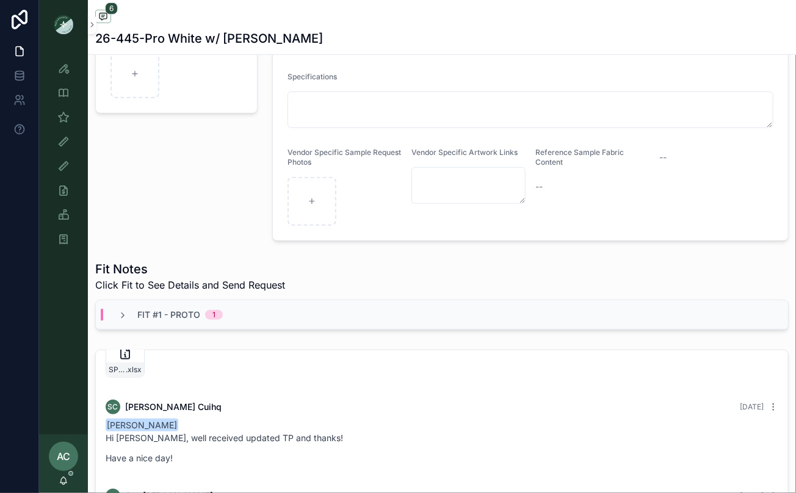
scroll to position [421, 0]
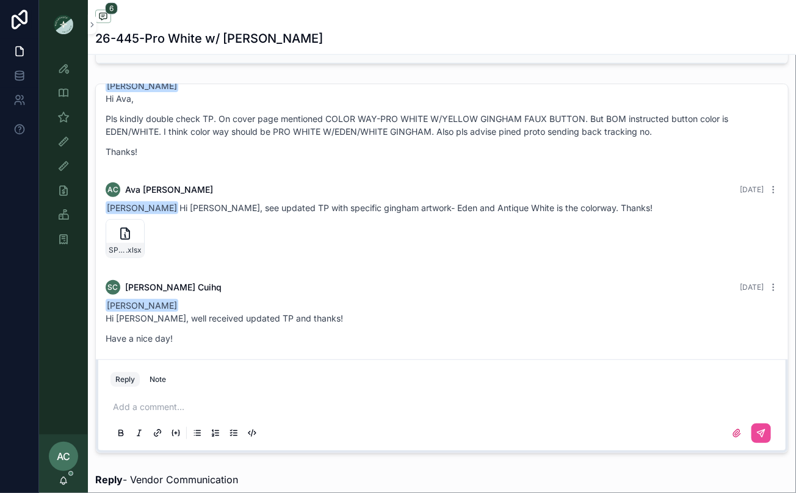
scroll to position [157, 0]
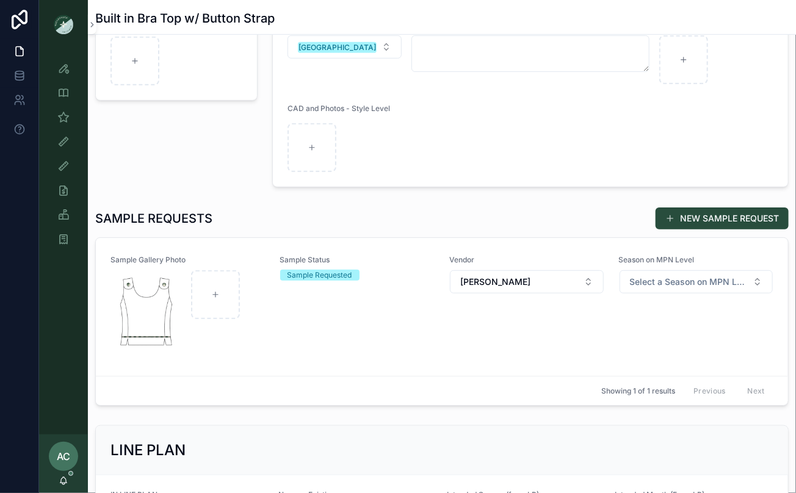
scroll to position [224, 0]
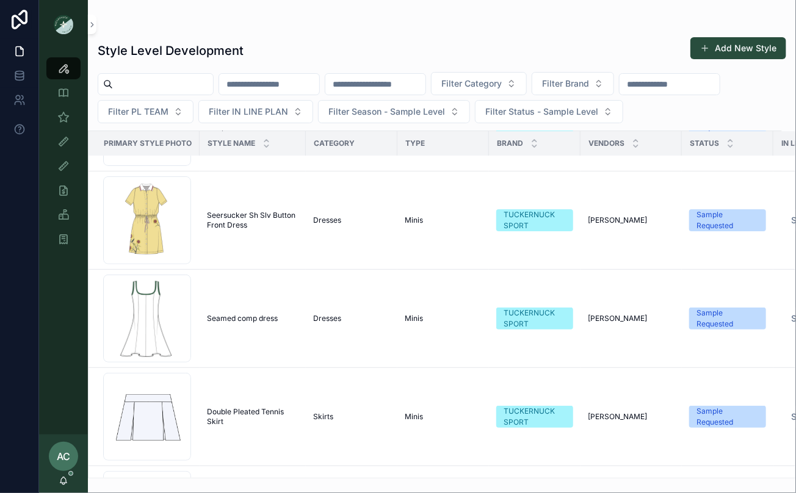
scroll to position [9071, 0]
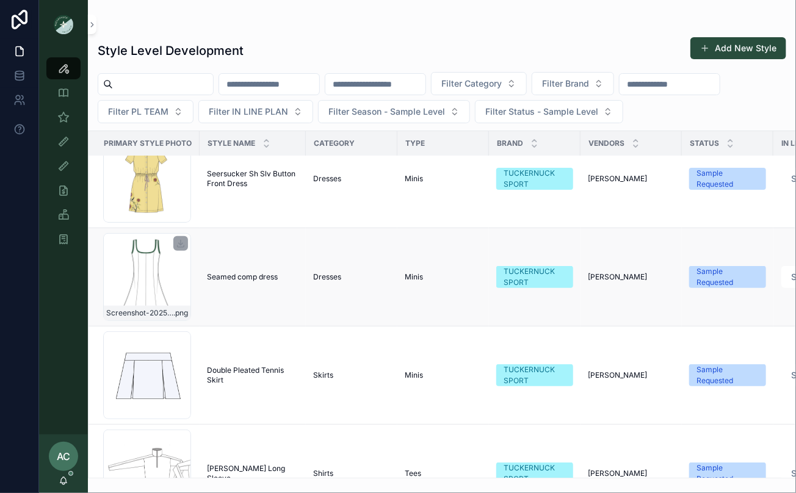
click at [159, 284] on div "Screenshot-2025-08-29-at-4.55.40-PM .png" at bounding box center [147, 277] width 88 height 88
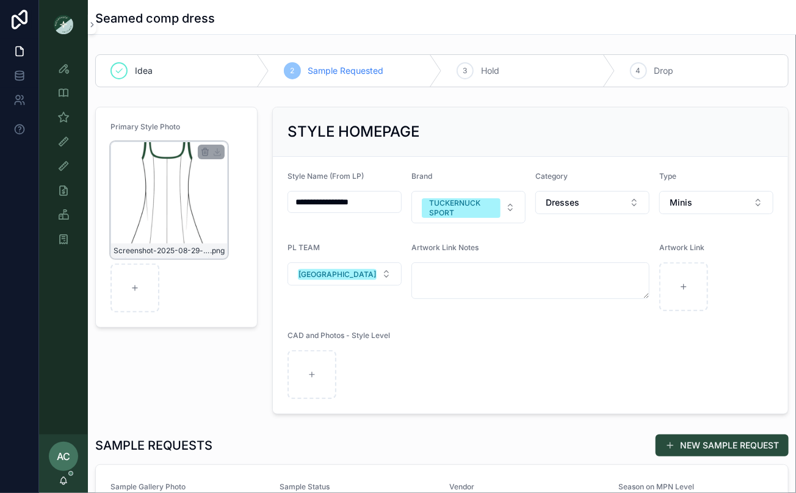
click at [184, 204] on div "Screenshot-2025-08-29-at-4.55.40-PM .png" at bounding box center [168, 200] width 117 height 117
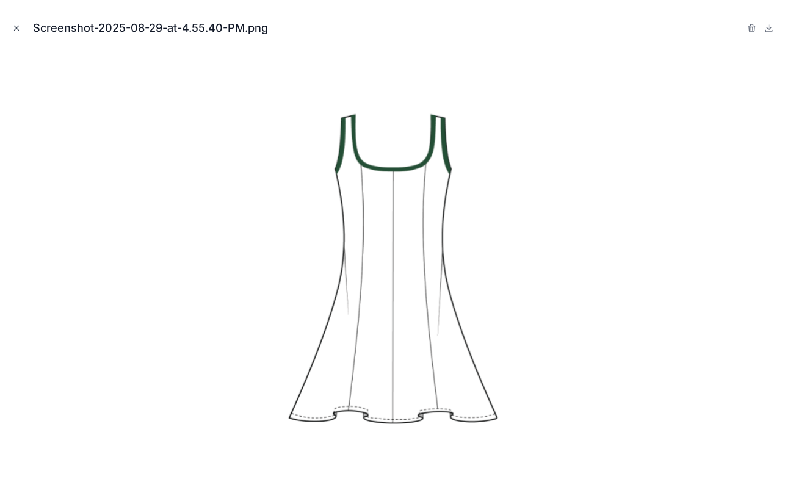
click at [16, 26] on icon "Close modal" at bounding box center [16, 28] width 9 height 9
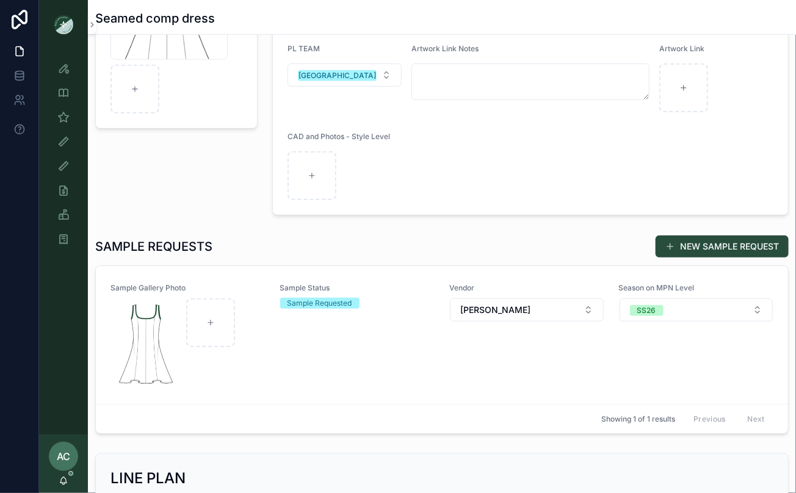
scroll to position [310, 0]
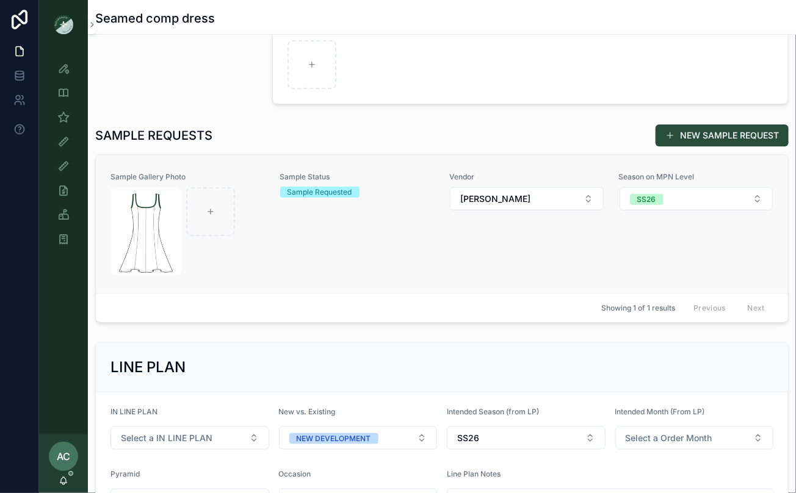
click at [310, 211] on div "Sample Status Sample Requested" at bounding box center [357, 224] width 155 height 104
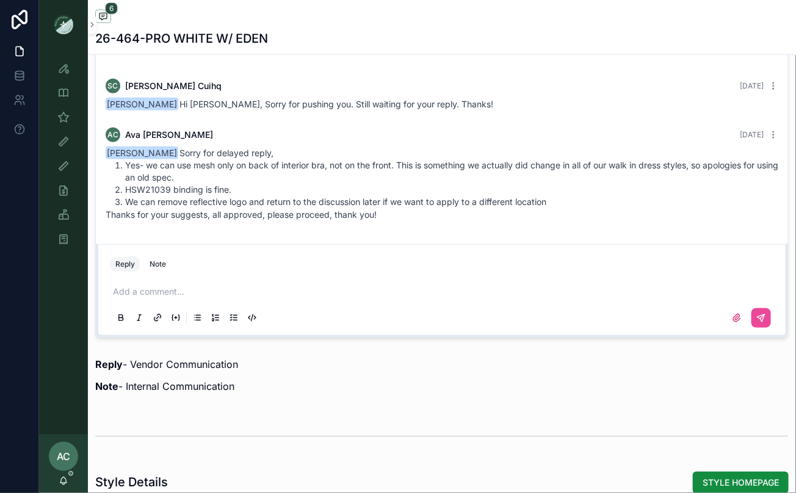
scroll to position [624, 0]
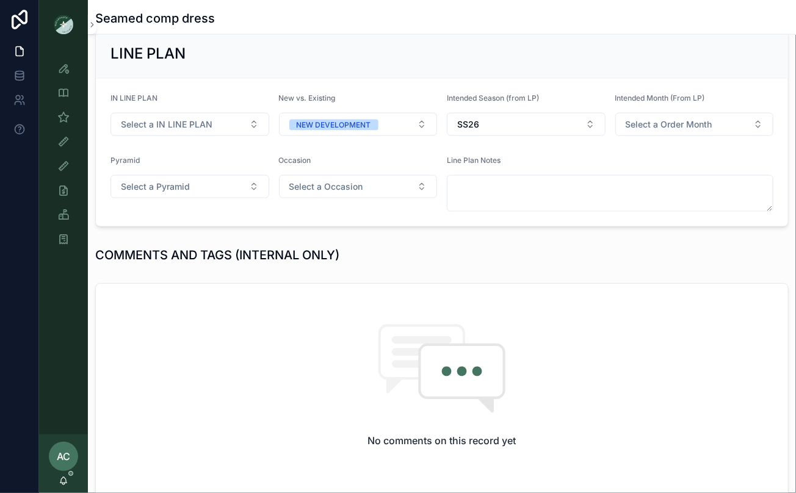
scroll to position [633, 0]
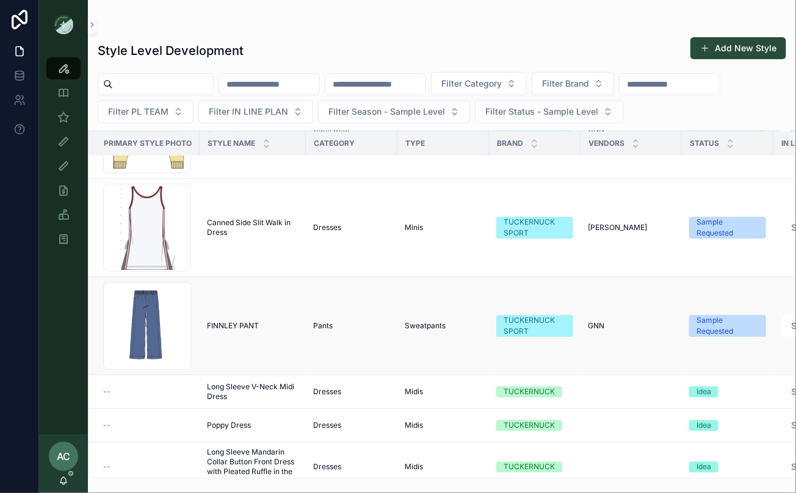
scroll to position [1077, 0]
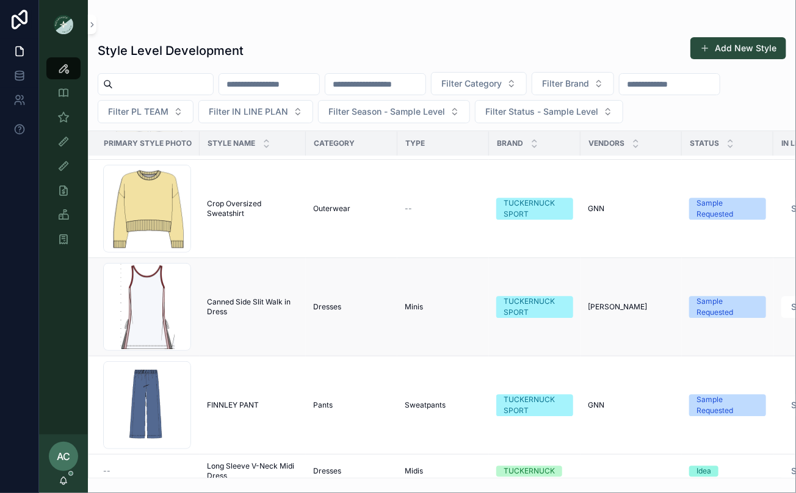
click at [221, 302] on span "Canned Side Slit Walk in Dress" at bounding box center [253, 307] width 92 height 20
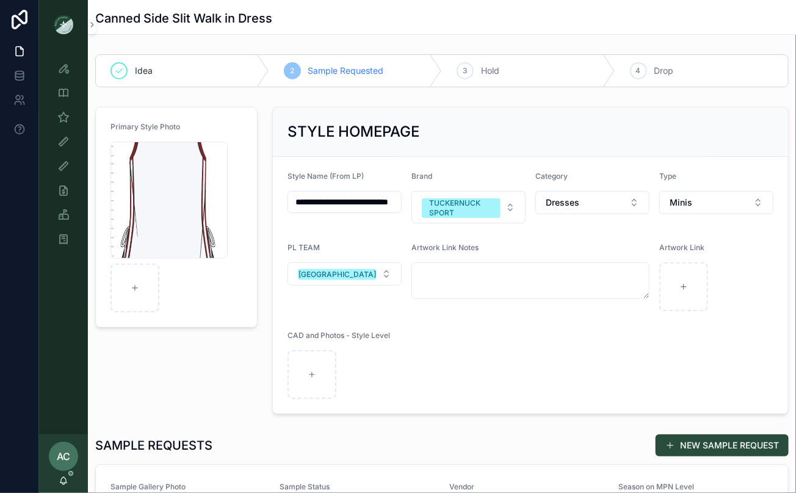
click at [221, 302] on div "Screenshot-2025-09-05-at-6.47.25-PM .png" at bounding box center [176, 227] width 132 height 171
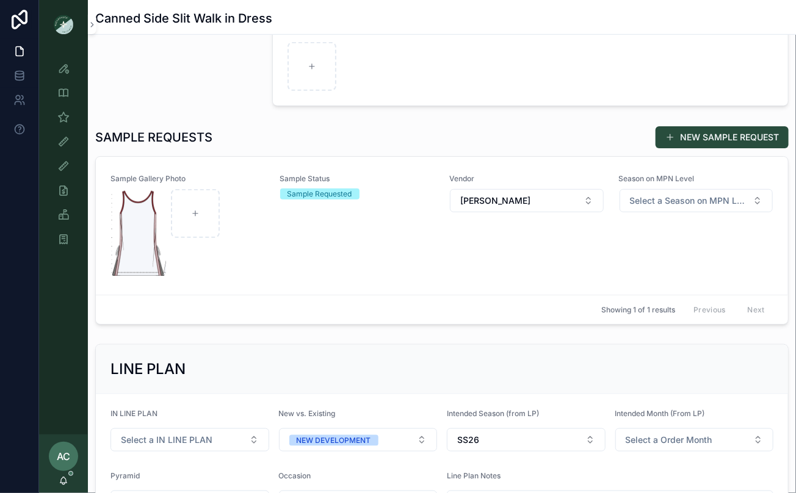
scroll to position [417, 0]
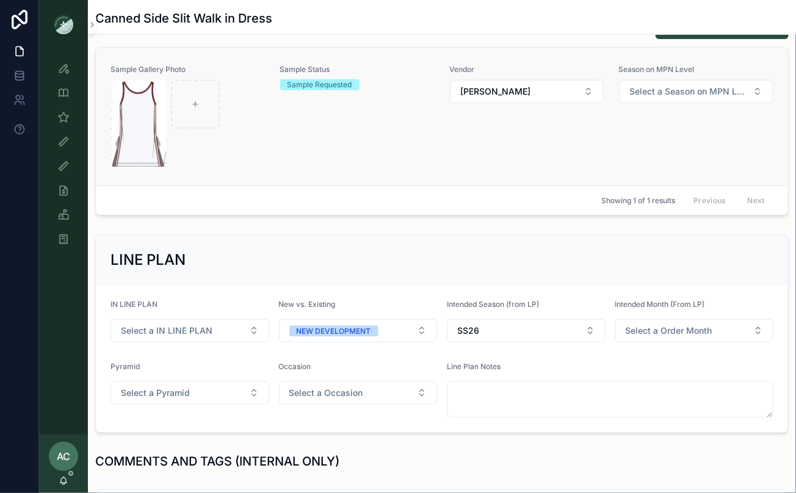
click at [248, 142] on div "scrollable content" at bounding box center [188, 124] width 154 height 88
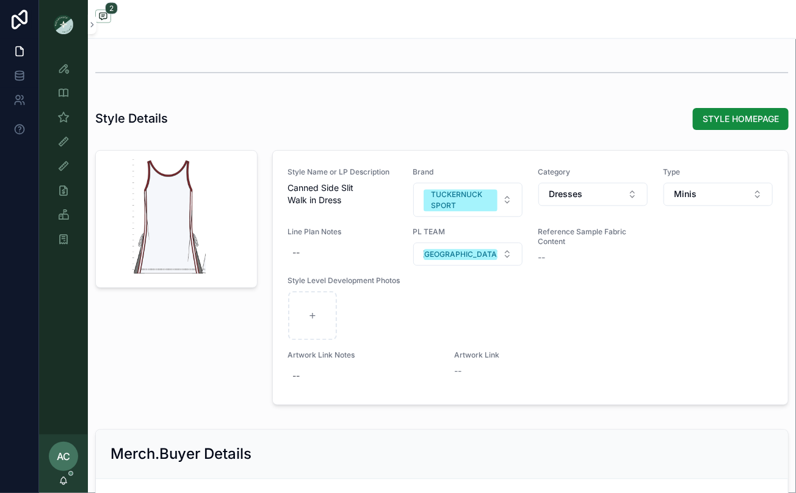
scroll to position [877, 0]
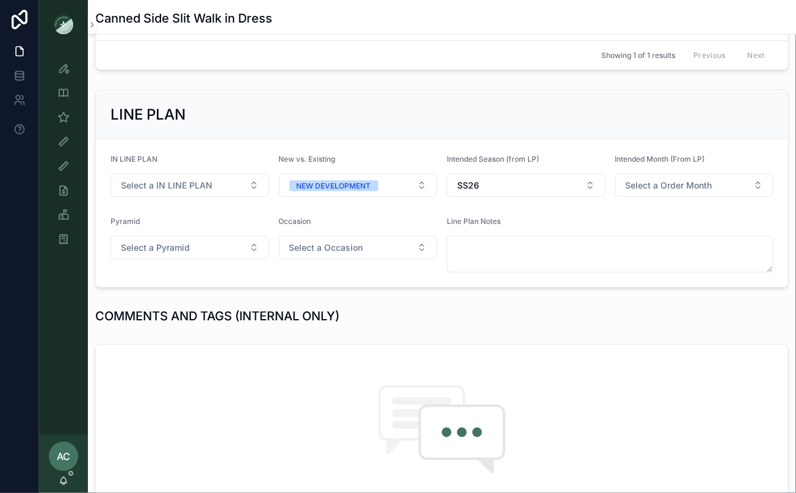
scroll to position [467, 0]
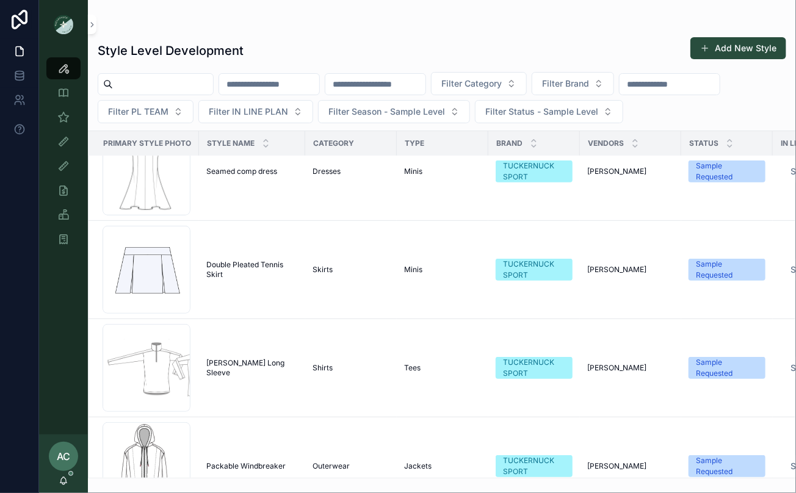
scroll to position [9176, 1]
click at [212, 278] on td "Double Pleated Tennis Skirt Double Pleated Tennis Skirt" at bounding box center [252, 271] width 106 height 98
click at [151, 276] on div "Screenshot-2025-08-29-at-5.43.48-PM .png" at bounding box center [147, 270] width 88 height 88
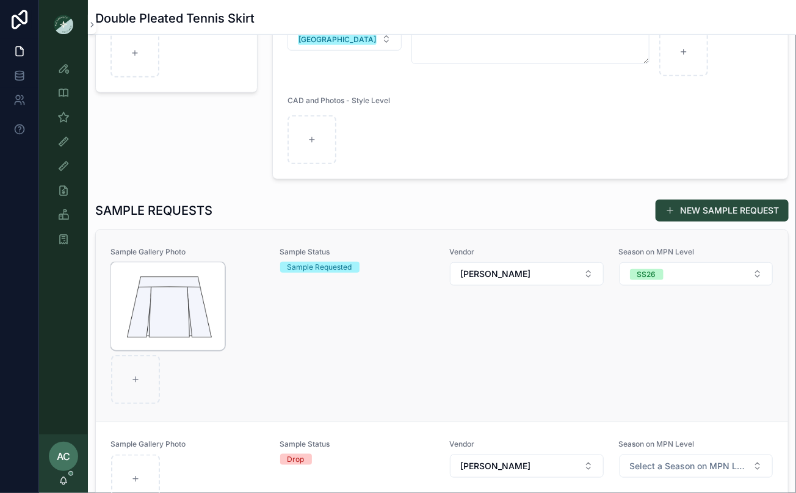
scroll to position [279, 0]
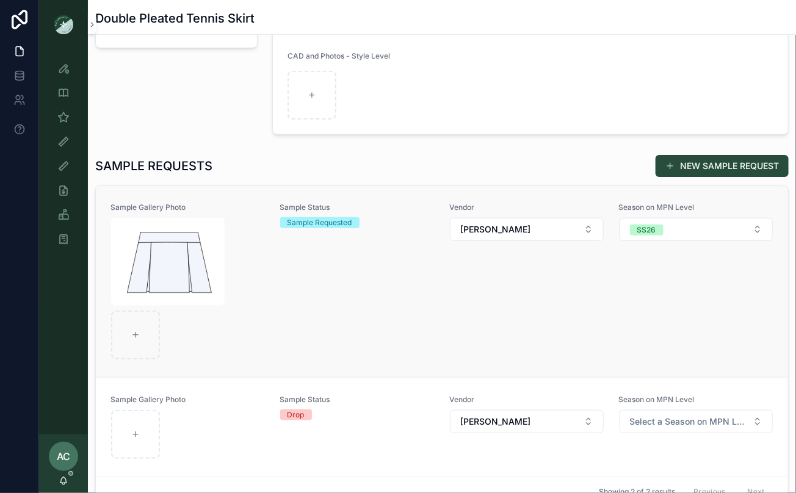
click at [275, 298] on div "Sample Gallery Photo Sample Status Sample Requested Vendor [PERSON_NAME] Season…" at bounding box center [441, 281] width 663 height 157
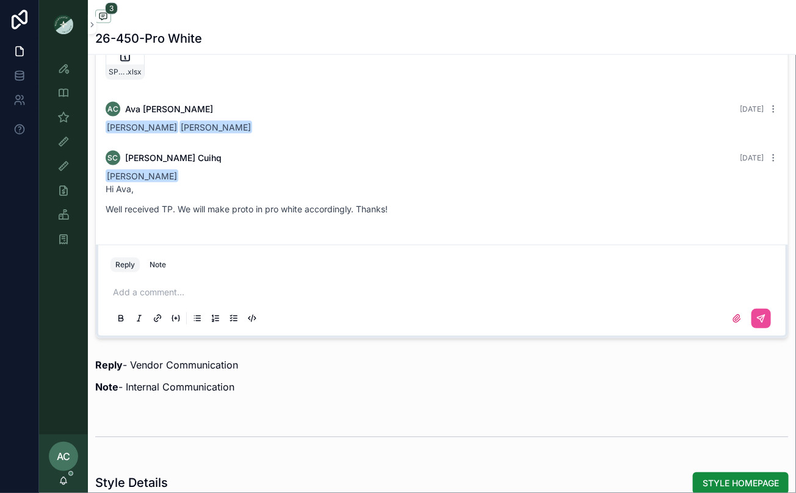
scroll to position [615, 0]
